Goal: Task Accomplishment & Management: Manage account settings

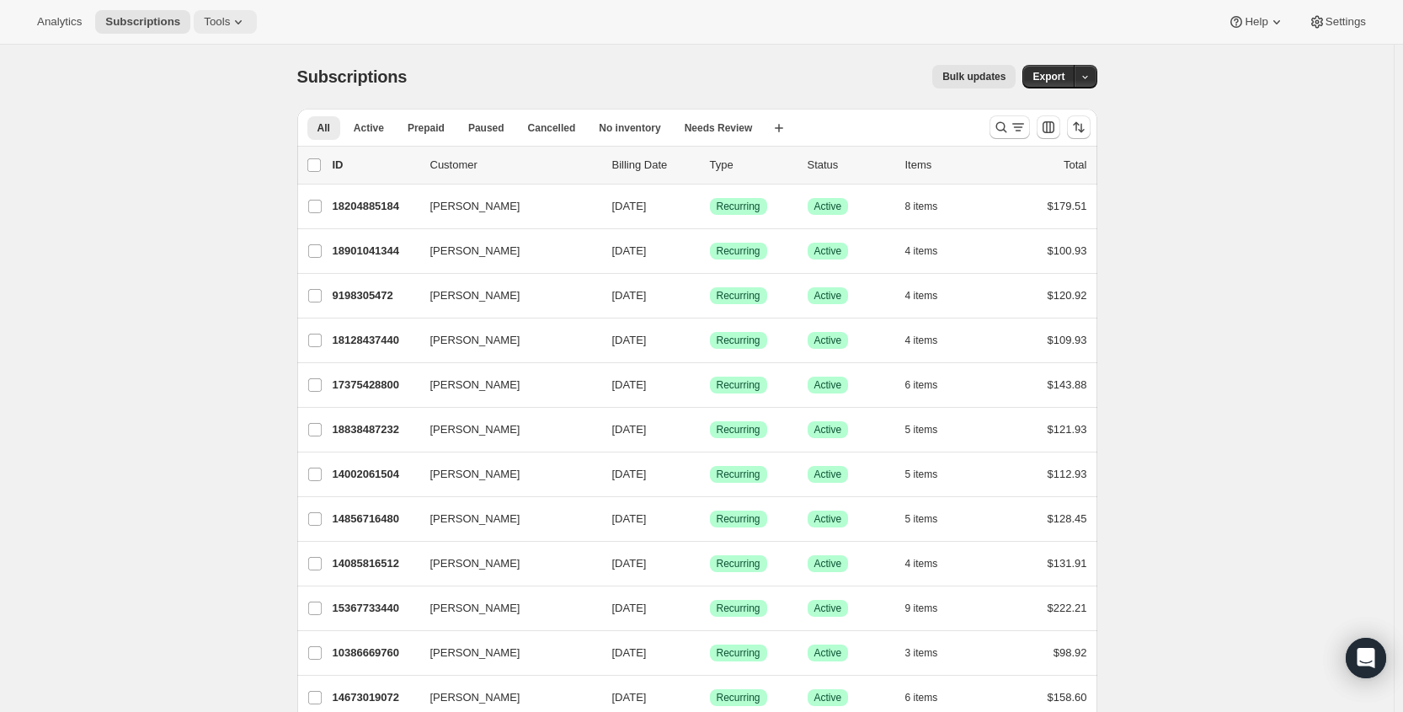
click at [195, 16] on button "Tools" at bounding box center [225, 22] width 63 height 24
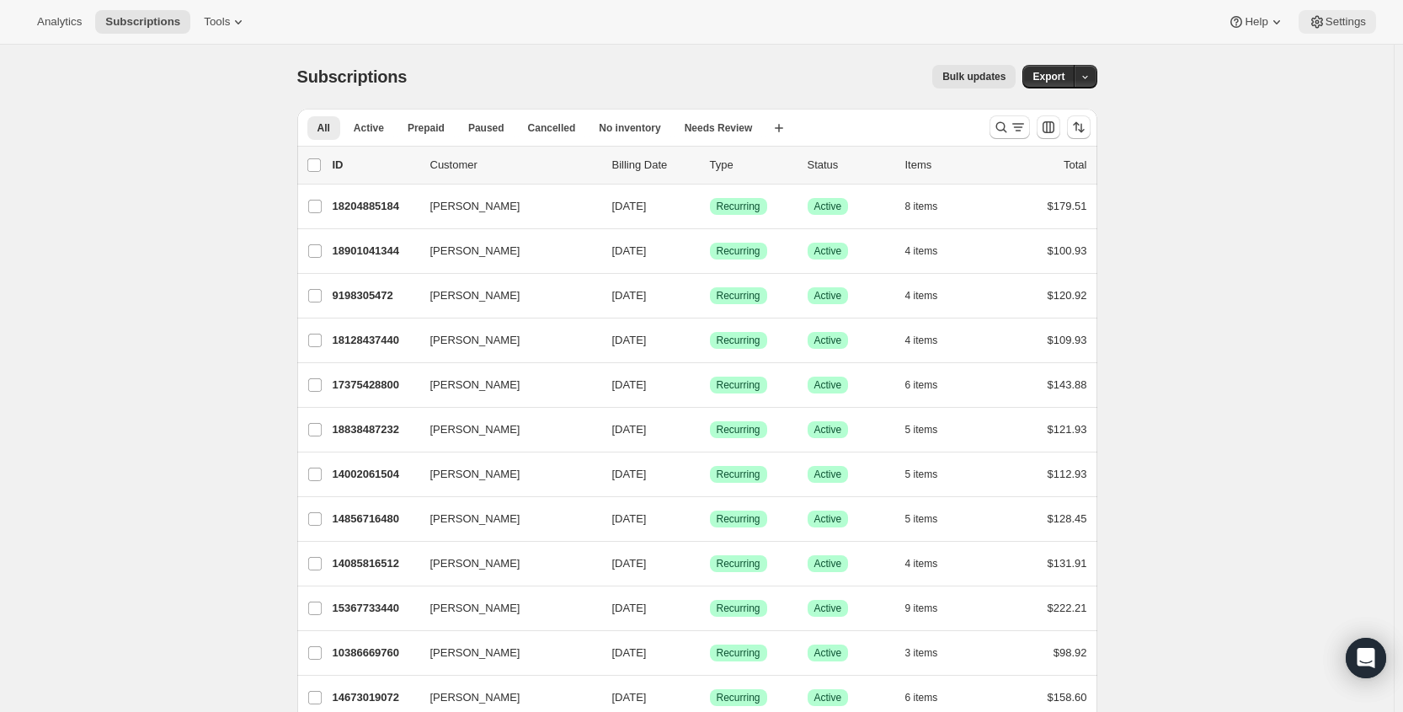
click at [1360, 19] on span "Settings" at bounding box center [1346, 21] width 40 height 13
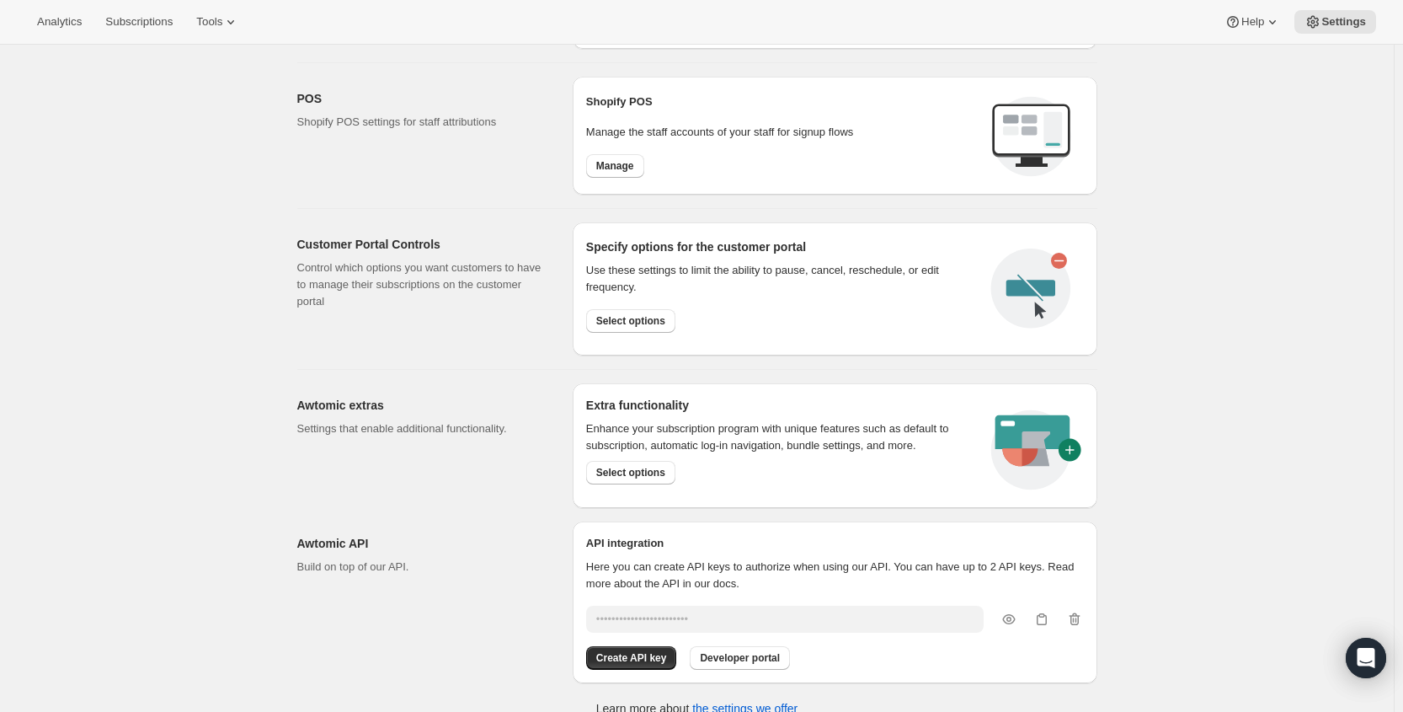
scroll to position [710, 0]
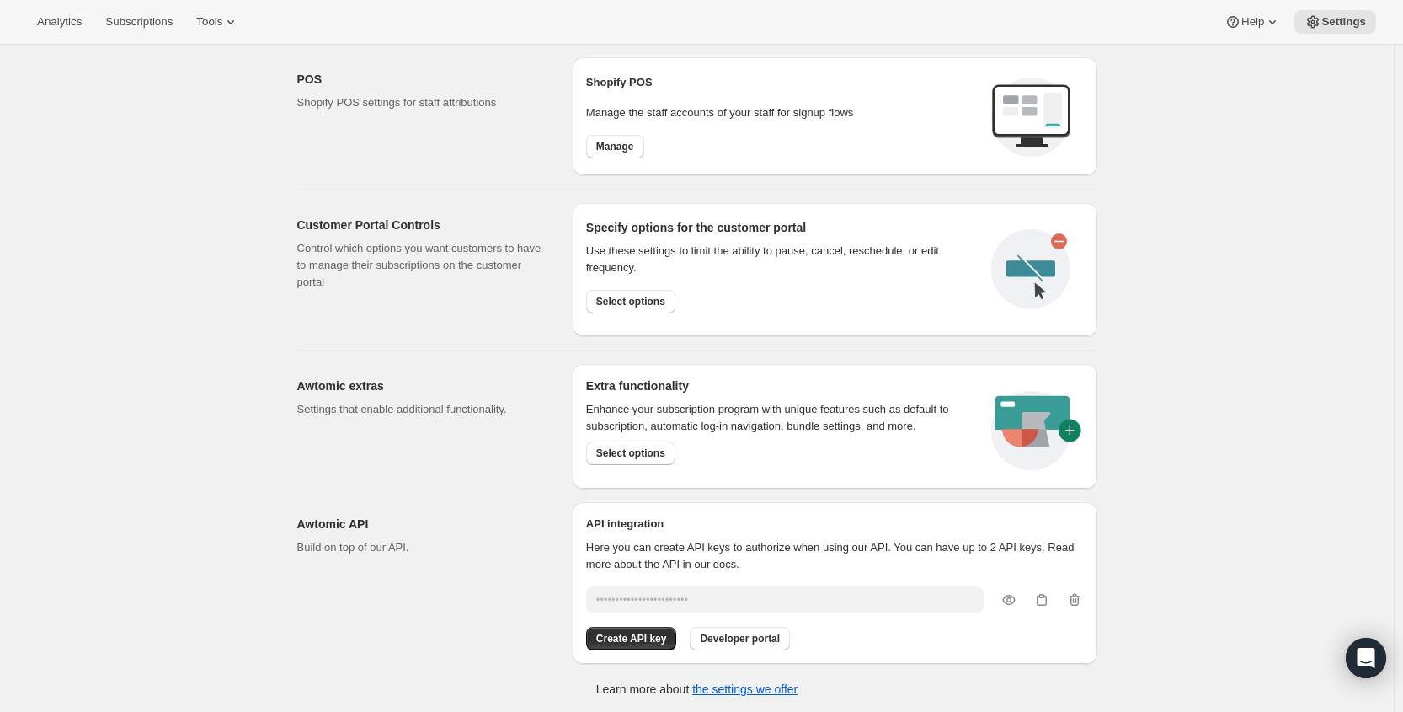
click at [618, 314] on div "Use these settings to limit the ability to pause, cancel, reschedule, or edit f…" at bounding box center [782, 278] width 392 height 84
click at [631, 290] on button "Select options" at bounding box center [630, 302] width 89 height 24
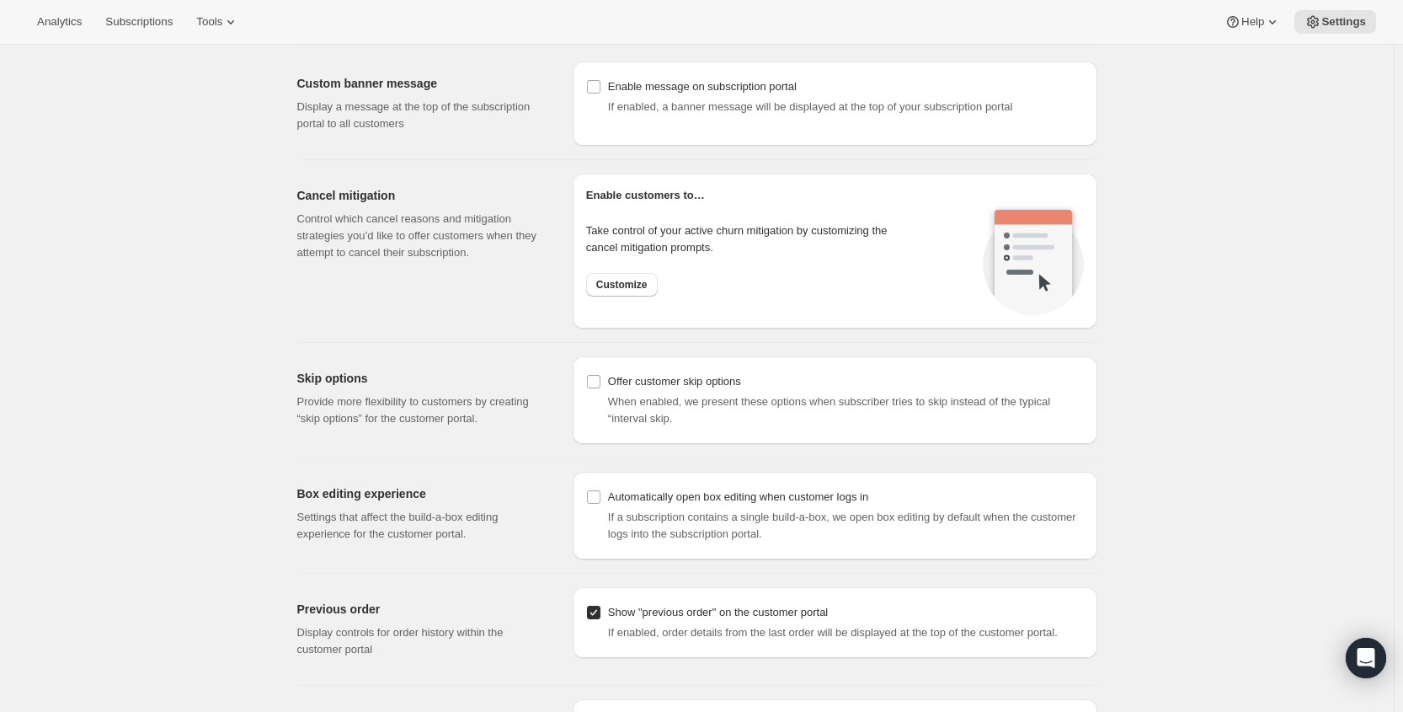
scroll to position [1179, 0]
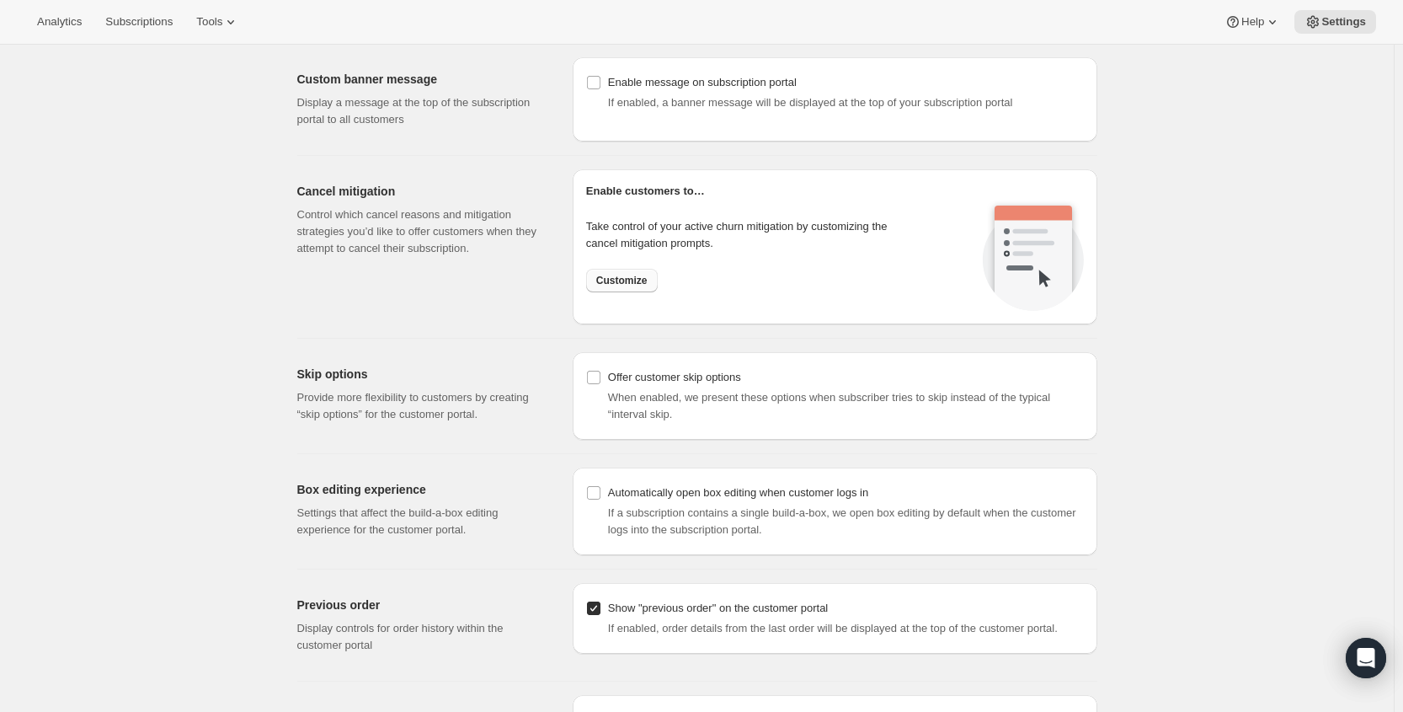
click at [636, 285] on span "Customize" at bounding box center [621, 280] width 51 height 13
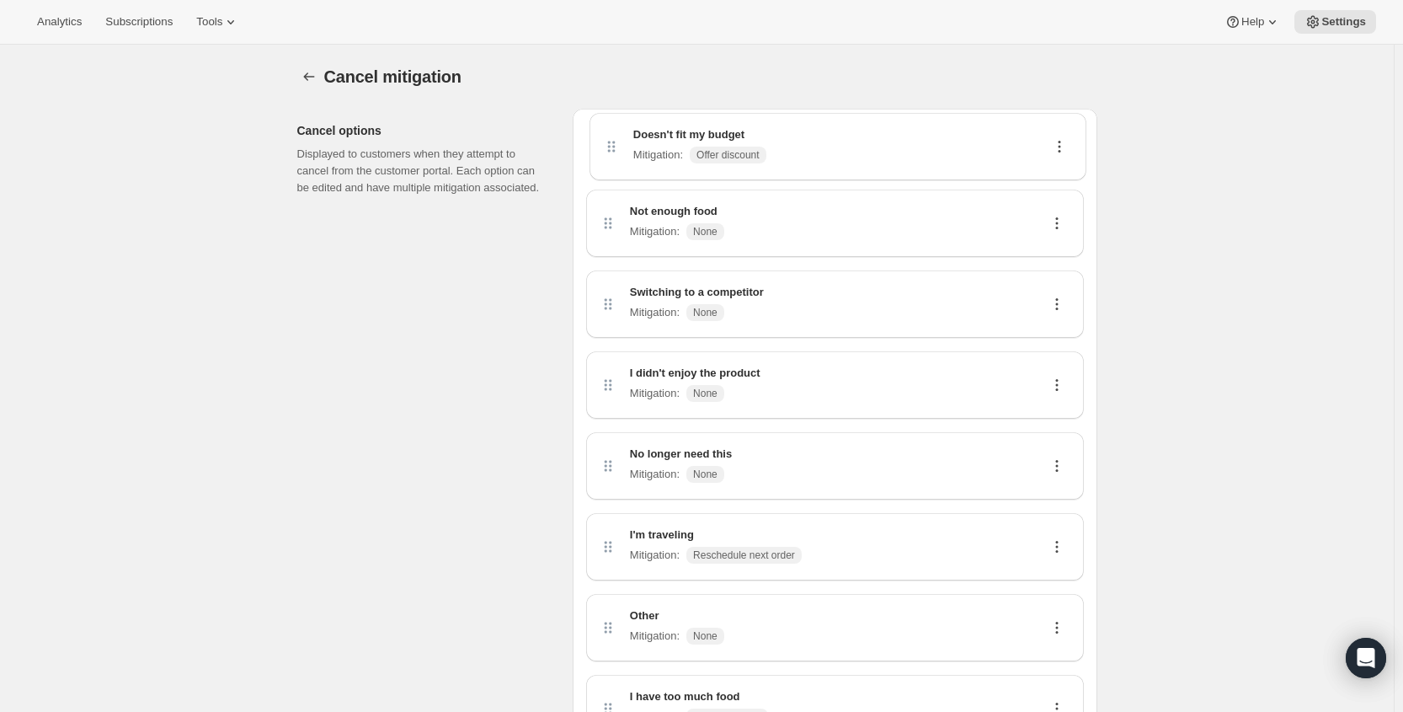
drag, startPoint x: 756, startPoint y: 226, endPoint x: 754, endPoint y: 131, distance: 94.4
click at [754, 131] on div "Not enough food Mitigation : None Doesn't fit my budget Mitigation : Offer disc…" at bounding box center [835, 438] width 498 height 633
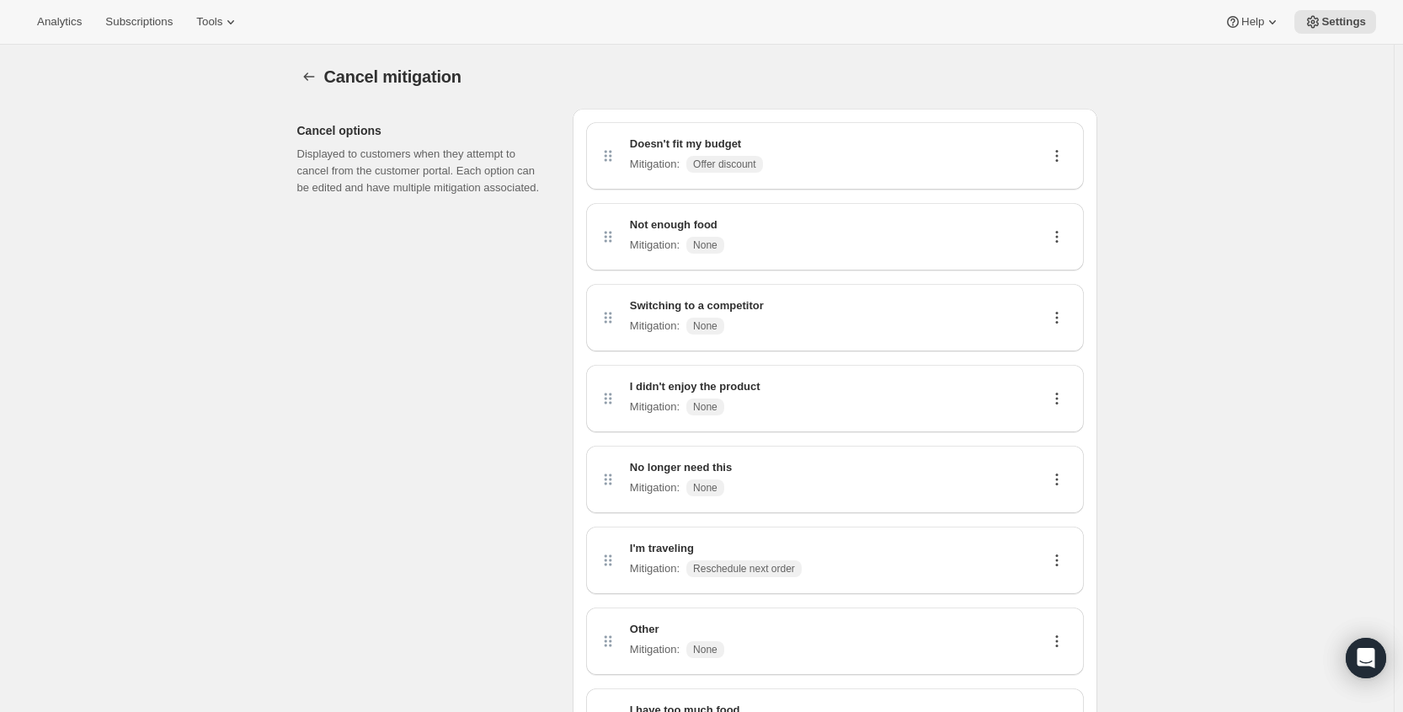
click at [1061, 159] on icon at bounding box center [1057, 155] width 17 height 17
click at [1061, 184] on span "Edit" at bounding box center [1054, 188] width 19 height 13
select select "showDiscount"
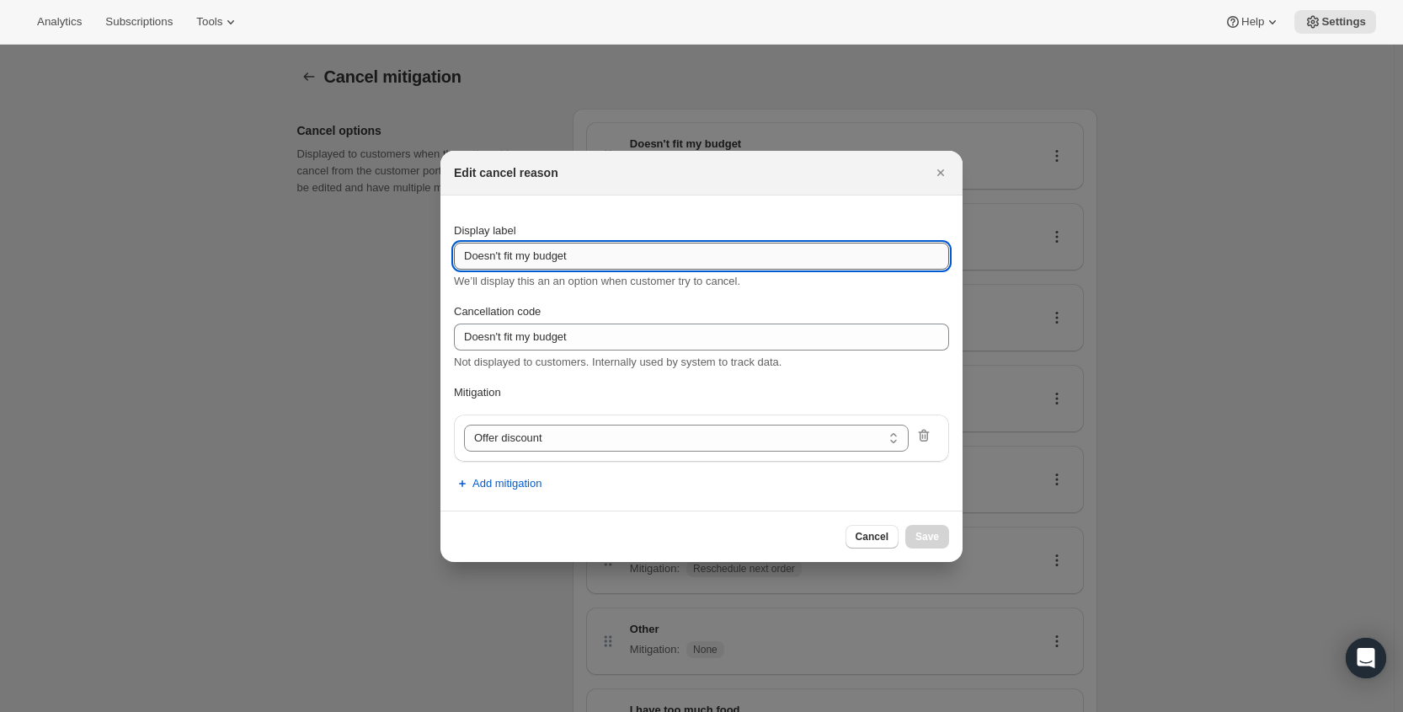
click at [597, 259] on input "Doesn't fit my budget" at bounding box center [701, 256] width 495 height 27
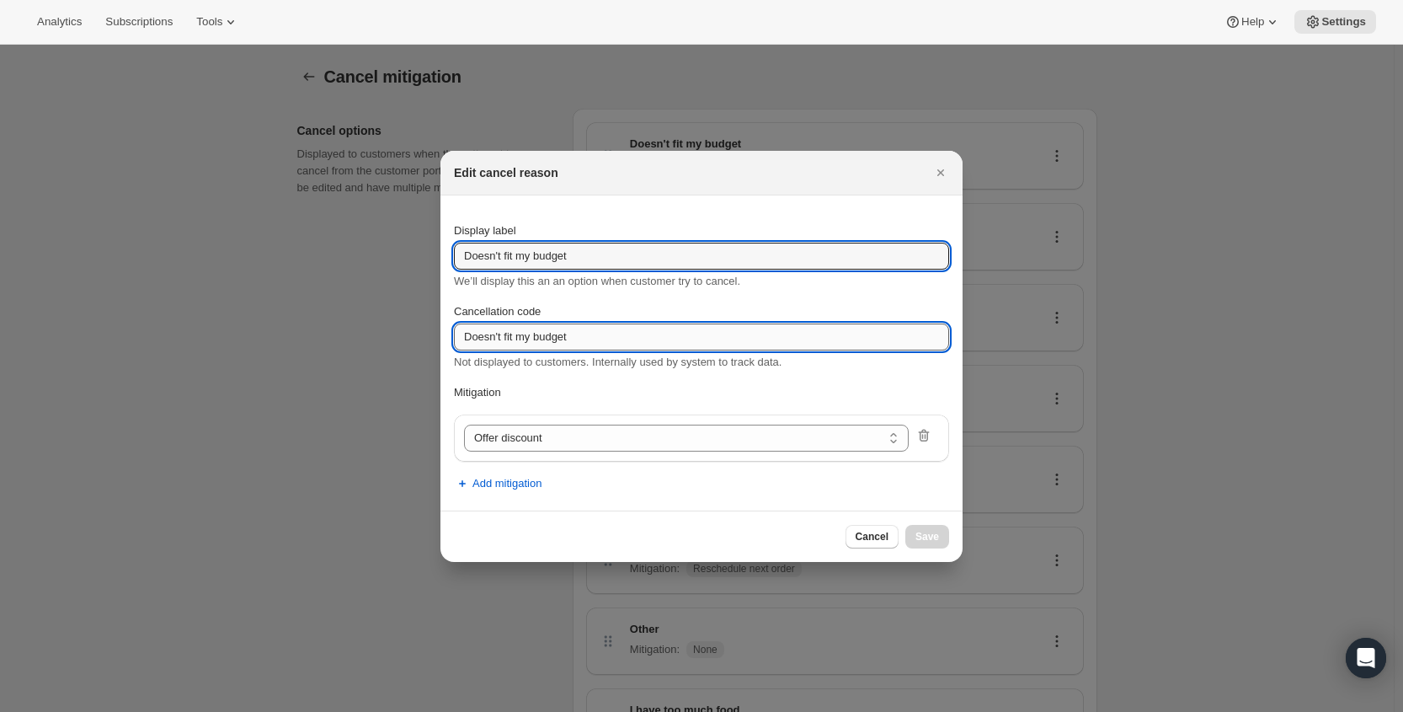
click at [581, 335] on input "Doesn't fit my budget" at bounding box center [701, 336] width 495 height 27
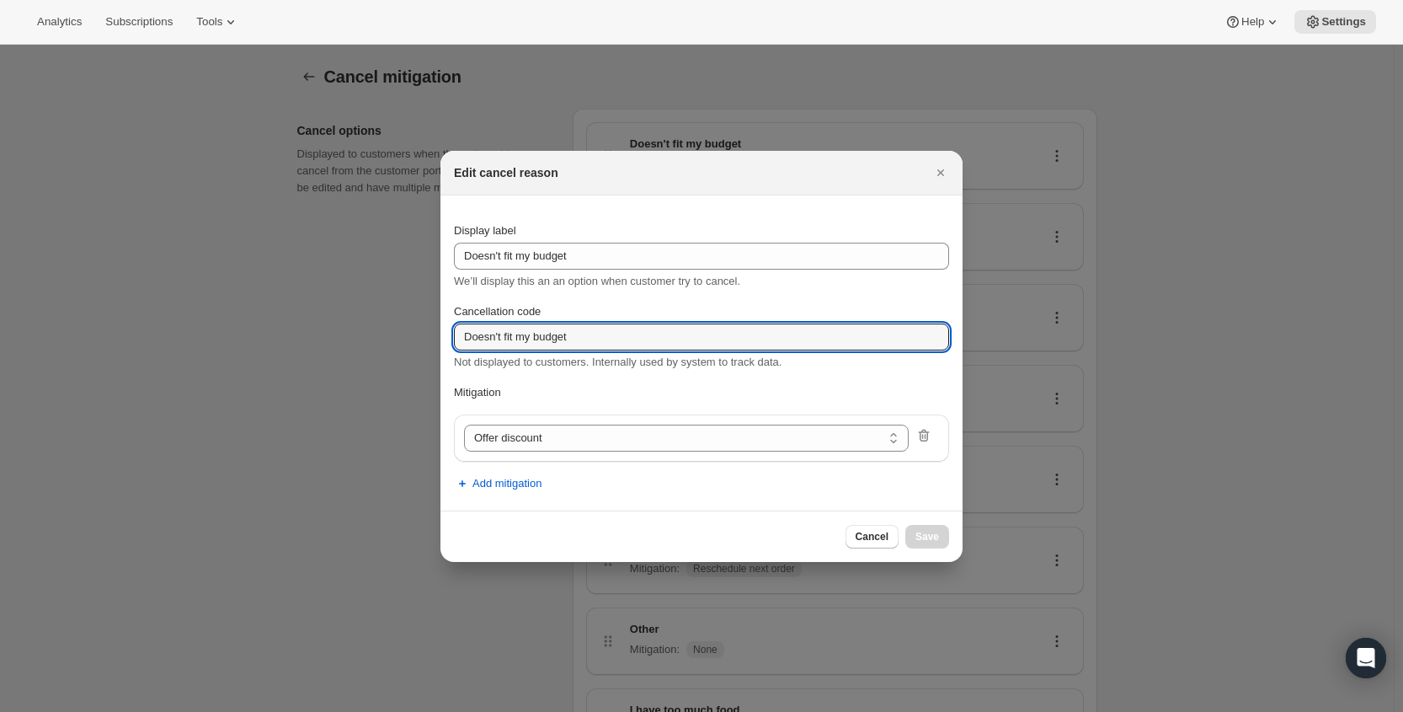
click at [617, 385] on p "Mitigation" at bounding box center [701, 392] width 495 height 17
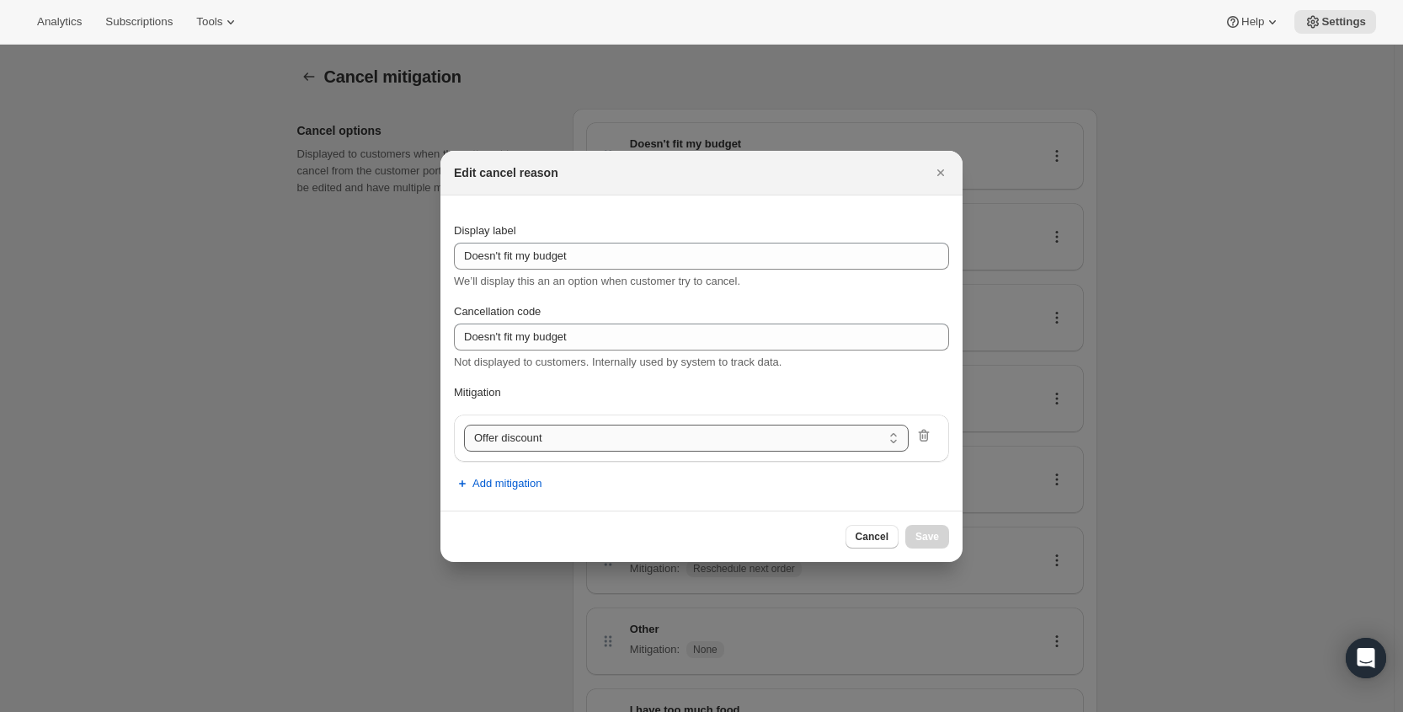
click at [836, 442] on select "Update delivery frequency Update delivery address Pause subscription Skip next …" at bounding box center [686, 438] width 445 height 27
click at [464, 425] on select "Update delivery frequency Update delivery address Pause subscription Skip next …" at bounding box center [686, 438] width 445 height 27
click at [654, 389] on p "Mitigation" at bounding box center [701, 392] width 495 height 17
click at [519, 483] on span "Add mitigation" at bounding box center [507, 483] width 69 height 17
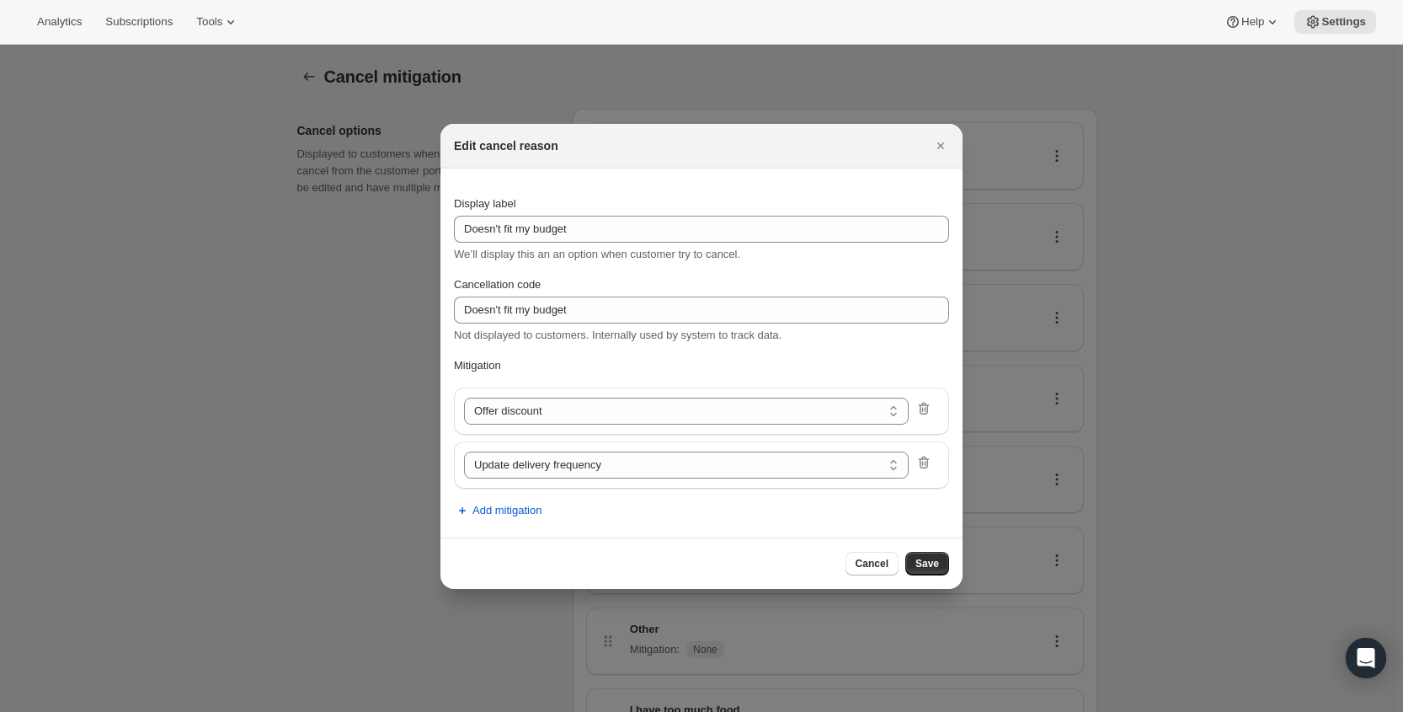
click at [933, 470] on div ":rc0:" at bounding box center [928, 465] width 24 height 22
click at [922, 466] on icon ":rc0:" at bounding box center [923, 463] width 2 height 5
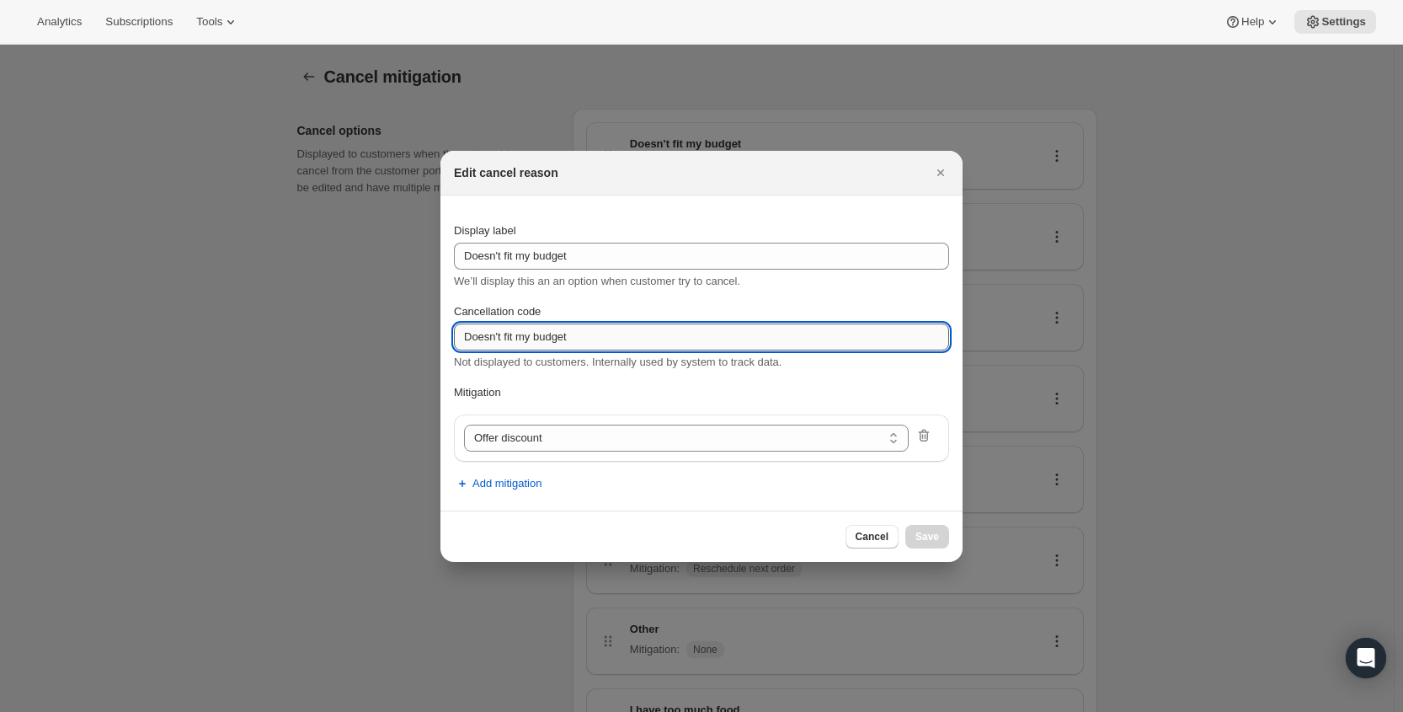
click at [573, 335] on input "Doesn't fit my budget" at bounding box center [701, 336] width 495 height 27
click at [869, 529] on button "Cancel" at bounding box center [872, 537] width 53 height 24
select select "frequency"
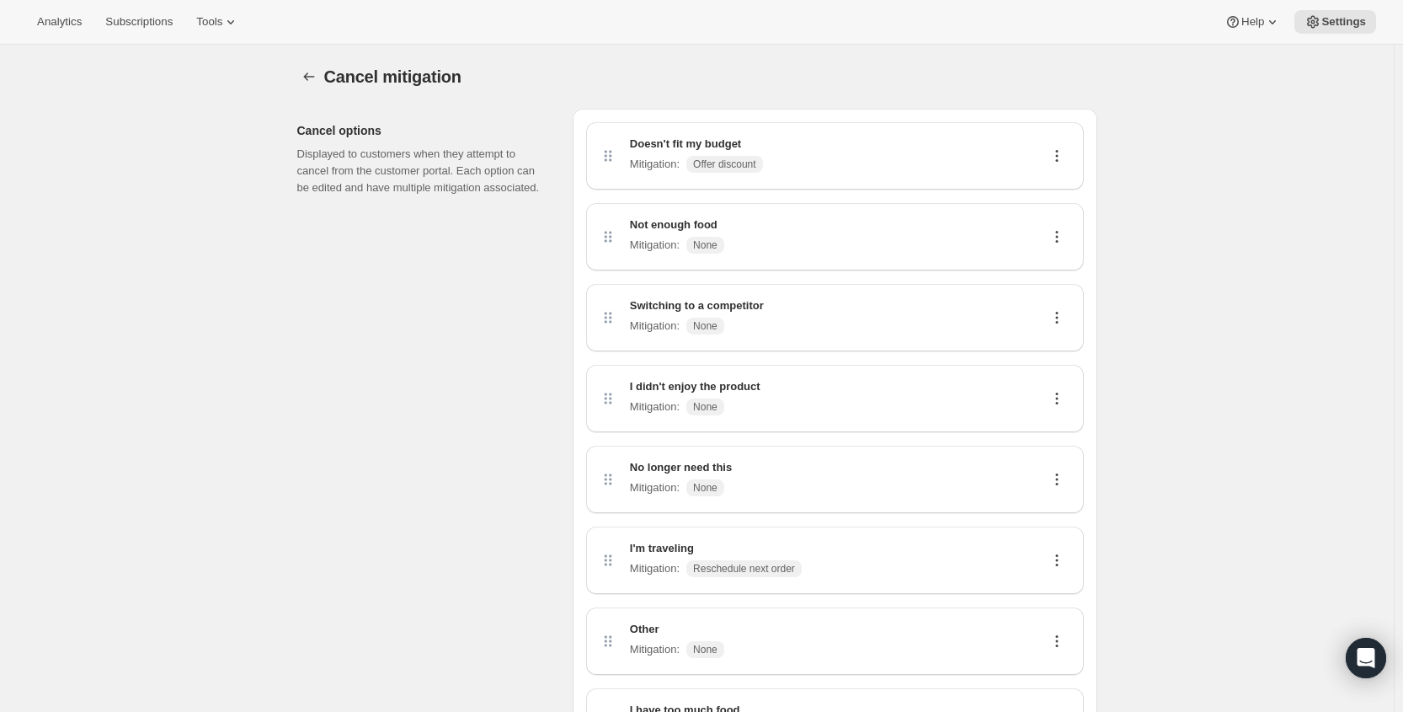
click at [756, 159] on span "Offer discount" at bounding box center [724, 164] width 62 height 13
click at [754, 176] on div "Doesn't fit my budget Mitigation : Offer discount" at bounding box center [835, 155] width 498 height 67
click at [749, 169] on span "Offer discount" at bounding box center [724, 164] width 62 height 13
click at [1064, 154] on icon at bounding box center [1057, 155] width 17 height 17
click at [1059, 182] on span "Edit" at bounding box center [1054, 188] width 19 height 13
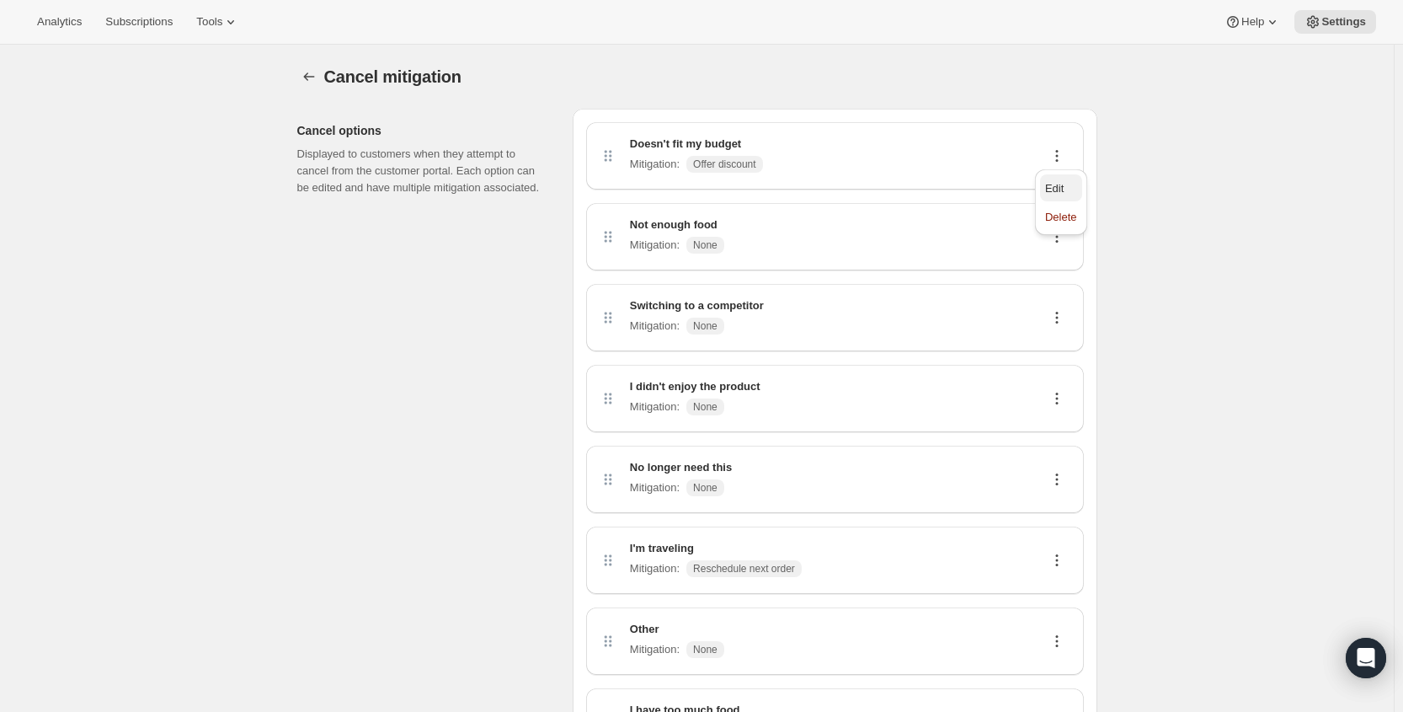
select select "showDiscount"
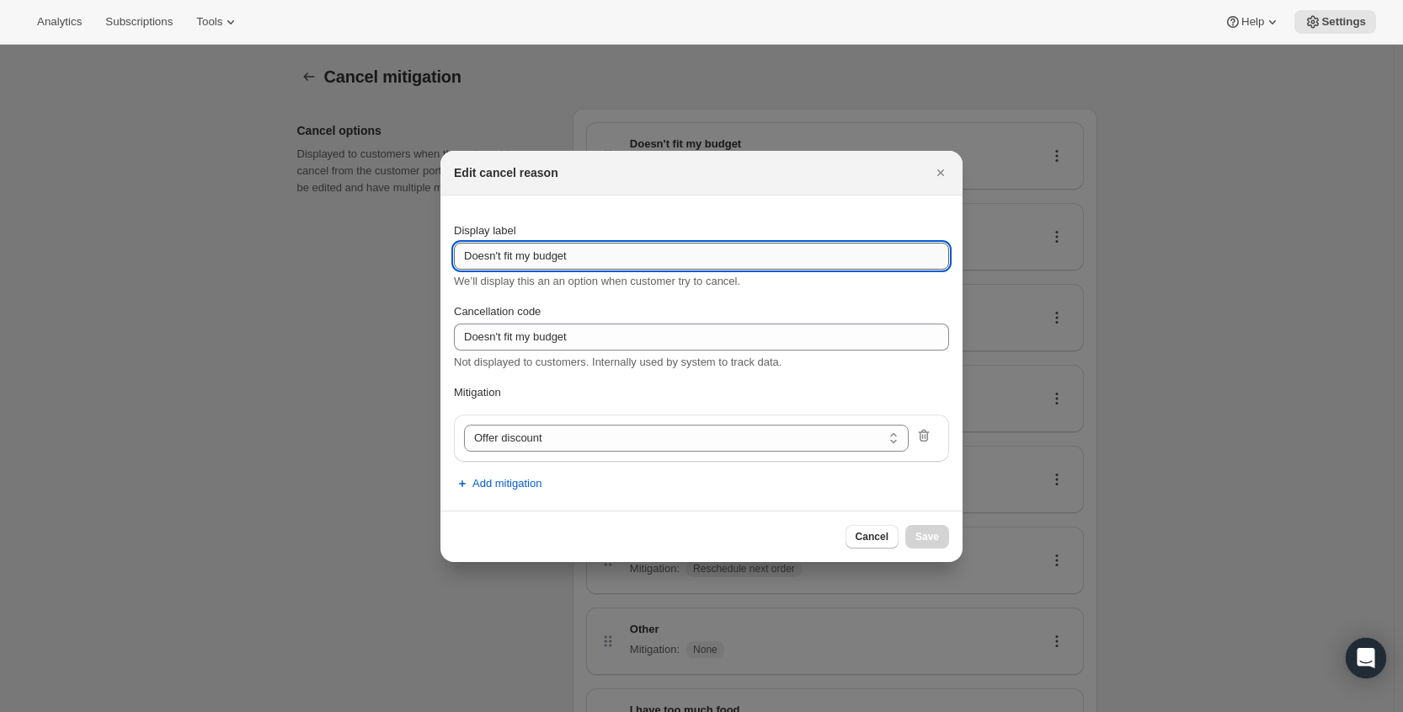
click at [648, 244] on input "Doesn't fit my budget" at bounding box center [701, 256] width 495 height 27
type input "Too Expensive / Doesn't fit my budget"
click at [937, 529] on button "Save" at bounding box center [928, 537] width 44 height 24
select select "frequency"
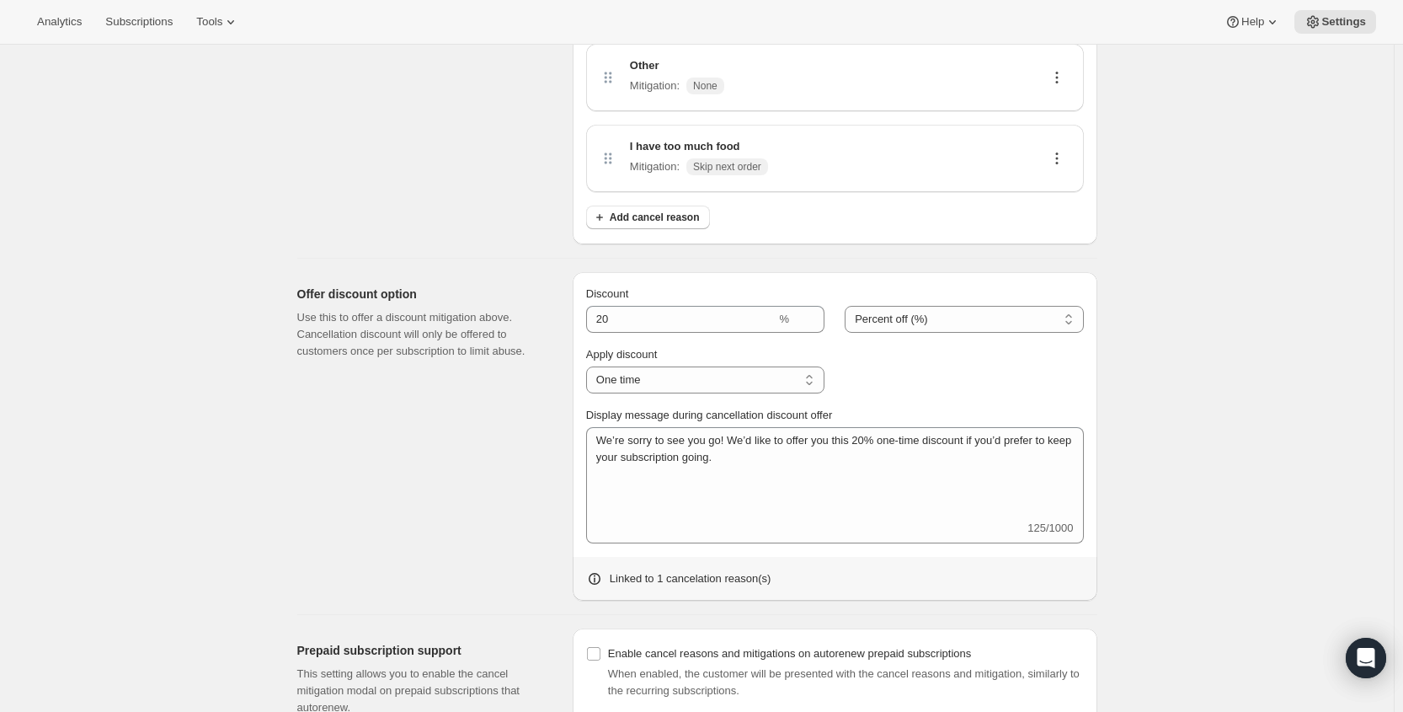
scroll to position [749, 0]
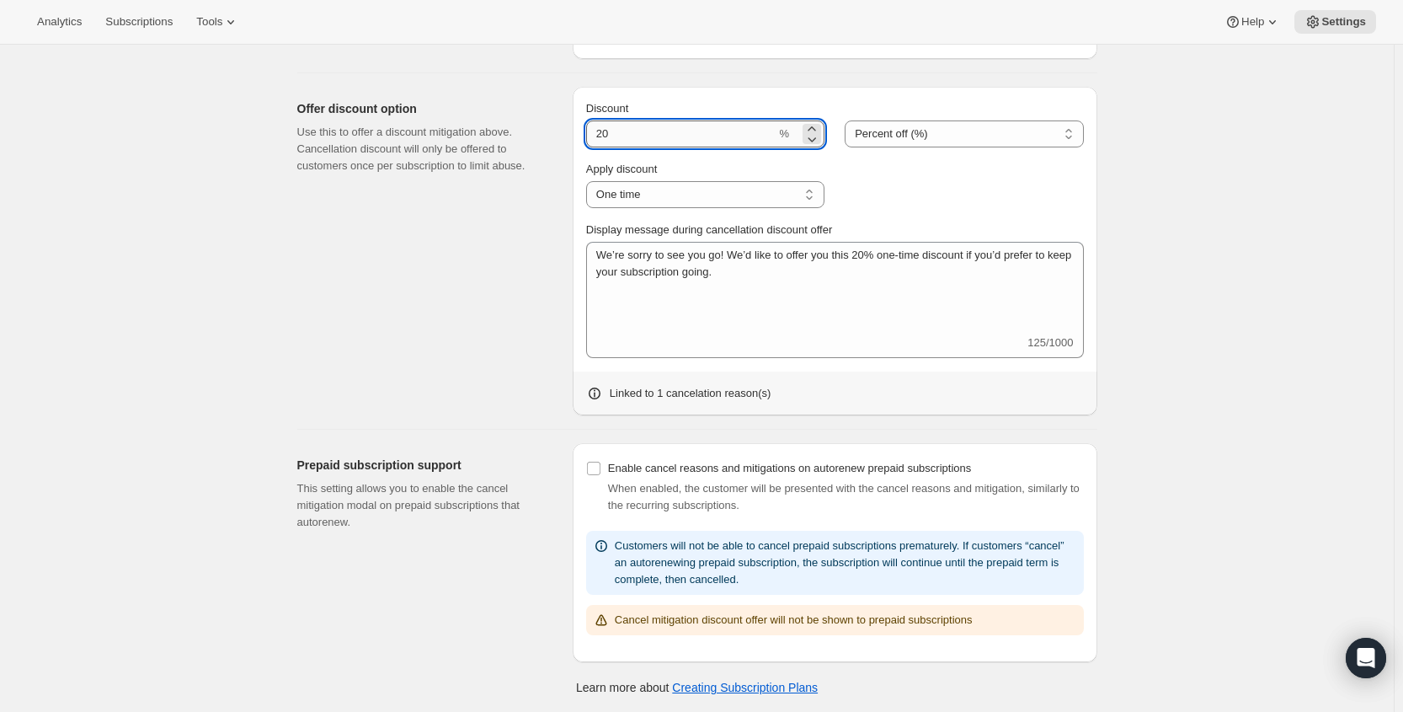
click at [714, 140] on input "Discount" at bounding box center [681, 133] width 190 height 27
type input "2"
type input "50"
click at [960, 132] on select "Percent off (%) Amount off" at bounding box center [964, 133] width 238 height 27
select select "FIXED_AMOUNT"
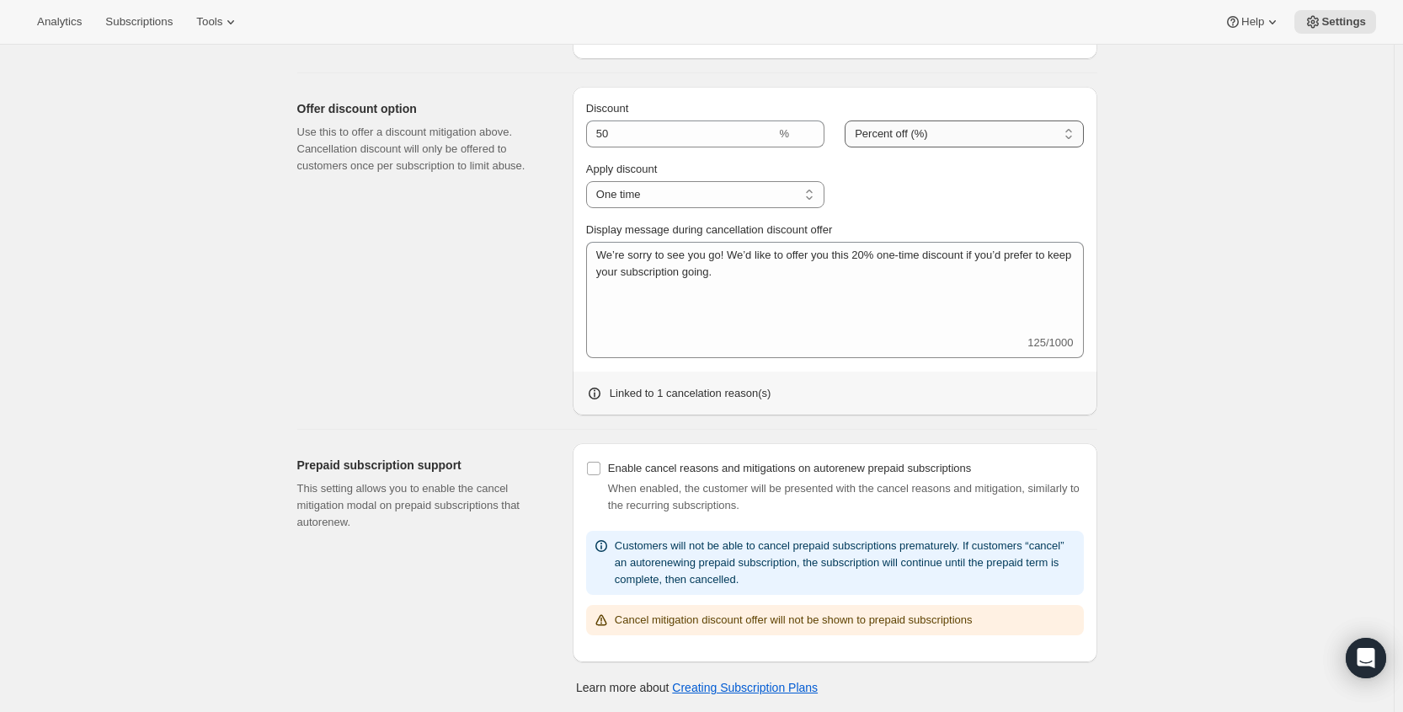
click at [849, 120] on select "Percent off (%) Amount off" at bounding box center [964, 133] width 238 height 27
click at [954, 180] on div at bounding box center [964, 184] width 238 height 47
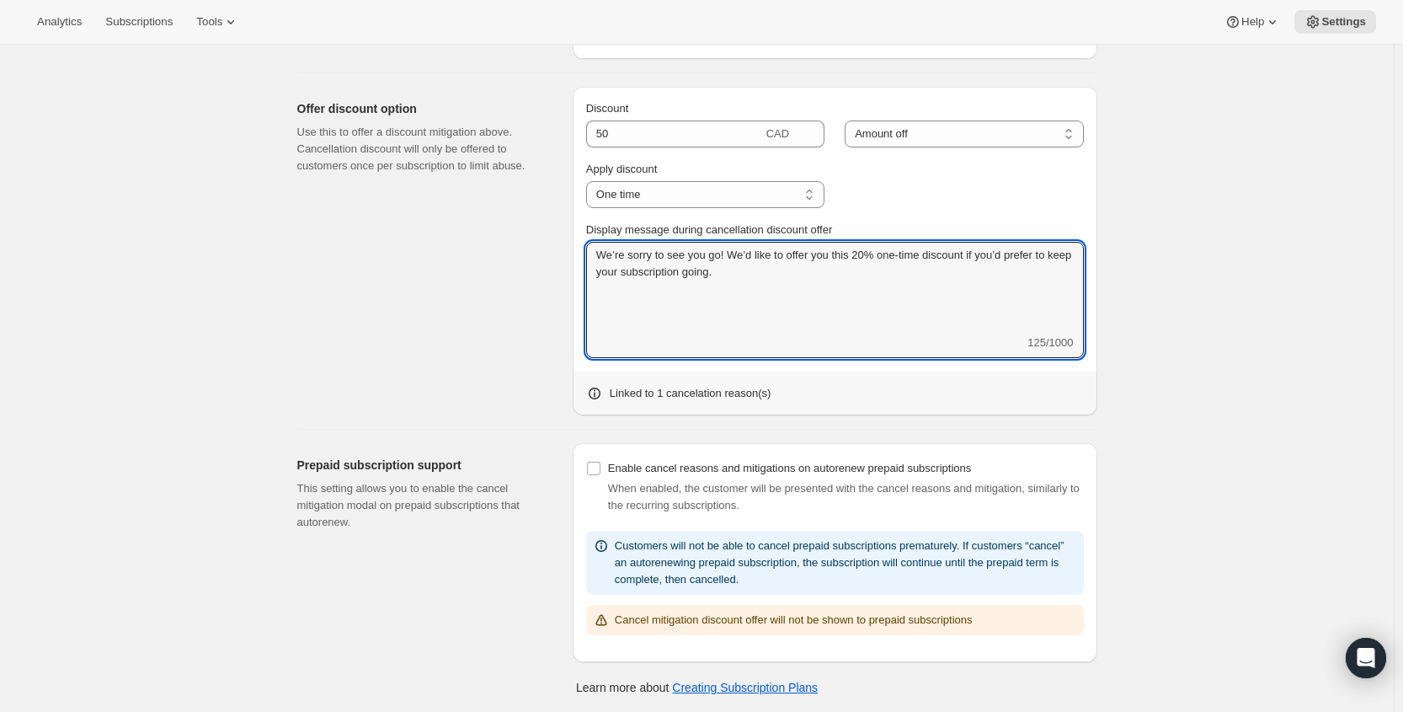
drag, startPoint x: 711, startPoint y: 261, endPoint x: 565, endPoint y: 232, distance: 148.7
click at [565, 232] on div "Offer discount option Use this to offer a discount mitigation above. Cancellati…" at bounding box center [691, 244] width 814 height 342
paste textarea "don’t want you to miss out on chef-crafted meals from right here at home. Try y…"
type textarea "We don’t want you to miss out on chef-crafted meals from right here at home. Tr…"
click at [1209, 289] on div "Cancel mitigation. This page is ready Cancel mitigation Cancel options Displaye…" at bounding box center [697, 4] width 1394 height 1417
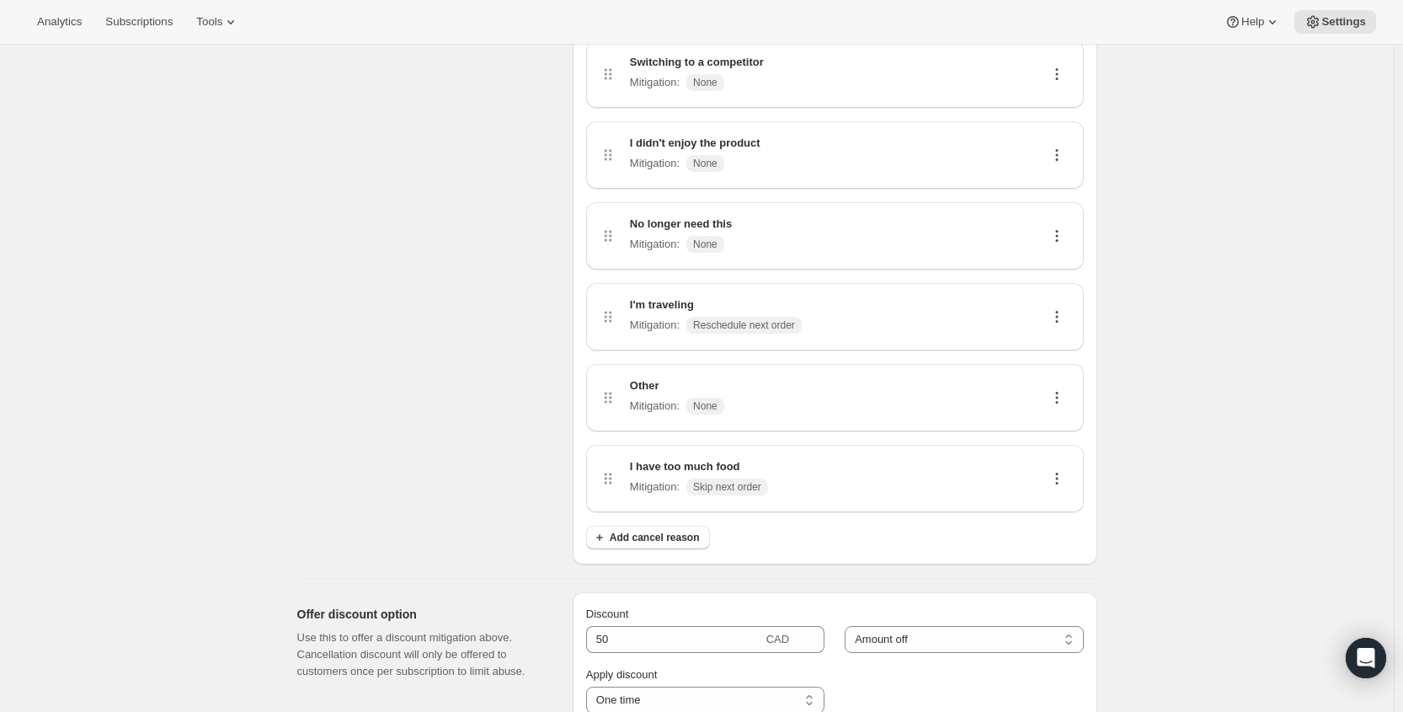
scroll to position [0, 0]
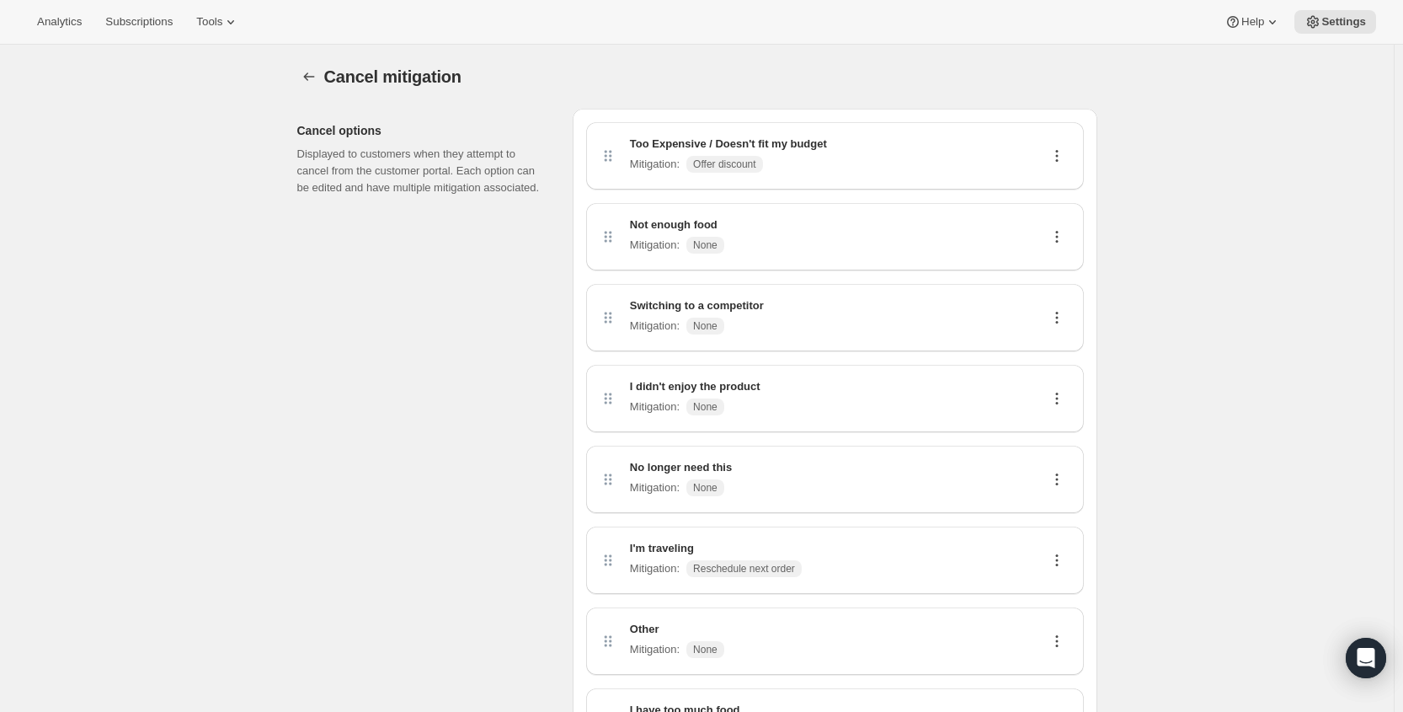
click at [1058, 237] on icon at bounding box center [1057, 237] width 3 height 3
drag, startPoint x: 913, startPoint y: 401, endPoint x: 895, endPoint y: 328, distance: 75.6
click at [896, 225] on div "Too Expensive / Doesn't fit my budget Mitigation : Offer discount Not enough fo…" at bounding box center [835, 438] width 498 height 633
click at [890, 406] on div "I didn't enjoy the product Mitigation : None" at bounding box center [835, 398] width 471 height 40
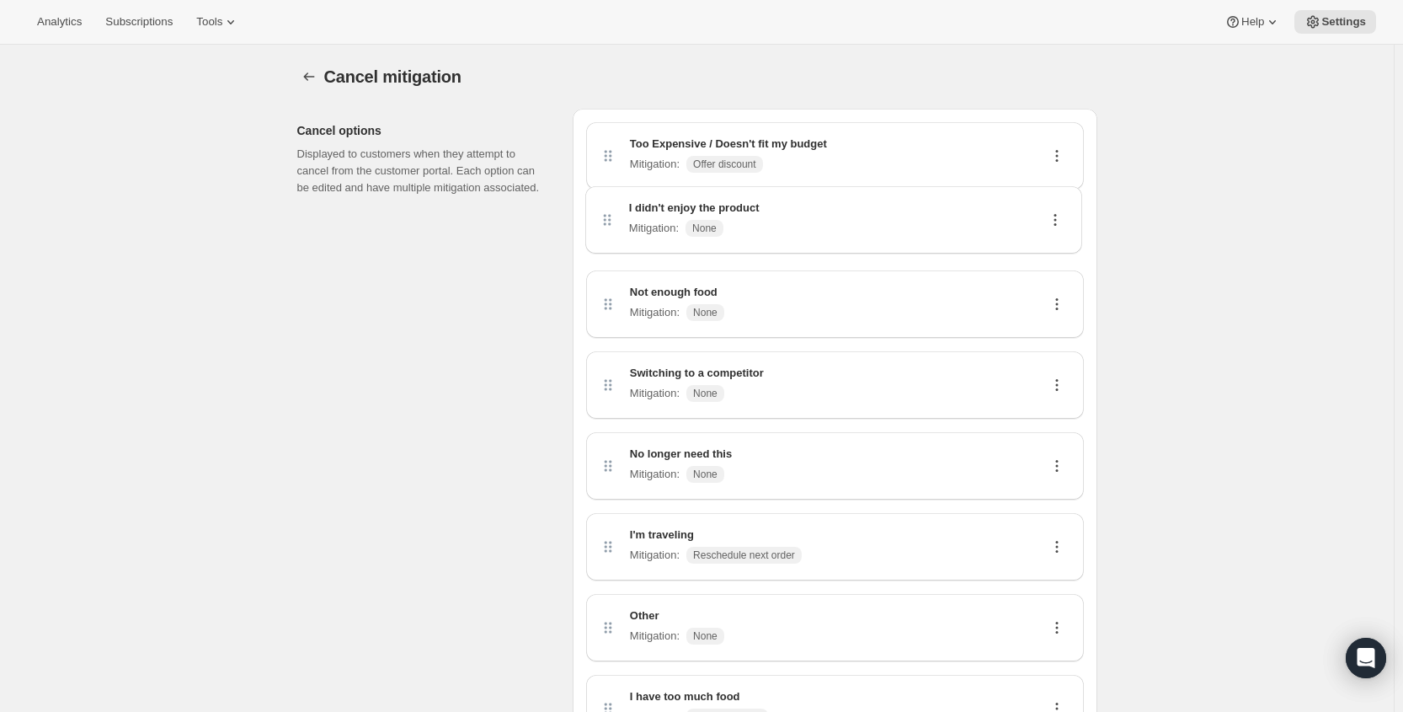
drag, startPoint x: 612, startPoint y: 403, endPoint x: 607, endPoint y: 213, distance: 189.6
click at [607, 213] on div "Too Expensive / Doesn't fit my budget Mitigation : Offer discount Not enough fo…" at bounding box center [835, 438] width 498 height 633
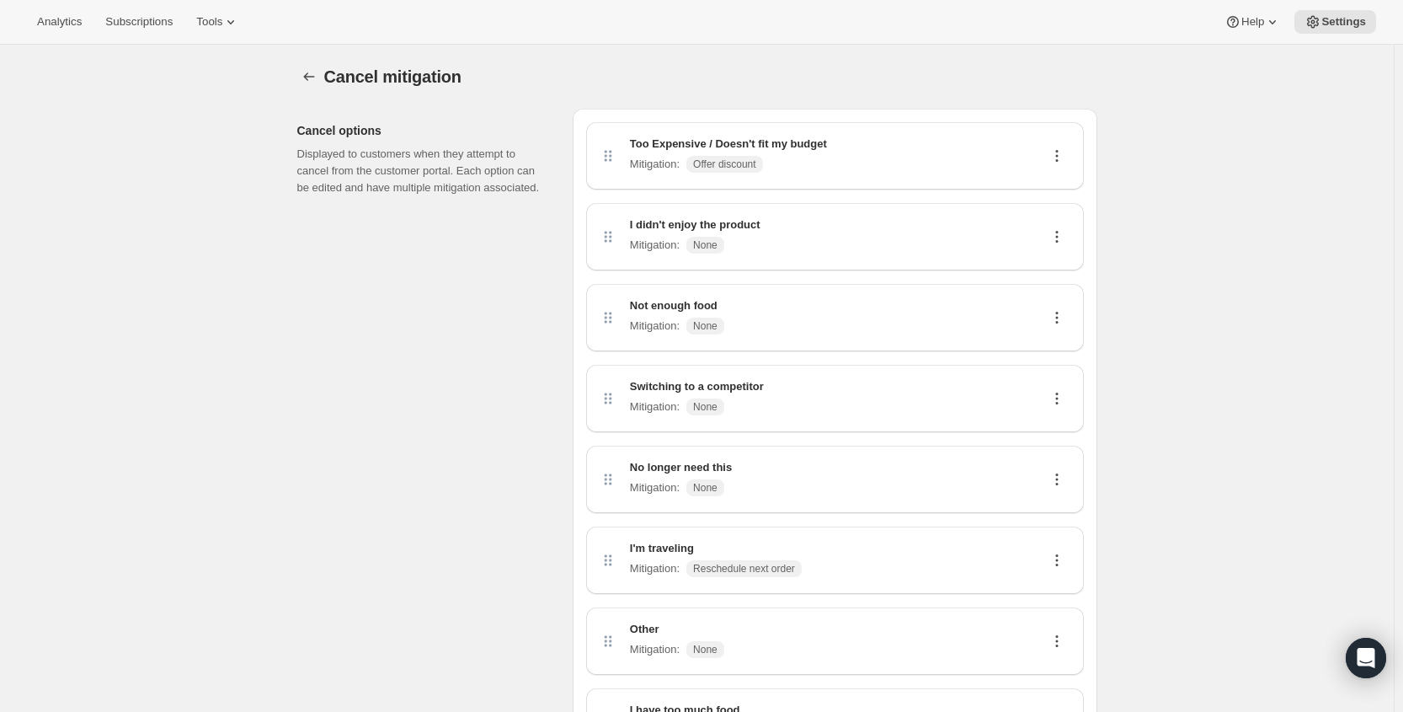
click at [1058, 234] on icon at bounding box center [1057, 236] width 17 height 17
click at [1059, 274] on span "Edit" at bounding box center [1054, 269] width 19 height 13
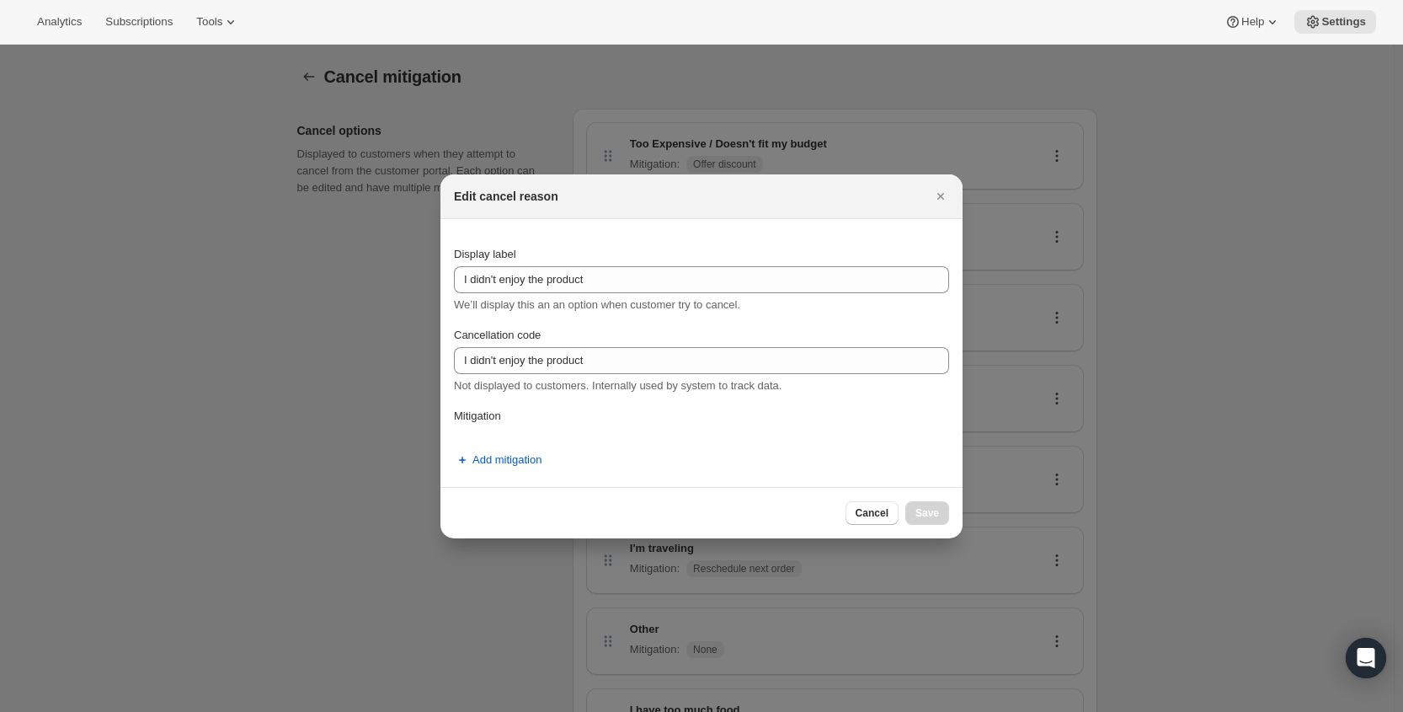
click at [750, 264] on div "Display label I didn't enjoy the product We’ll display this an an option when c…" at bounding box center [701, 279] width 495 height 67
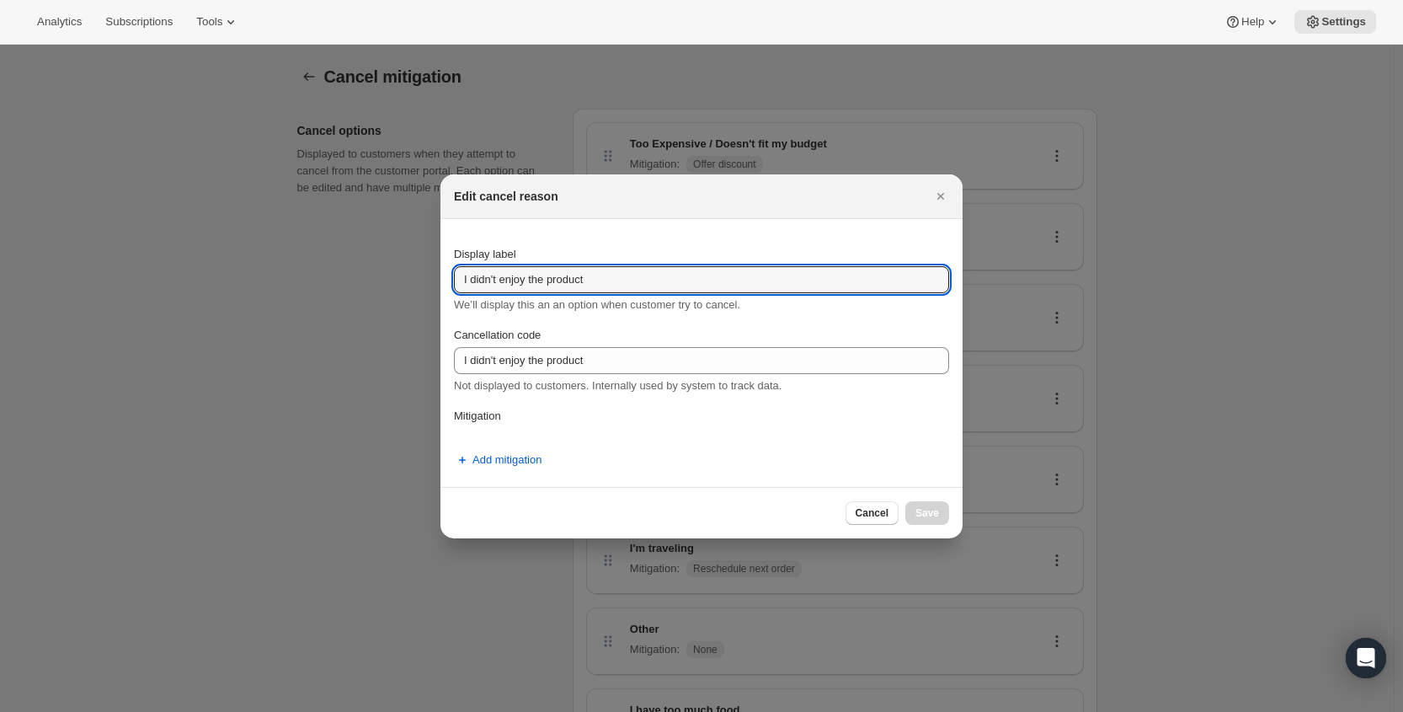
drag, startPoint x: 716, startPoint y: 272, endPoint x: 385, endPoint y: 281, distance: 331.2
paste input "Didn’t enjoy the taste or quality"
type input "Didn’t enjoy the taste or quality"
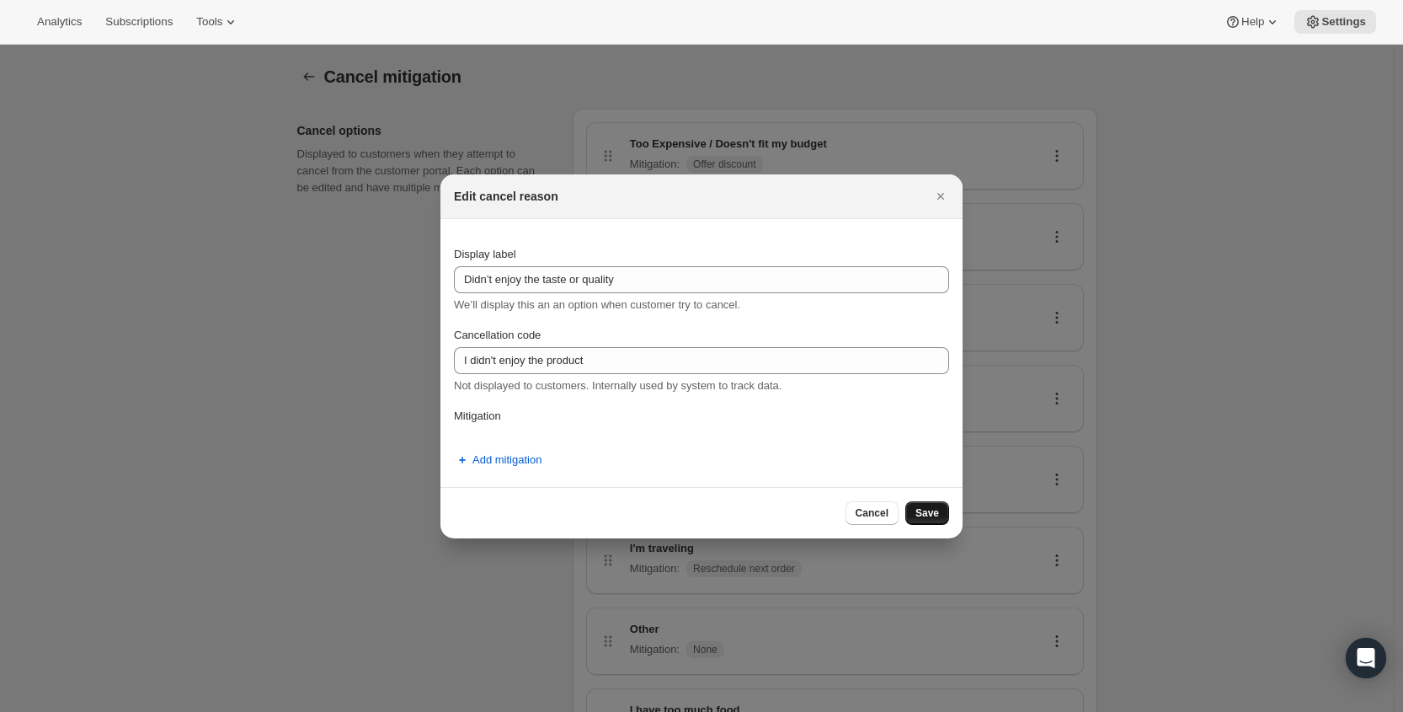
click at [930, 514] on span "Save" at bounding box center [928, 512] width 24 height 13
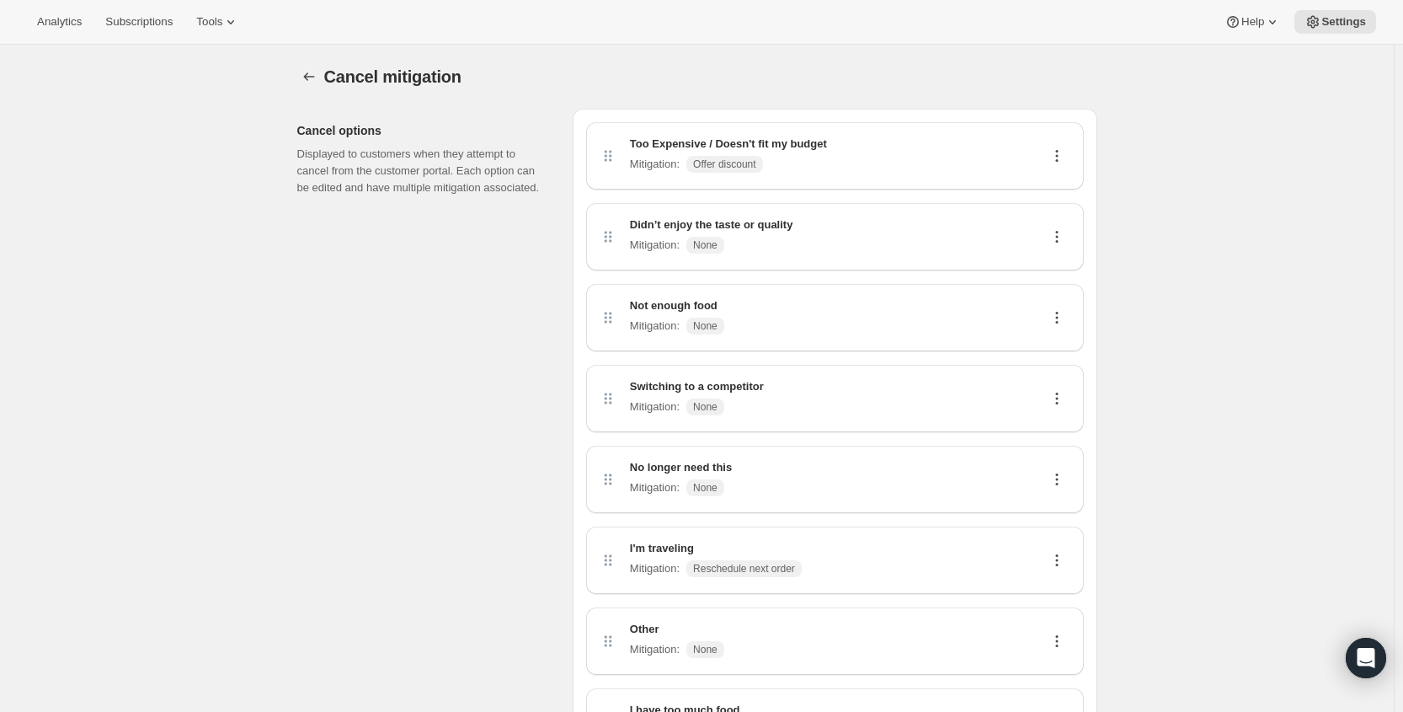
click at [1062, 158] on icon at bounding box center [1057, 155] width 17 height 17
click at [1055, 183] on span "Edit" at bounding box center [1054, 188] width 19 height 13
select select "showDiscount"
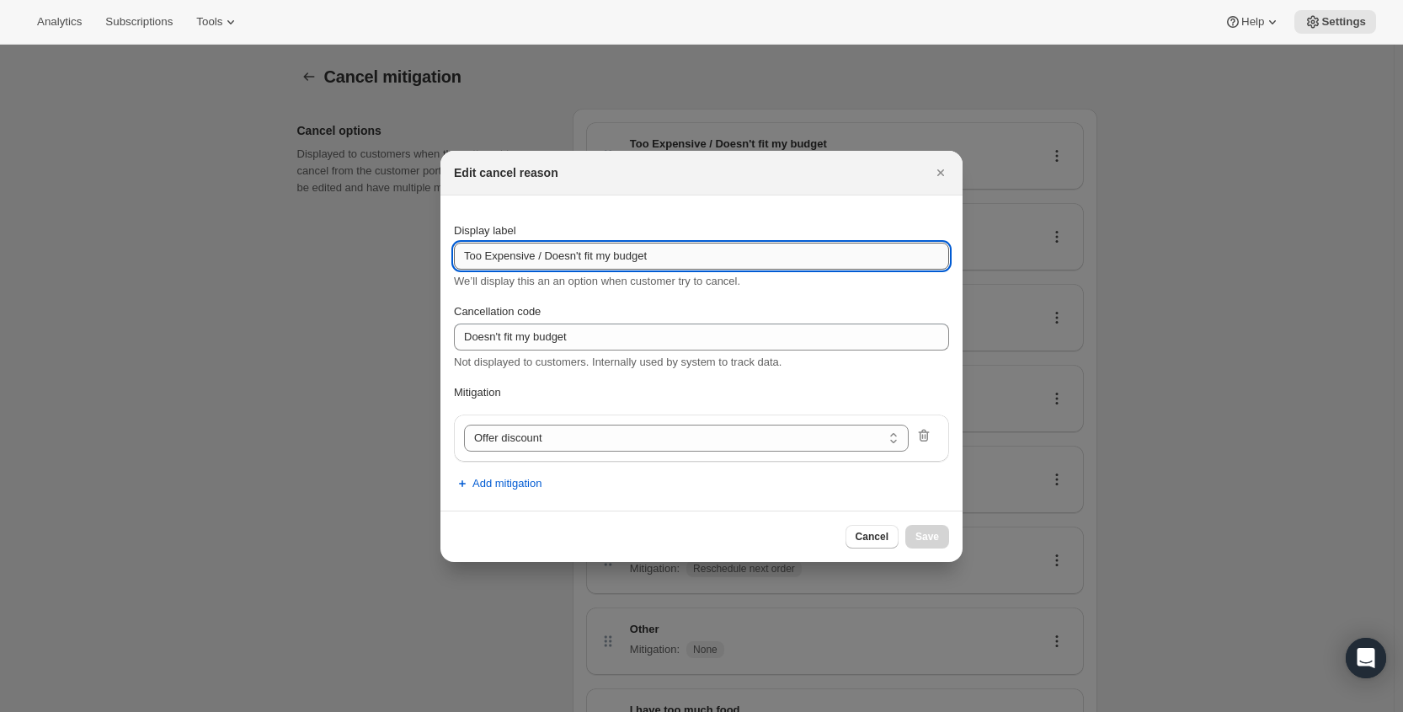
click at [487, 257] on input "Too Expensive / Doesn't fit my budget" at bounding box center [701, 256] width 495 height 27
type input "Too expensive / Doesn't fit my budget"
click at [925, 537] on span "Save" at bounding box center [928, 536] width 24 height 13
select select "frequency"
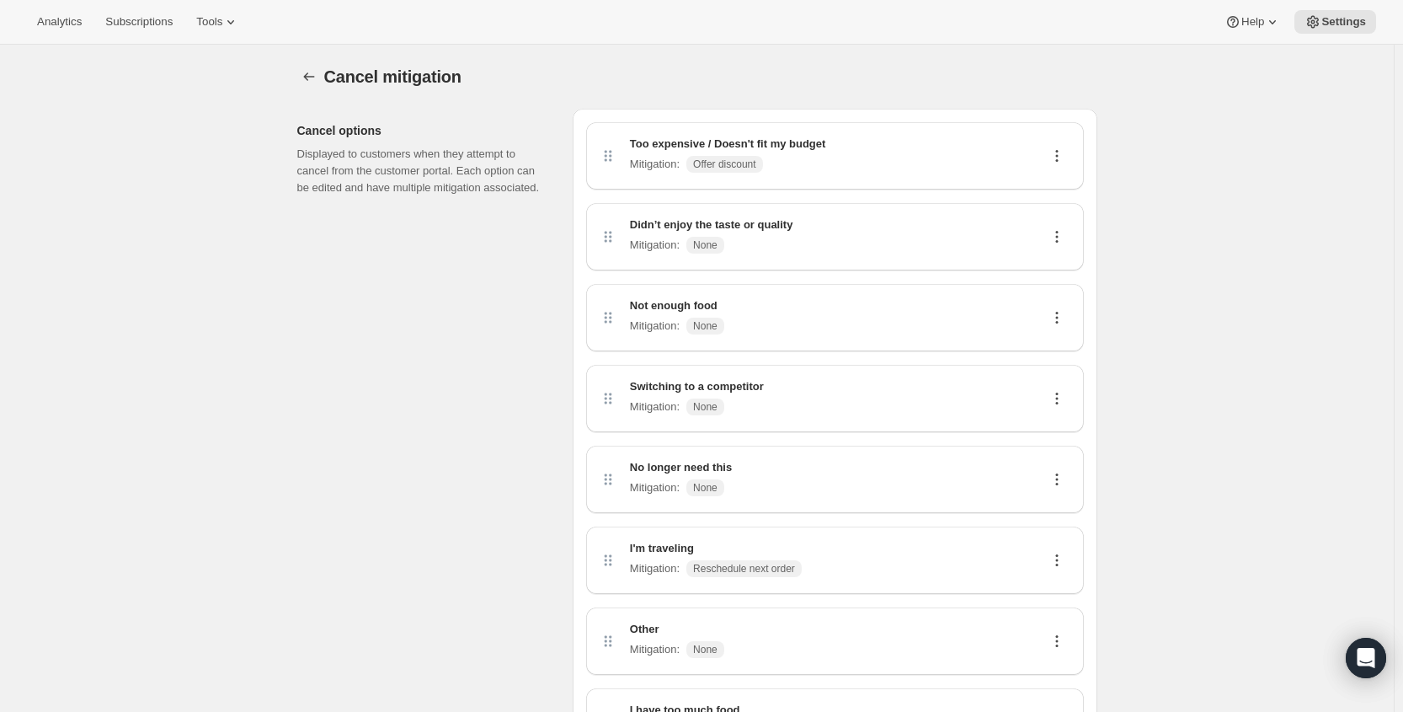
drag, startPoint x: 1408, startPoint y: 279, endPoint x: 1063, endPoint y: 232, distance: 348.6
click at [1063, 232] on icon at bounding box center [1057, 236] width 17 height 17
click at [1058, 259] on button "Edit" at bounding box center [1061, 268] width 42 height 27
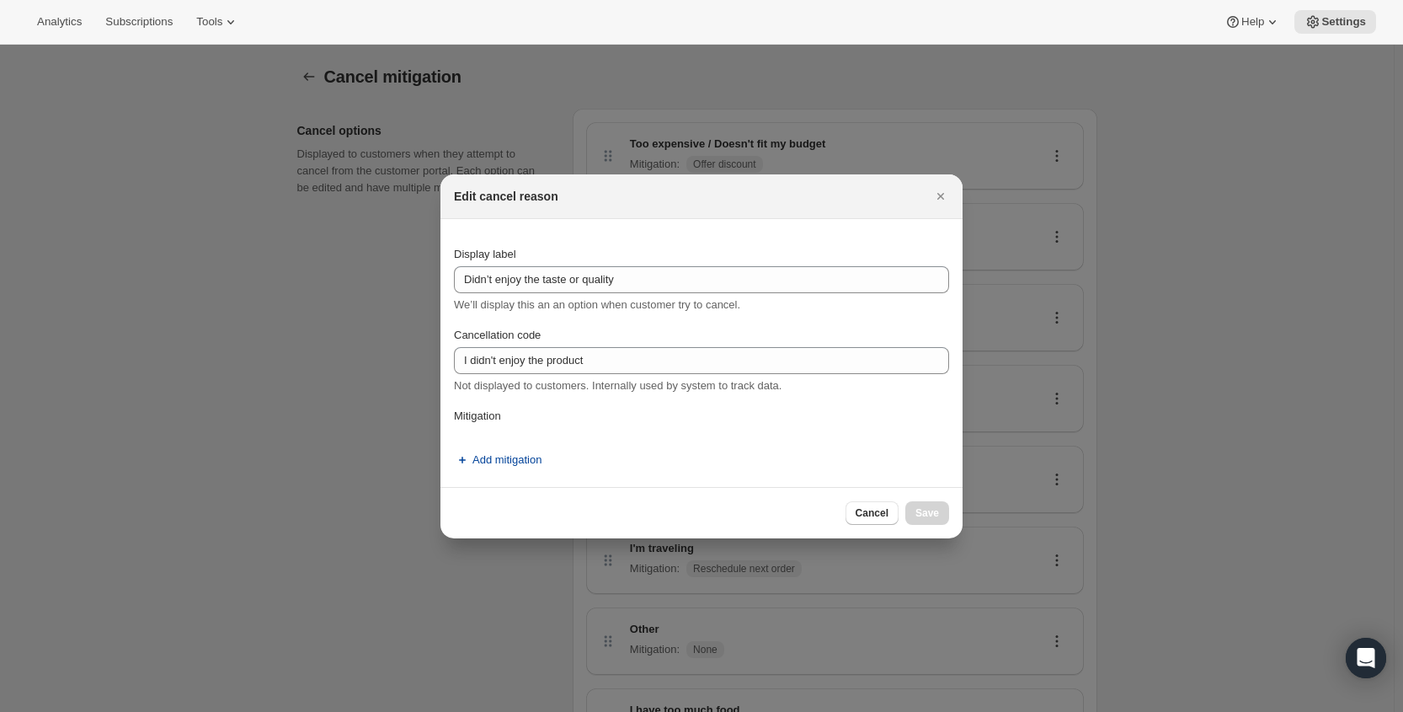
click at [493, 468] on button "Add mitigation" at bounding box center [498, 459] width 108 height 27
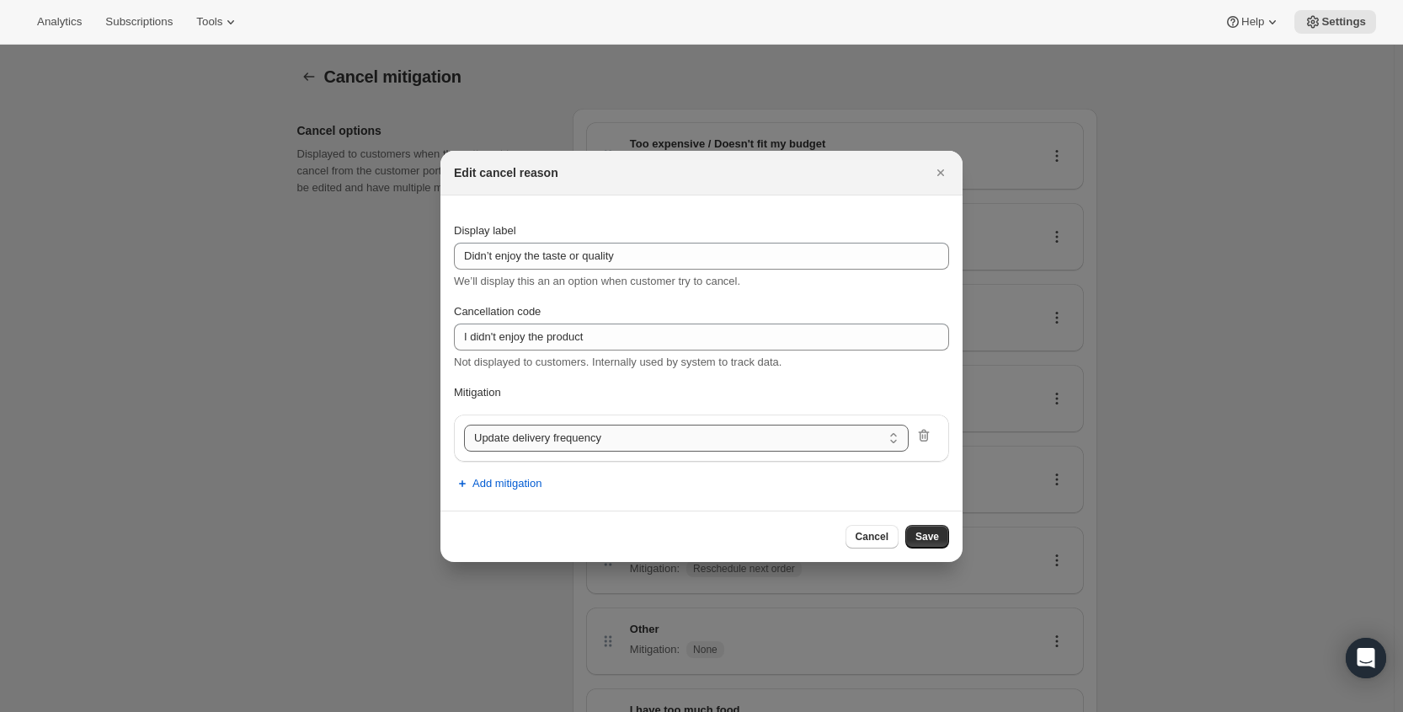
click at [793, 442] on select "Update delivery frequency Update delivery address Pause subscription Skip next …" at bounding box center [686, 438] width 445 height 27
select select "skip"
click at [929, 545] on button "Save" at bounding box center [928, 537] width 44 height 24
select select "frequency"
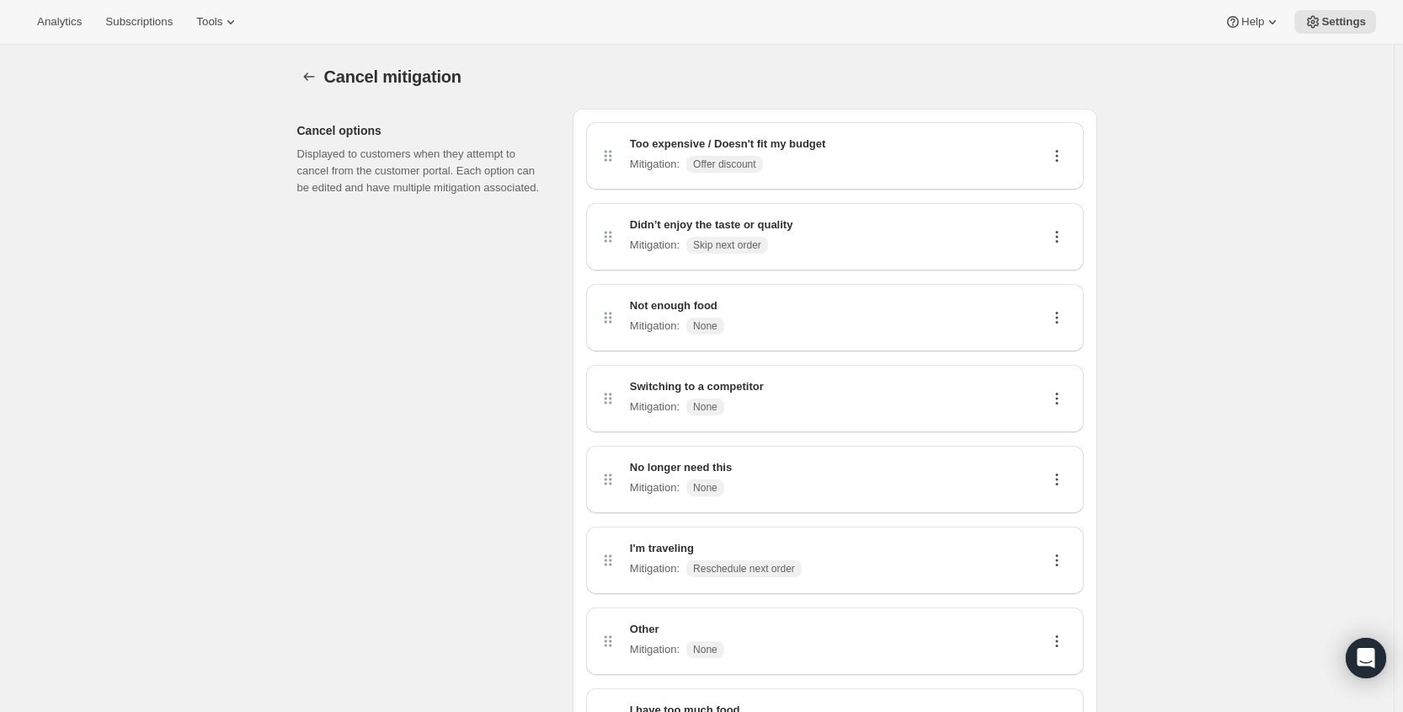
click at [1057, 240] on icon at bounding box center [1057, 236] width 17 height 17
click at [1055, 270] on span "Edit" at bounding box center [1054, 269] width 19 height 13
select select "skip"
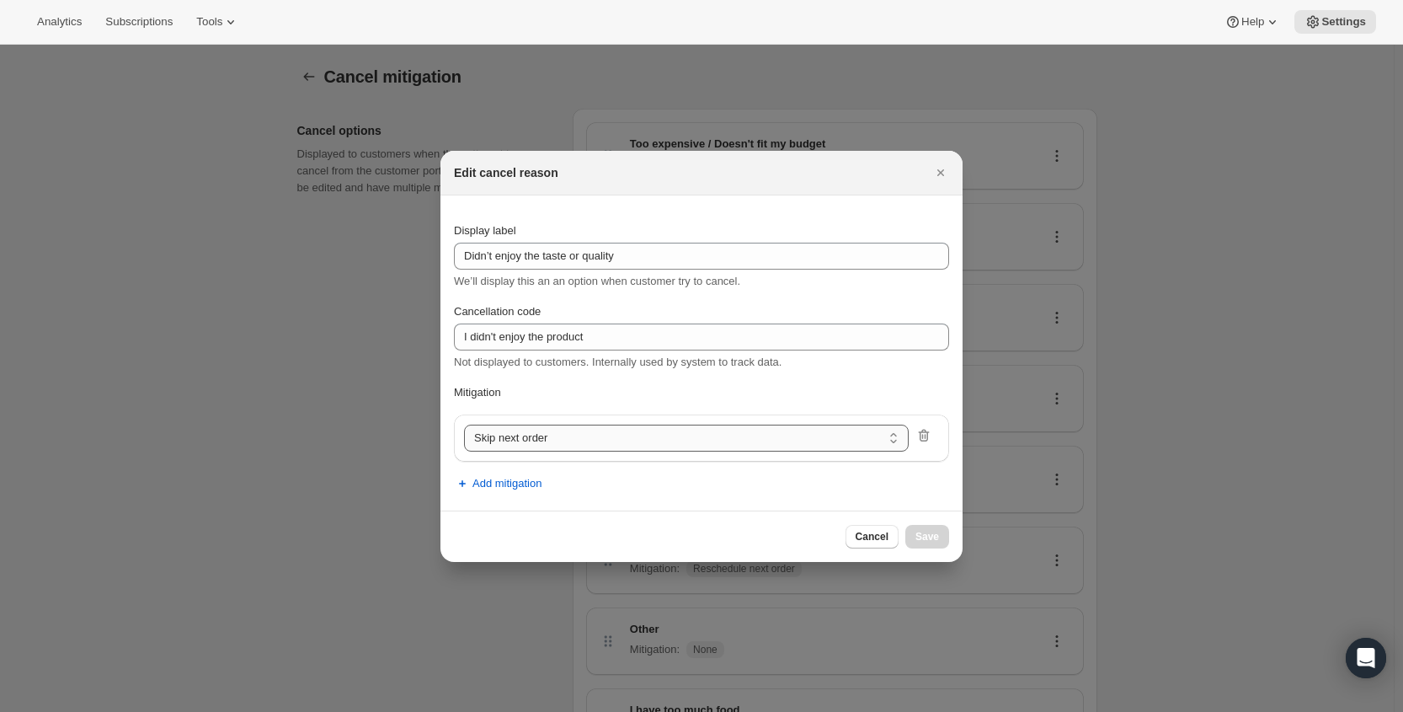
click at [767, 446] on select "Update delivery frequency Update delivery address Pause subscription Skip next …" at bounding box center [686, 438] width 445 height 27
select select "pause"
click at [925, 531] on span "Save" at bounding box center [928, 536] width 24 height 13
select select "frequency"
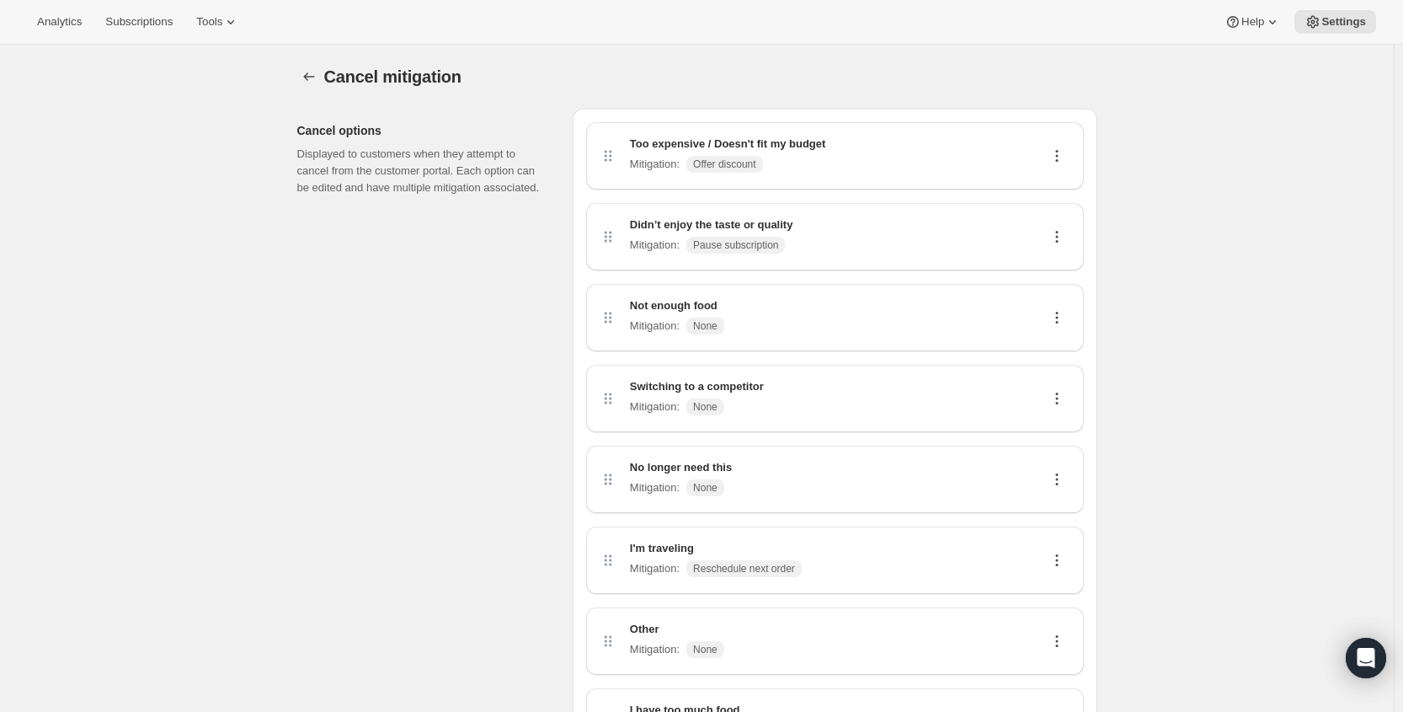
click at [1061, 316] on icon at bounding box center [1057, 317] width 17 height 17
click at [1063, 339] on button "Edit" at bounding box center [1061, 349] width 42 height 27
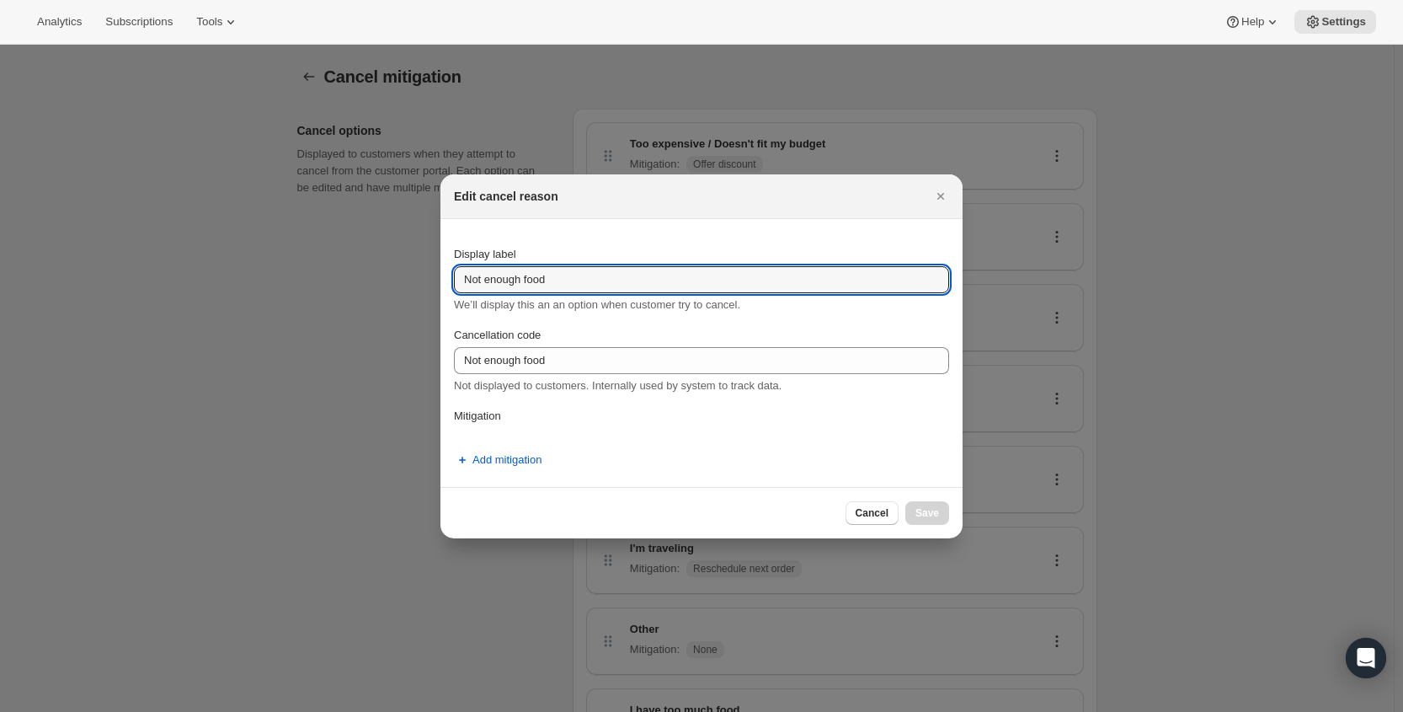
drag, startPoint x: 589, startPoint y: 275, endPoint x: 359, endPoint y: 268, distance: 230.1
paste input "Portions too small / n"
type input "Portions too small / not enough food"
click at [527, 472] on button "Add mitigation" at bounding box center [498, 459] width 108 height 27
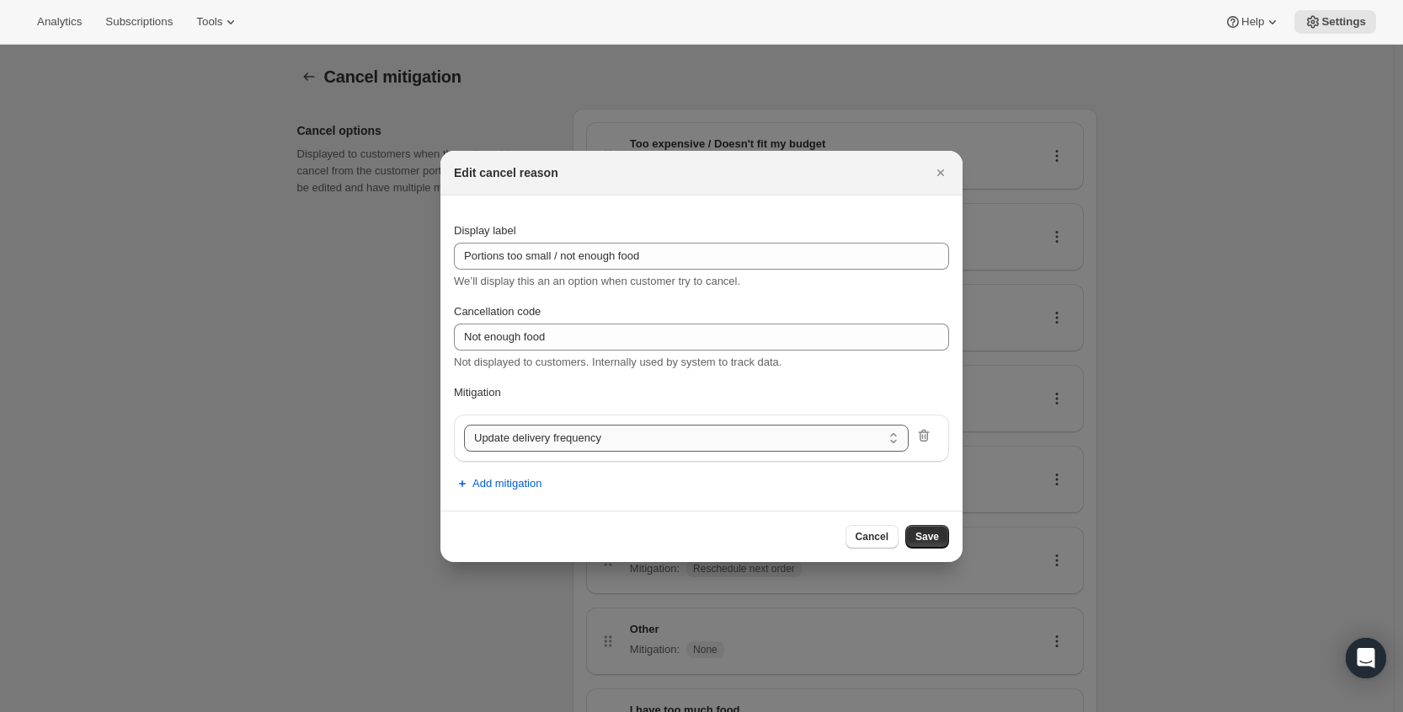
click at [669, 441] on select "Update delivery frequency Update delivery address Pause subscription Skip next …" at bounding box center [686, 438] width 445 height 27
click at [931, 537] on span "Save" at bounding box center [928, 536] width 24 height 13
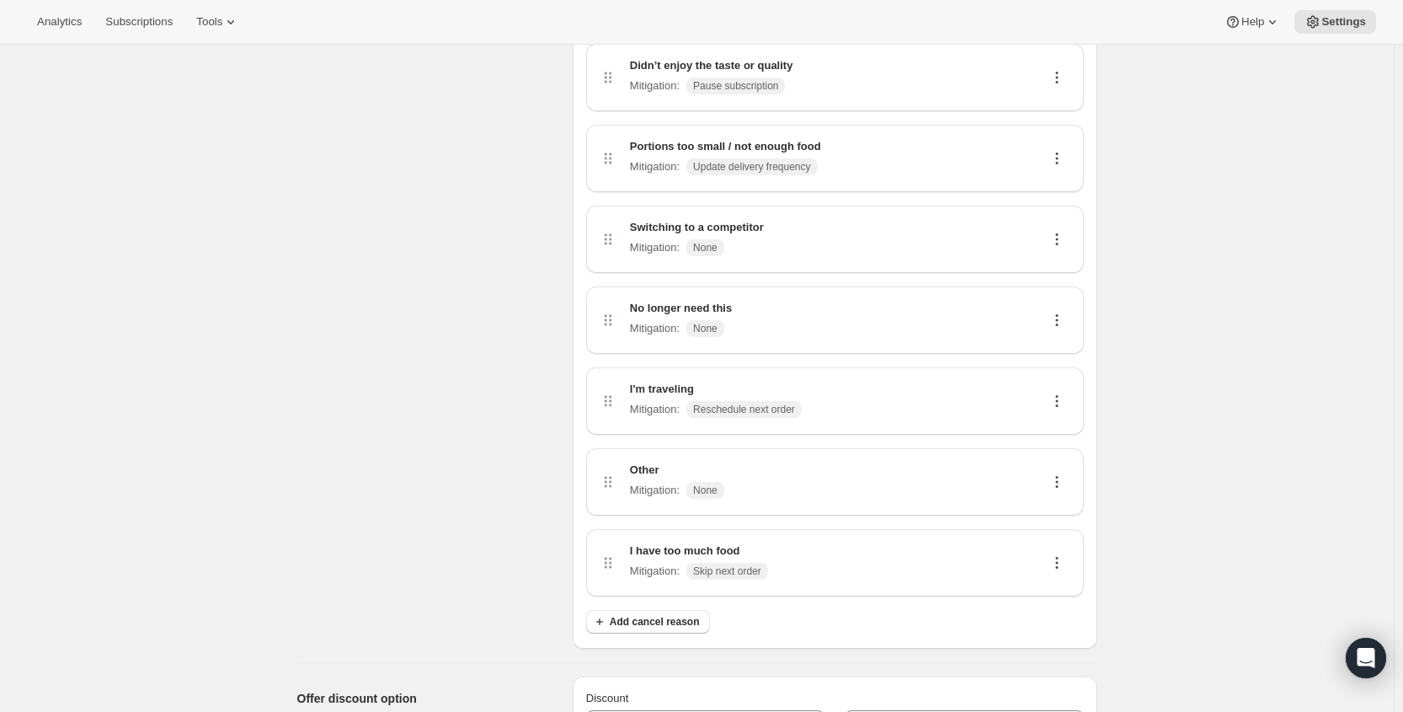
scroll to position [168, 0]
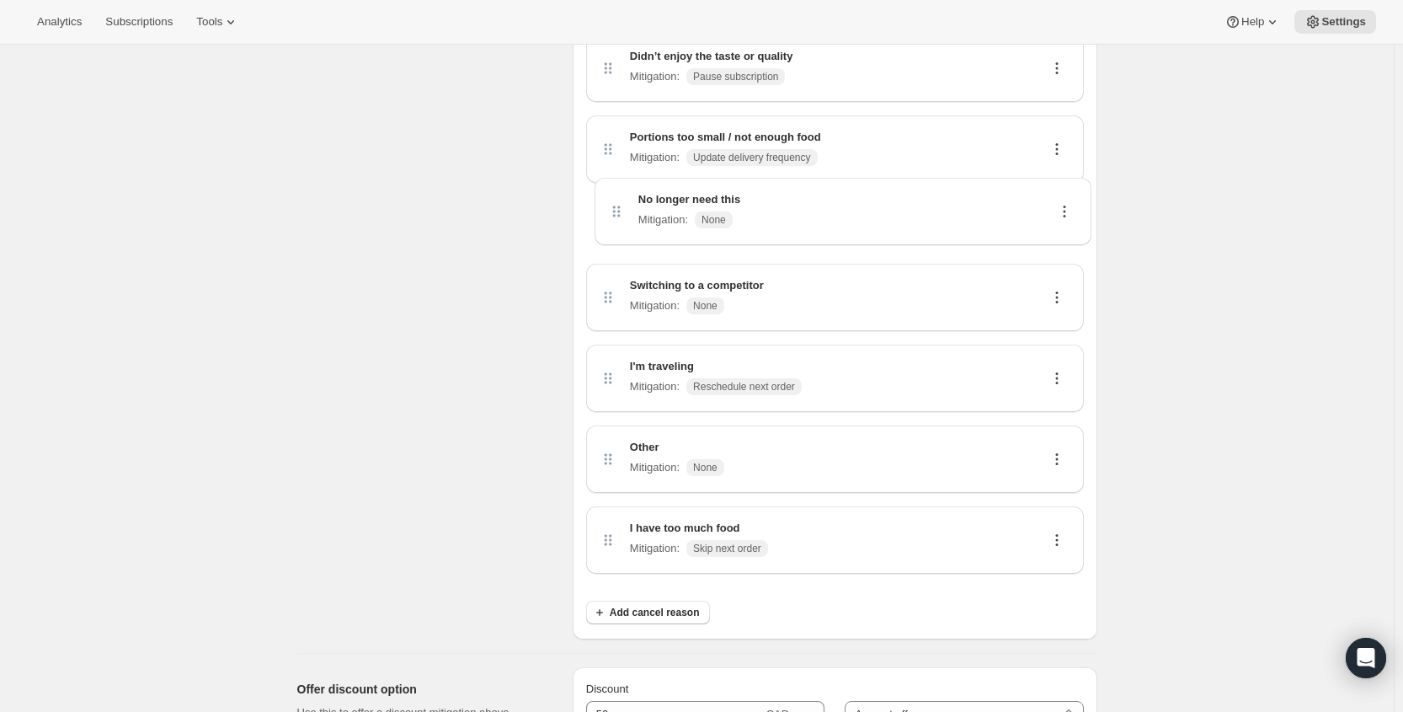
drag, startPoint x: 607, startPoint y: 314, endPoint x: 609, endPoint y: 207, distance: 107.0
click at [609, 207] on div "Too expensive / Doesn't fit my budget Mitigation : Offer discount Didn’t enjoy …" at bounding box center [835, 270] width 498 height 633
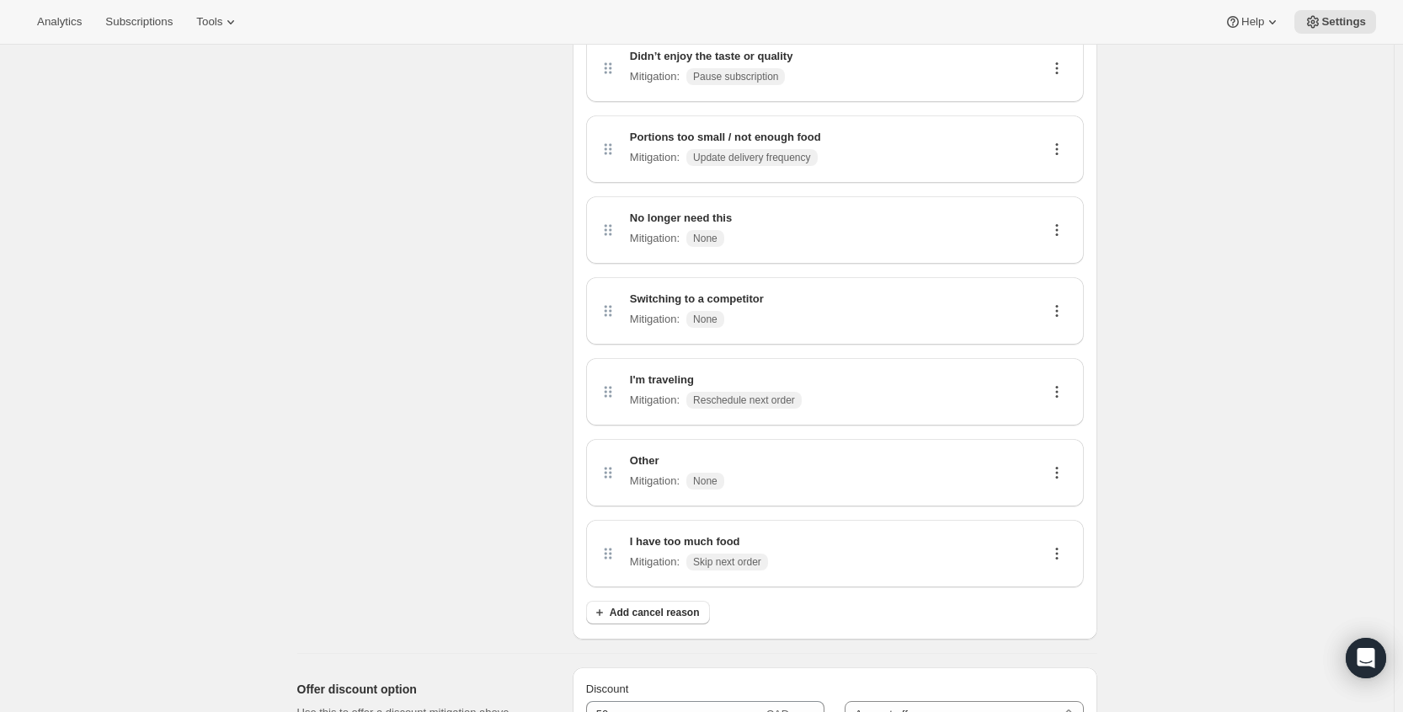
click at [1066, 227] on icon at bounding box center [1057, 230] width 17 height 17
click at [1058, 263] on span "Edit" at bounding box center [1054, 262] width 19 height 13
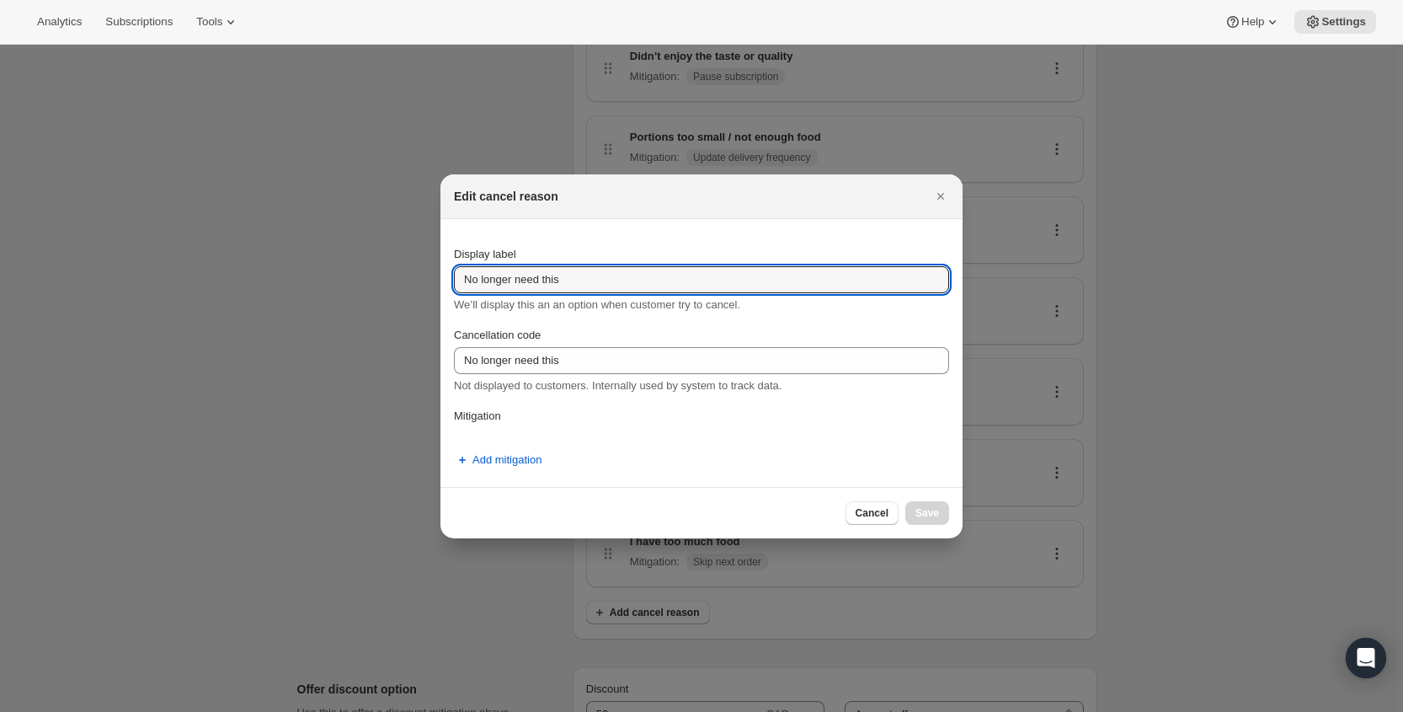
drag, startPoint x: 605, startPoint y: 281, endPoint x: 428, endPoint y: 288, distance: 177.1
paste input "My lifestyle changed (travel, dietary shift,"
type input "My lifestyle changed (travel, dietary shift, cooking at home)"
click at [507, 455] on span "Add mitigation" at bounding box center [507, 460] width 69 height 17
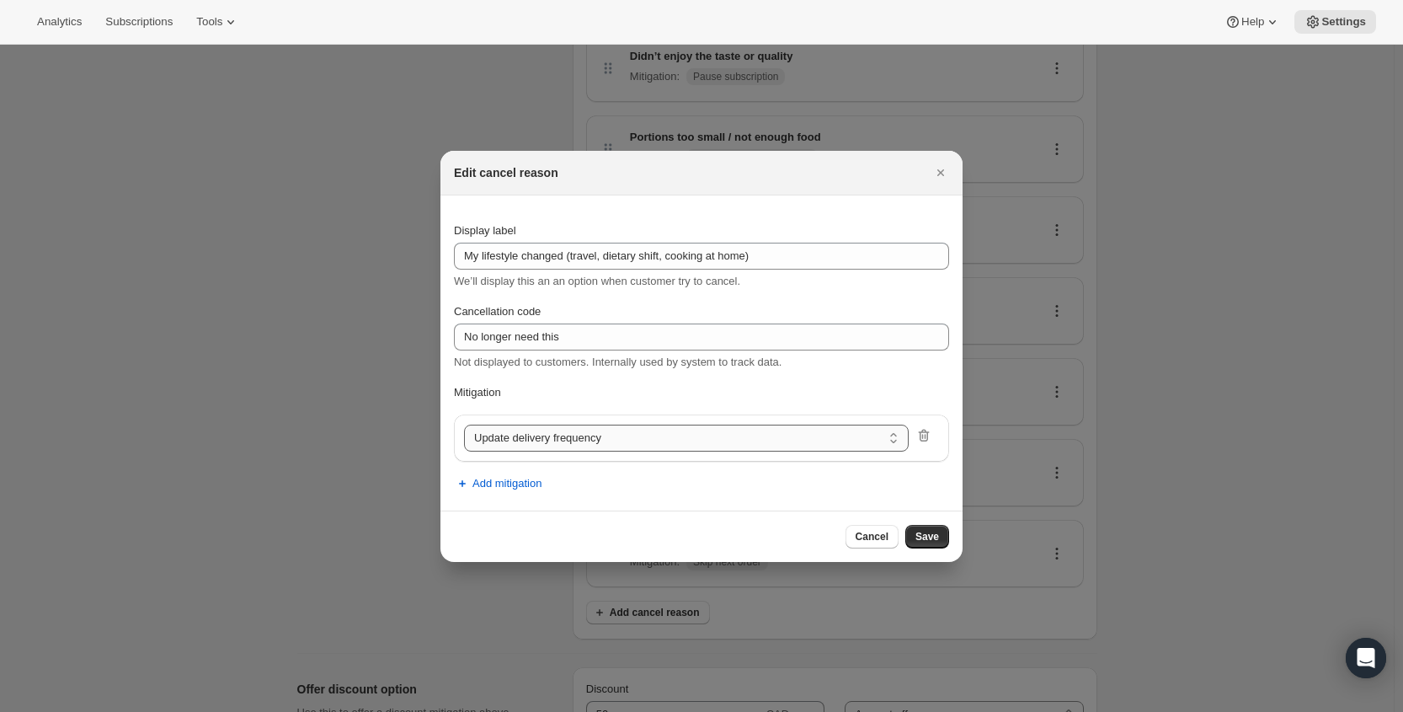
click at [573, 437] on select "Update delivery frequency Update delivery address Pause subscription Skip next …" at bounding box center [686, 438] width 445 height 27
select select "pause"
click at [939, 537] on button "Save" at bounding box center [928, 537] width 44 height 24
select select "frequency"
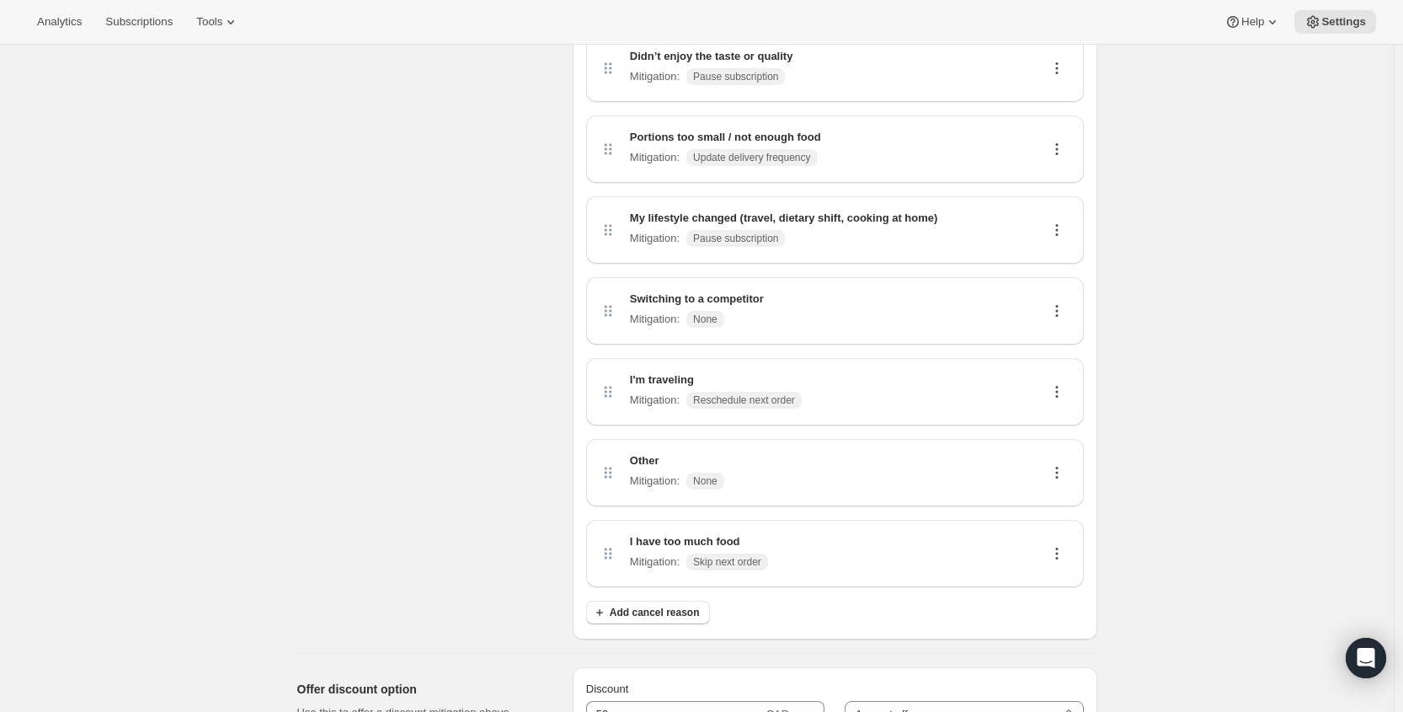
click at [1060, 225] on icon at bounding box center [1057, 230] width 17 height 17
click at [1064, 259] on span "Edit" at bounding box center [1061, 262] width 32 height 17
select select "pause"
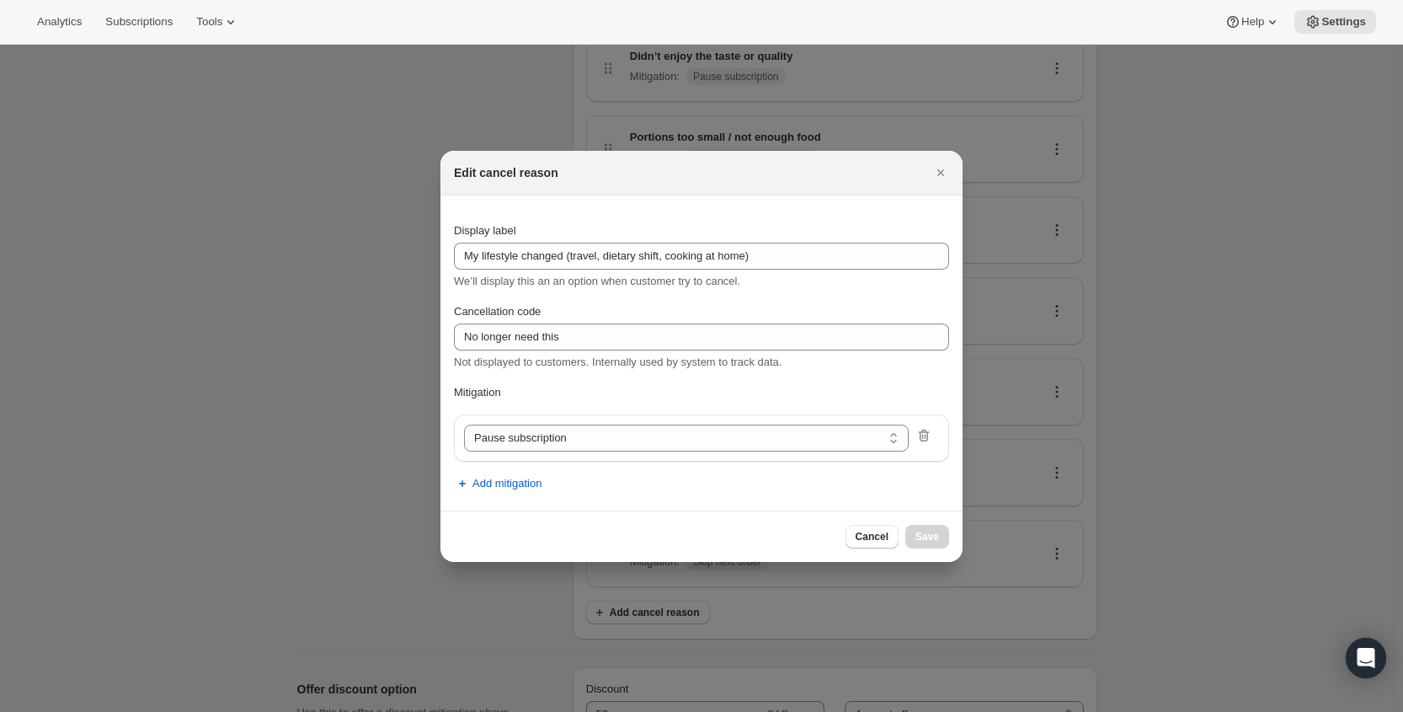
scroll to position [0, 0]
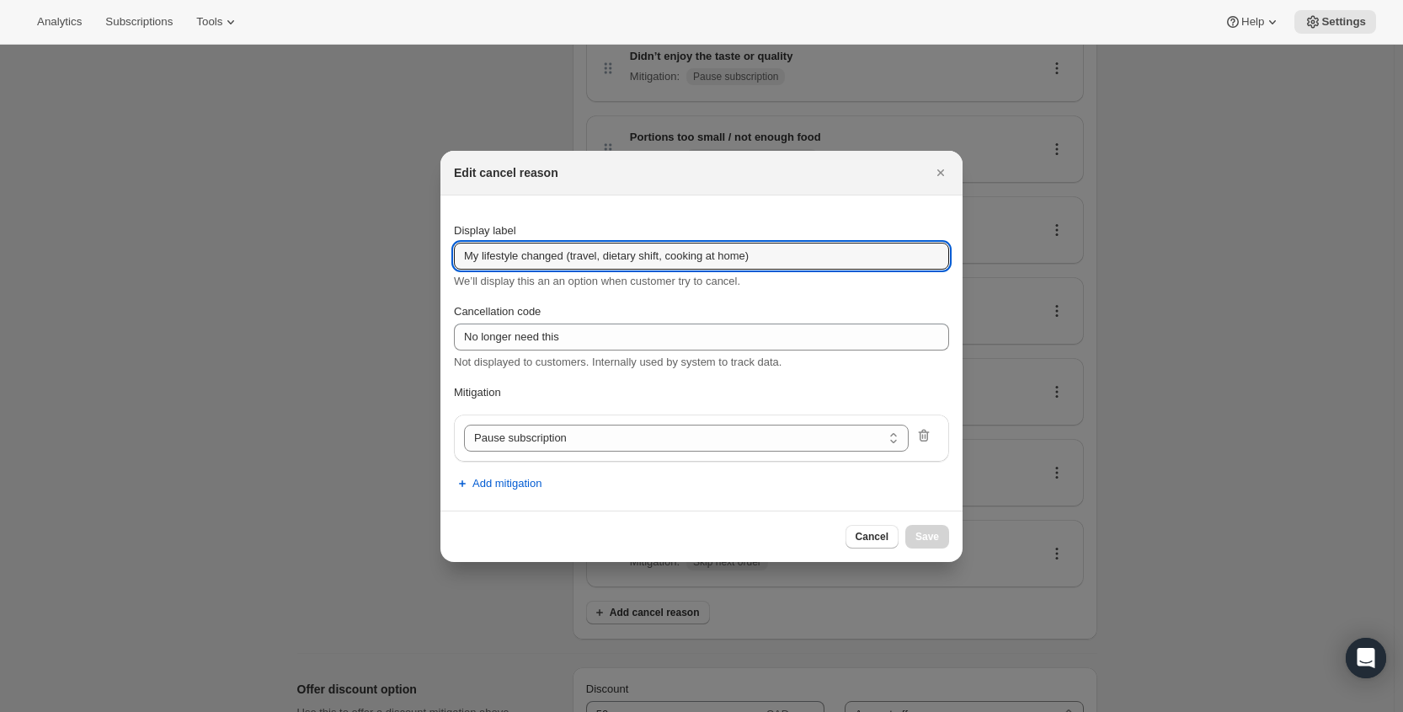
drag, startPoint x: 771, startPoint y: 258, endPoint x: 348, endPoint y: 265, distance: 423.0
paste input "I’m traveling or away from home"
type input "I’m traveling or away from home"
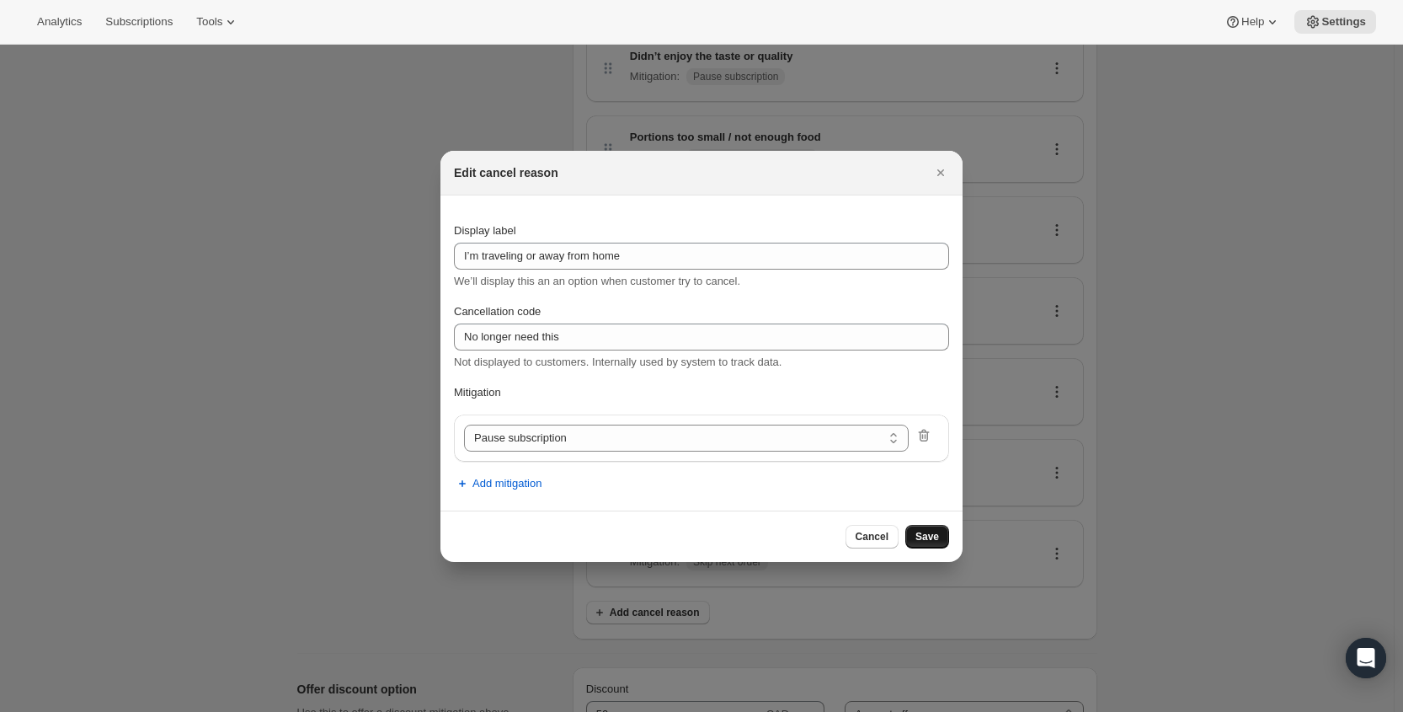
click at [922, 544] on button "Save" at bounding box center [928, 537] width 44 height 24
select select "frequency"
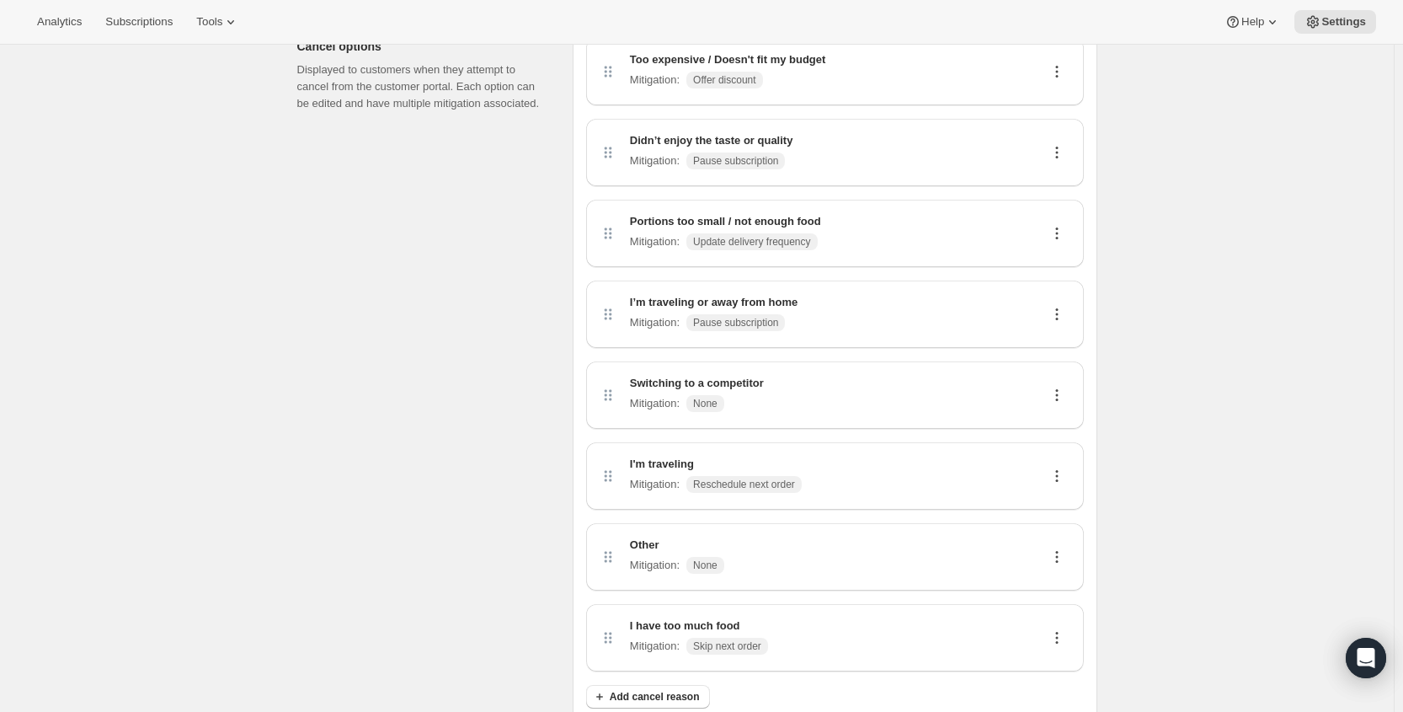
scroll to position [168, 0]
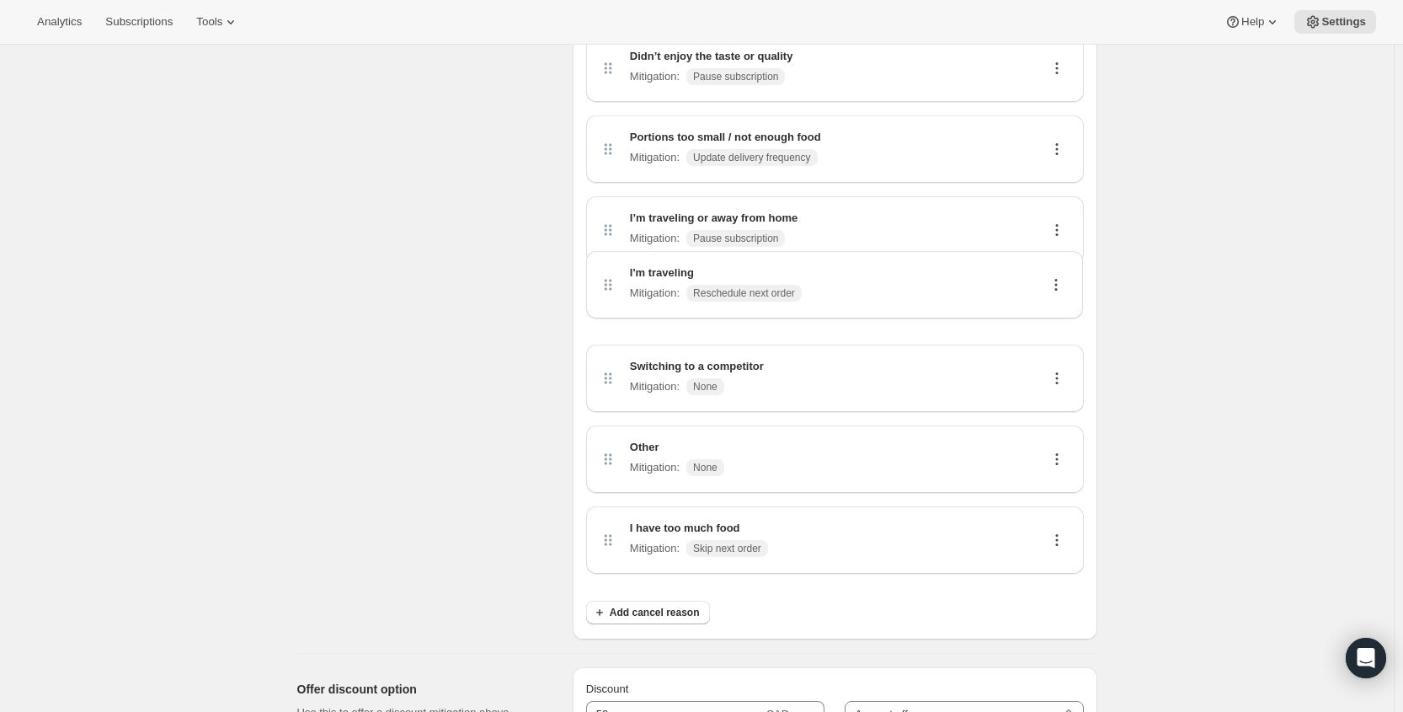
drag, startPoint x: 618, startPoint y: 404, endPoint x: 610, endPoint y: 290, distance: 114.0
click at [610, 290] on div "Too expensive / Doesn't fit my budget Mitigation : Offer discount Didn’t enjoy …" at bounding box center [835, 270] width 498 height 633
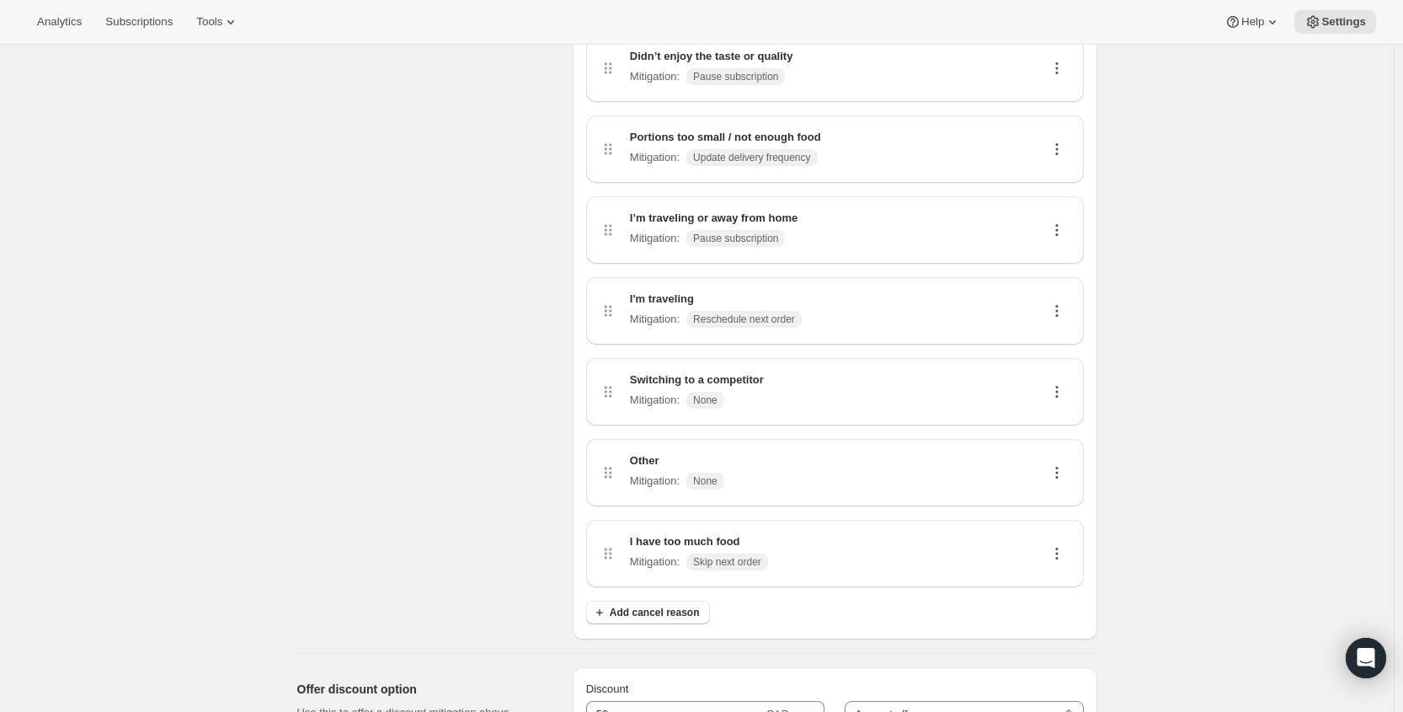
click at [1063, 313] on icon at bounding box center [1057, 310] width 17 height 17
click at [1064, 338] on span "Edit" at bounding box center [1061, 343] width 32 height 17
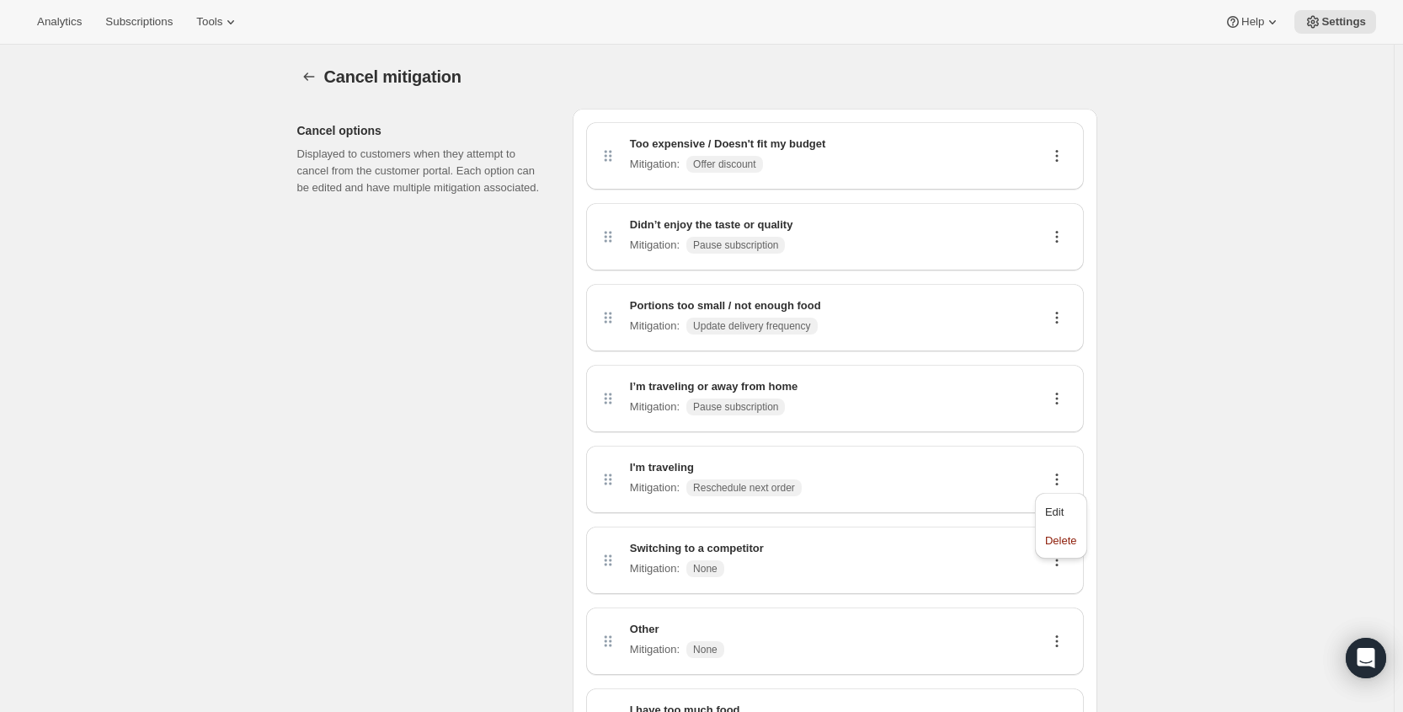
select select "reschedule"
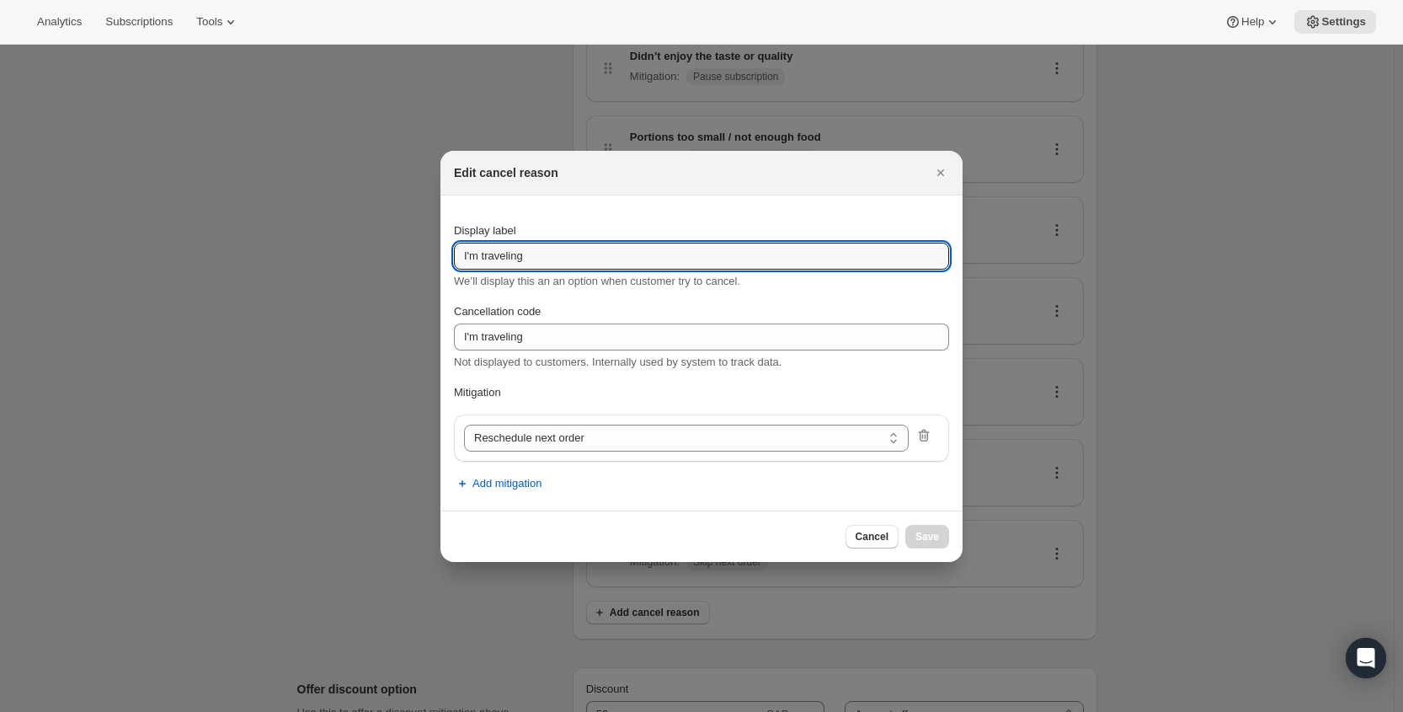
drag, startPoint x: 535, startPoint y: 256, endPoint x: 364, endPoint y: 246, distance: 171.3
paste input "no longer need meal kits"
type input "I no longer need meal kits"
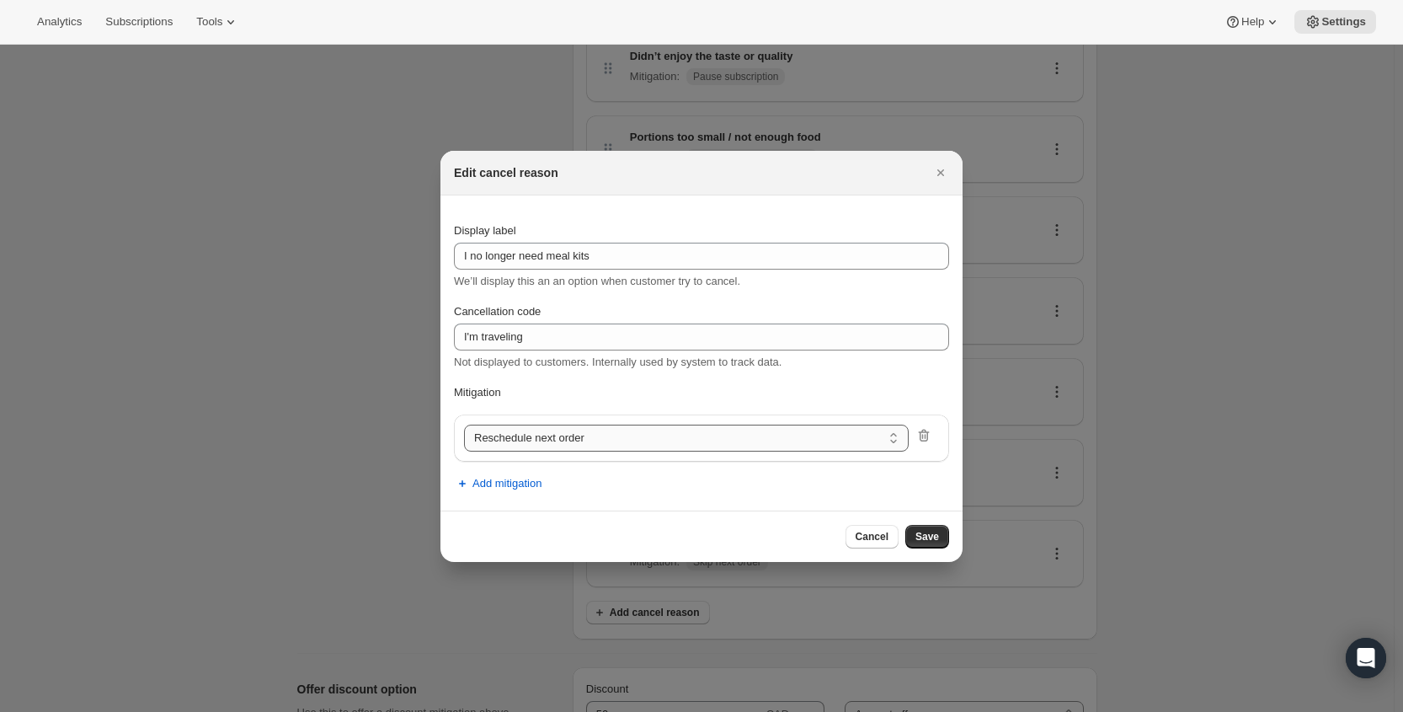
click at [804, 438] on select "Update delivery frequency Update delivery address Pause subscription Skip next …" at bounding box center [686, 438] width 445 height 27
select select "pause"
click at [933, 531] on span "Save" at bounding box center [928, 536] width 24 height 13
select select "frequency"
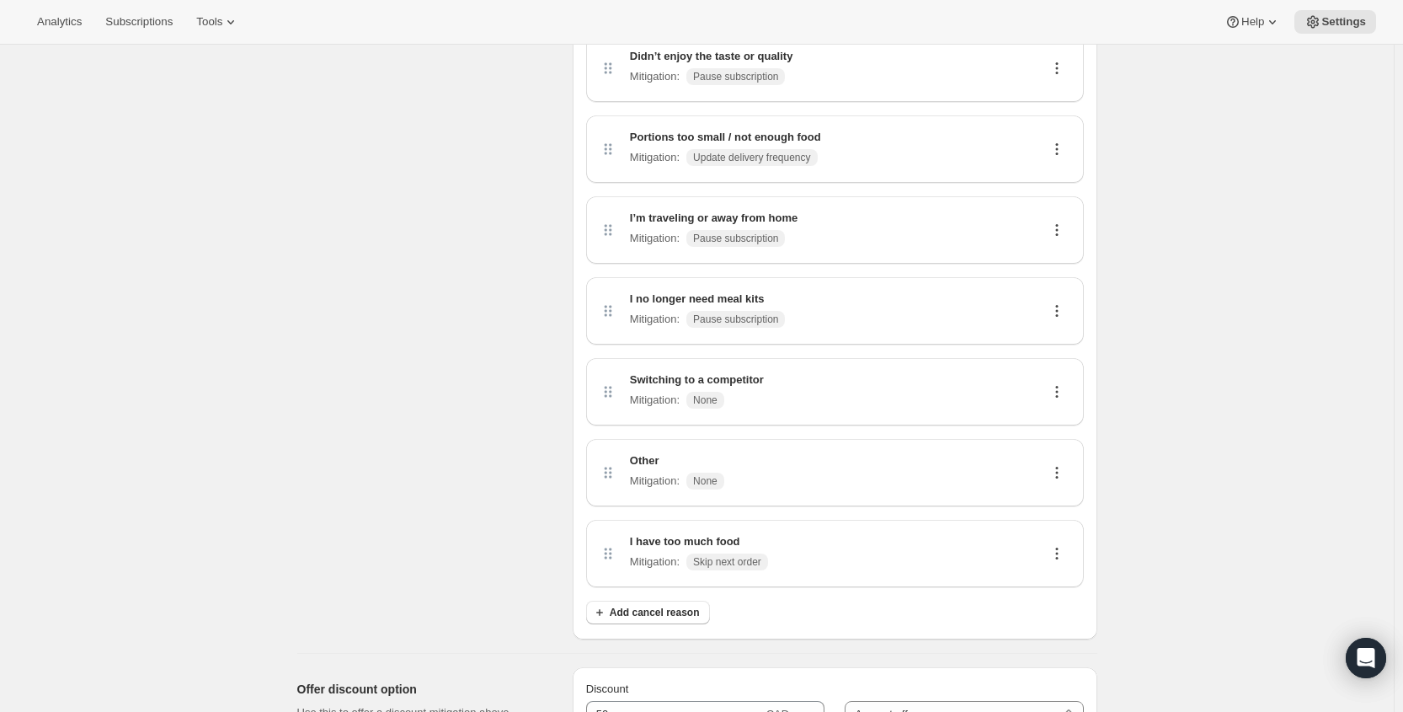
scroll to position [173, 0]
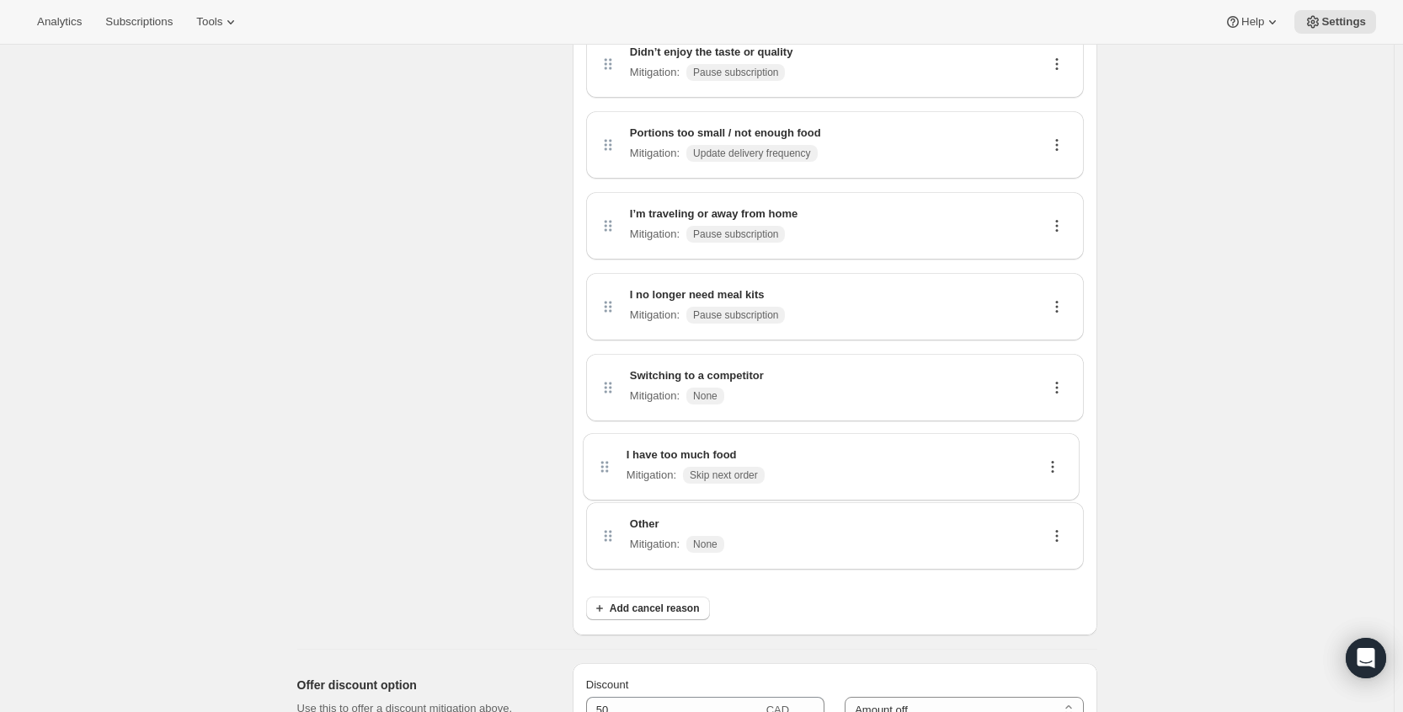
drag, startPoint x: 607, startPoint y: 567, endPoint x: 599, endPoint y: 472, distance: 95.6
click at [599, 472] on div "Too expensive / Doesn't fit my budget Mitigation : Offer discount Didn’t enjoy …" at bounding box center [835, 265] width 498 height 633
click at [1058, 387] on icon at bounding box center [1057, 387] width 17 height 17
click at [1064, 413] on span "Edit" at bounding box center [1061, 420] width 32 height 17
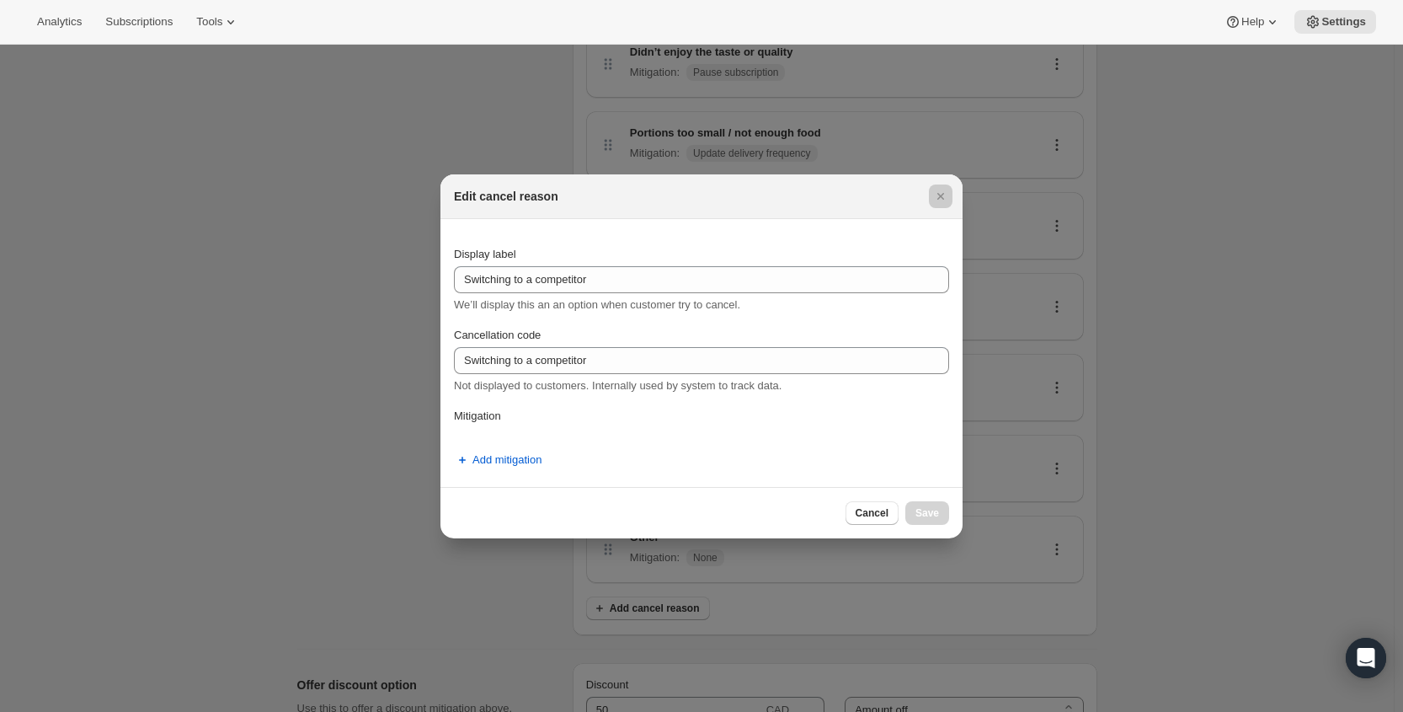
click at [1142, 399] on div at bounding box center [701, 356] width 1403 height 712
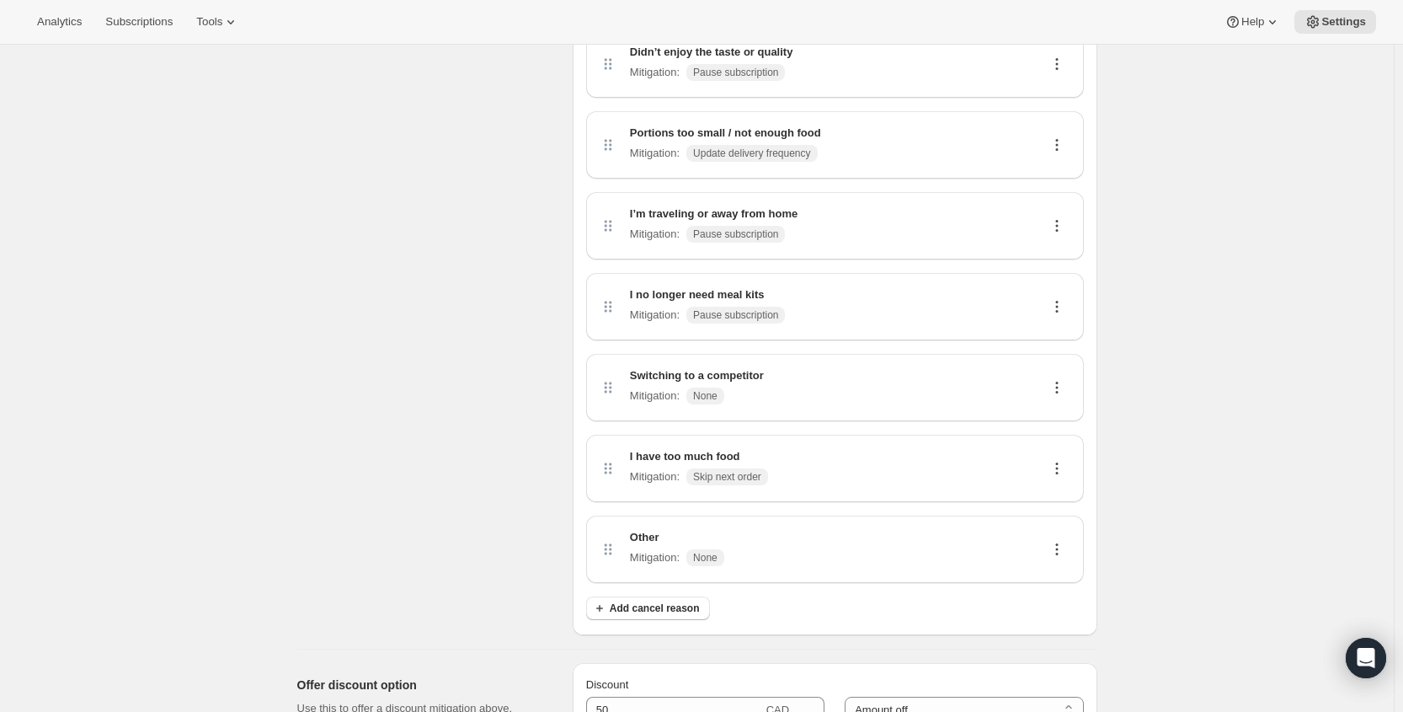
click at [1064, 388] on icon at bounding box center [1057, 387] width 17 height 17
click at [1064, 416] on span "Edit" at bounding box center [1061, 420] width 32 height 17
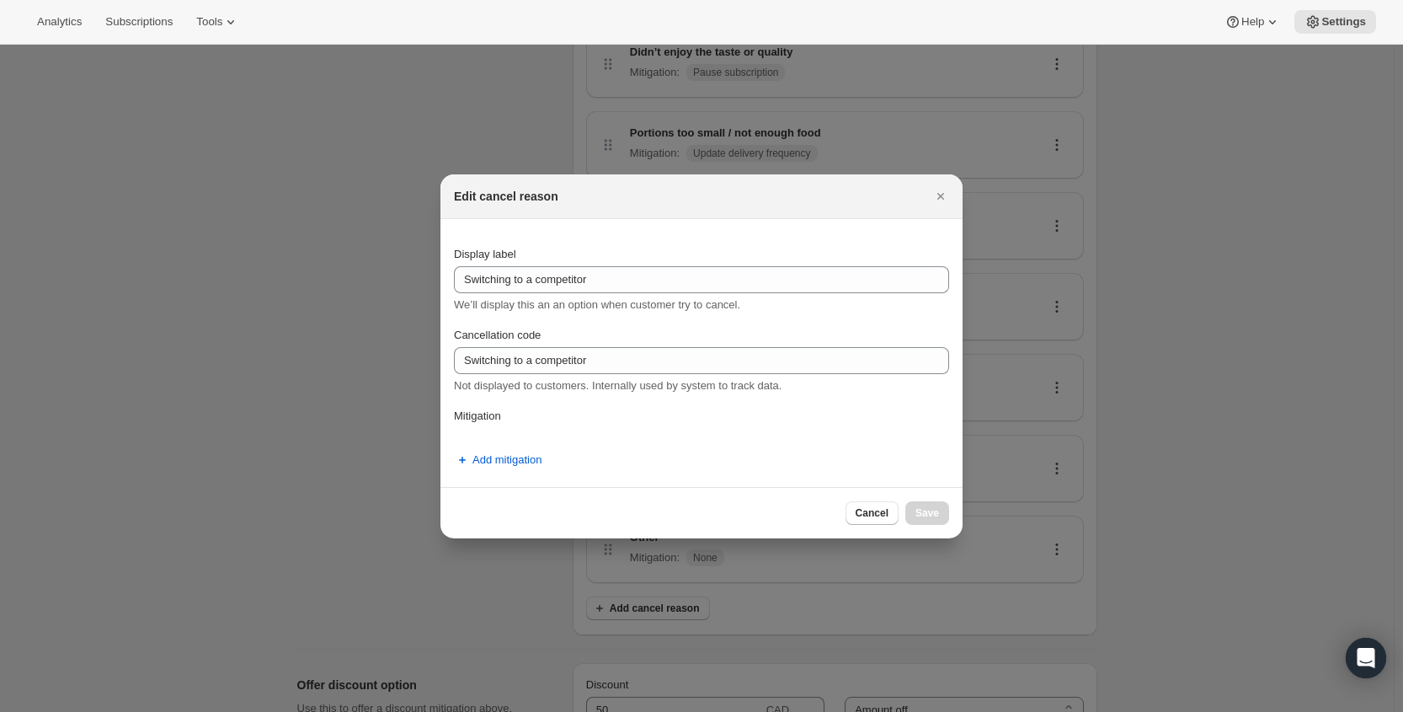
scroll to position [0, 0]
click at [514, 453] on span "Add mitigation" at bounding box center [507, 460] width 69 height 17
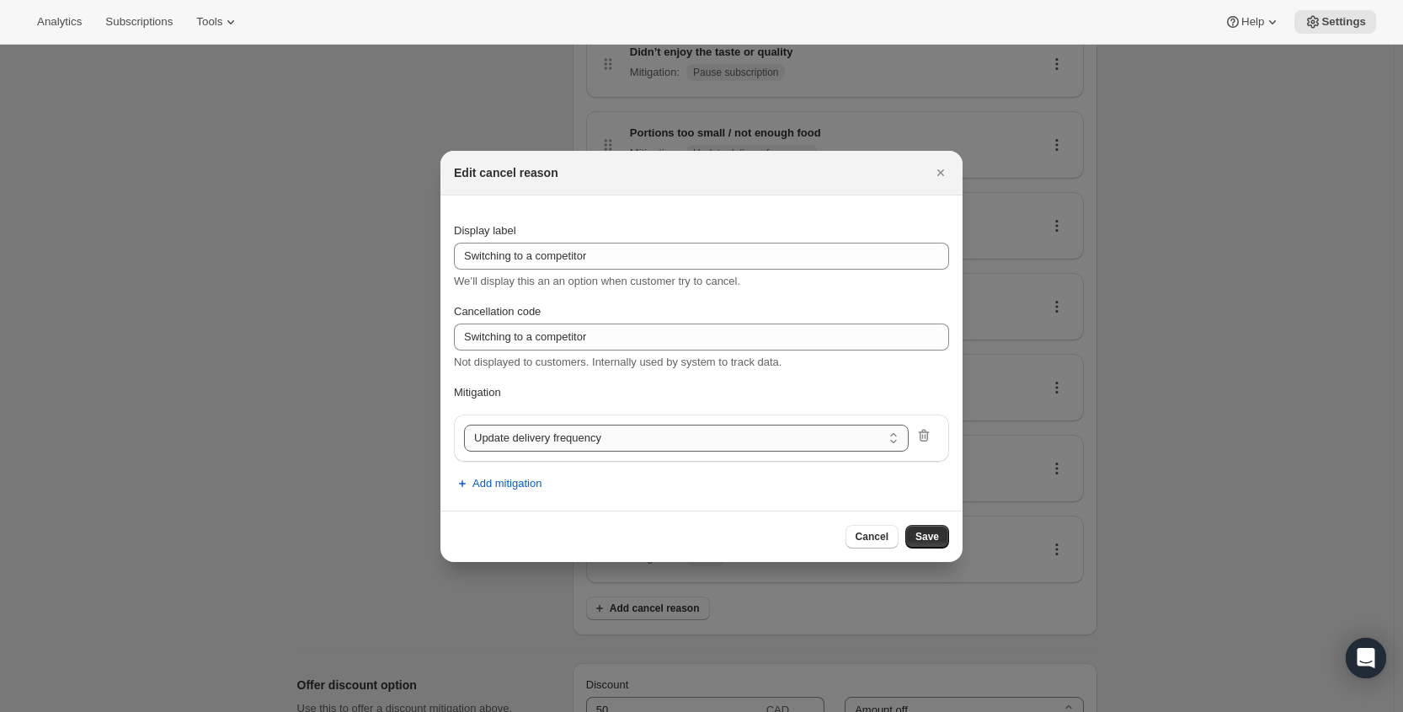
click at [576, 434] on select "Update delivery frequency Update delivery address Pause subscription Skip next …" at bounding box center [686, 438] width 445 height 27
select select "showDiscount"
click at [940, 527] on button "Save" at bounding box center [928, 537] width 44 height 24
select select "frequency"
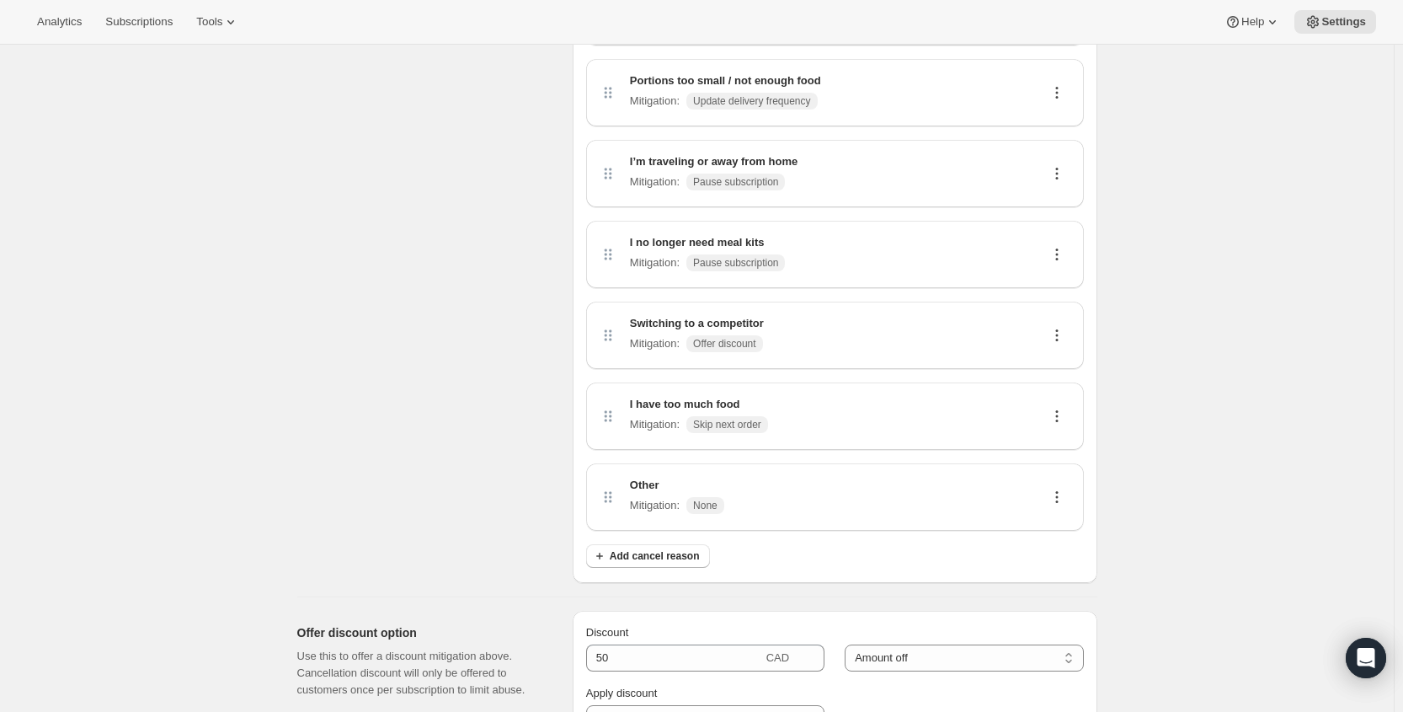
scroll to position [253, 0]
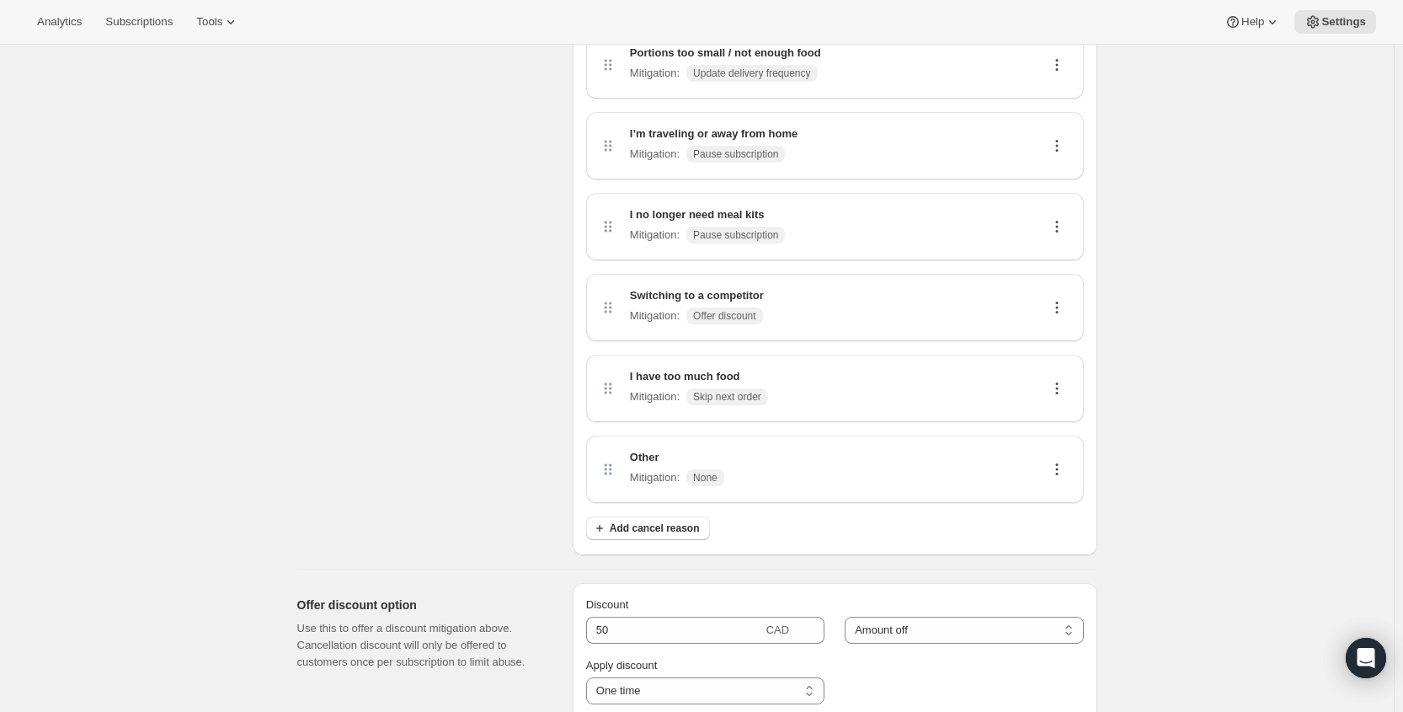
click at [719, 380] on p "I have too much food" at bounding box center [699, 376] width 138 height 17
click at [1064, 385] on icon at bounding box center [1057, 388] width 17 height 17
click at [1057, 422] on span "Edit" at bounding box center [1054, 420] width 19 height 13
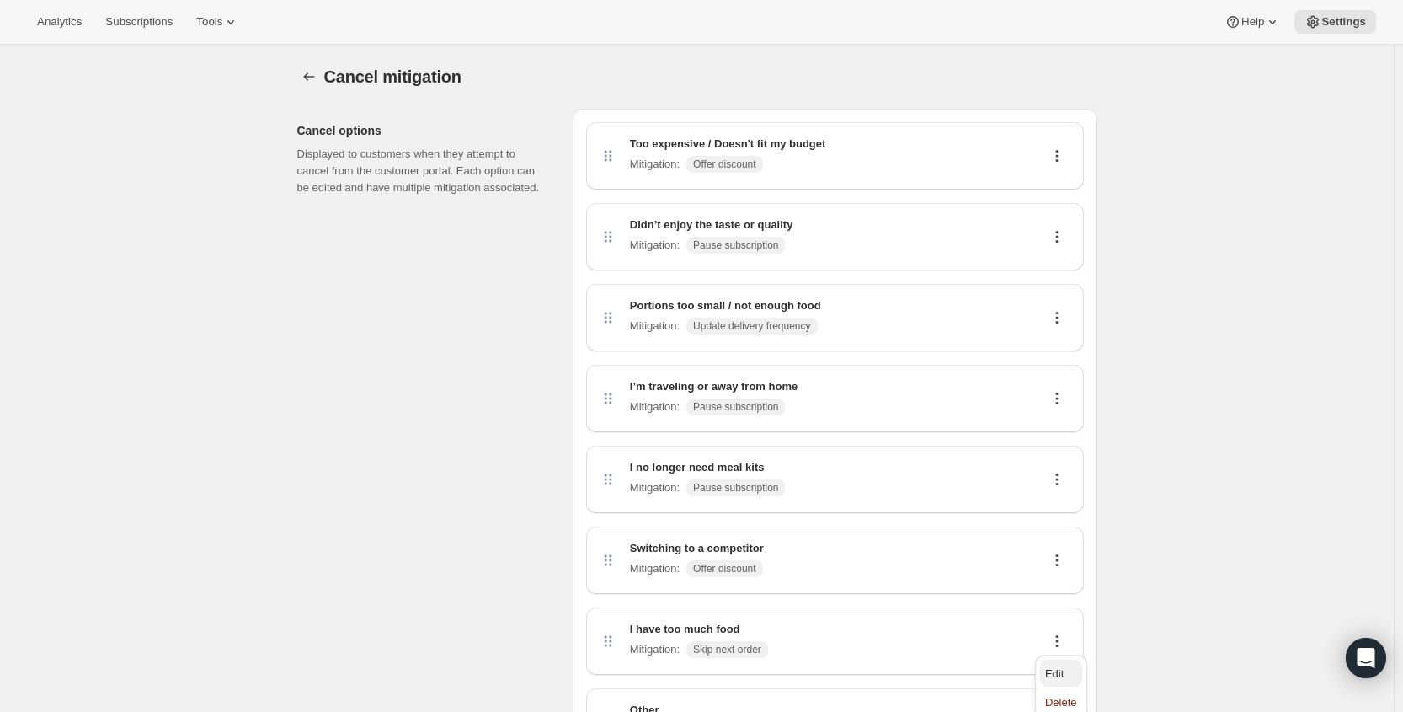
select select "skip"
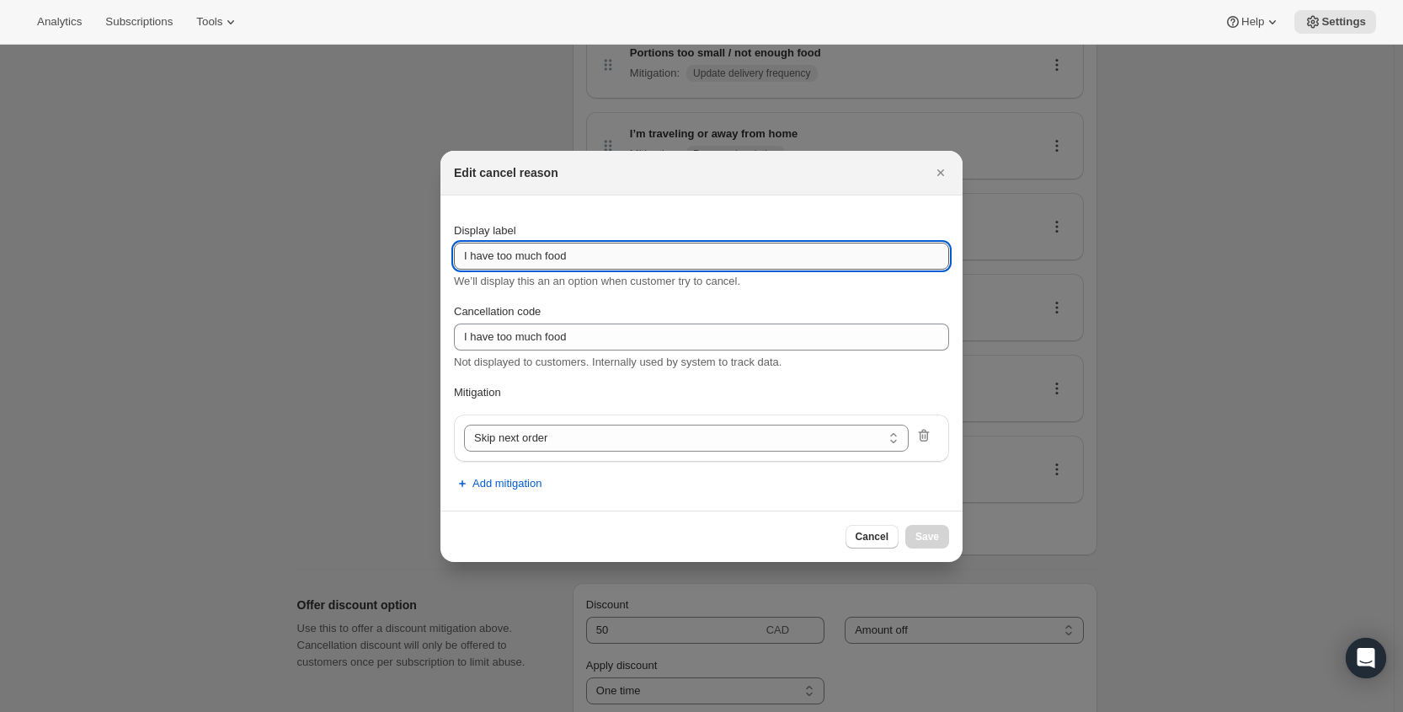
click at [677, 249] on input "I have too much food" at bounding box center [701, 256] width 495 height 27
type input "I have too much food / Not enough freezer space"
click at [932, 530] on span "Save" at bounding box center [928, 536] width 24 height 13
select select "frequency"
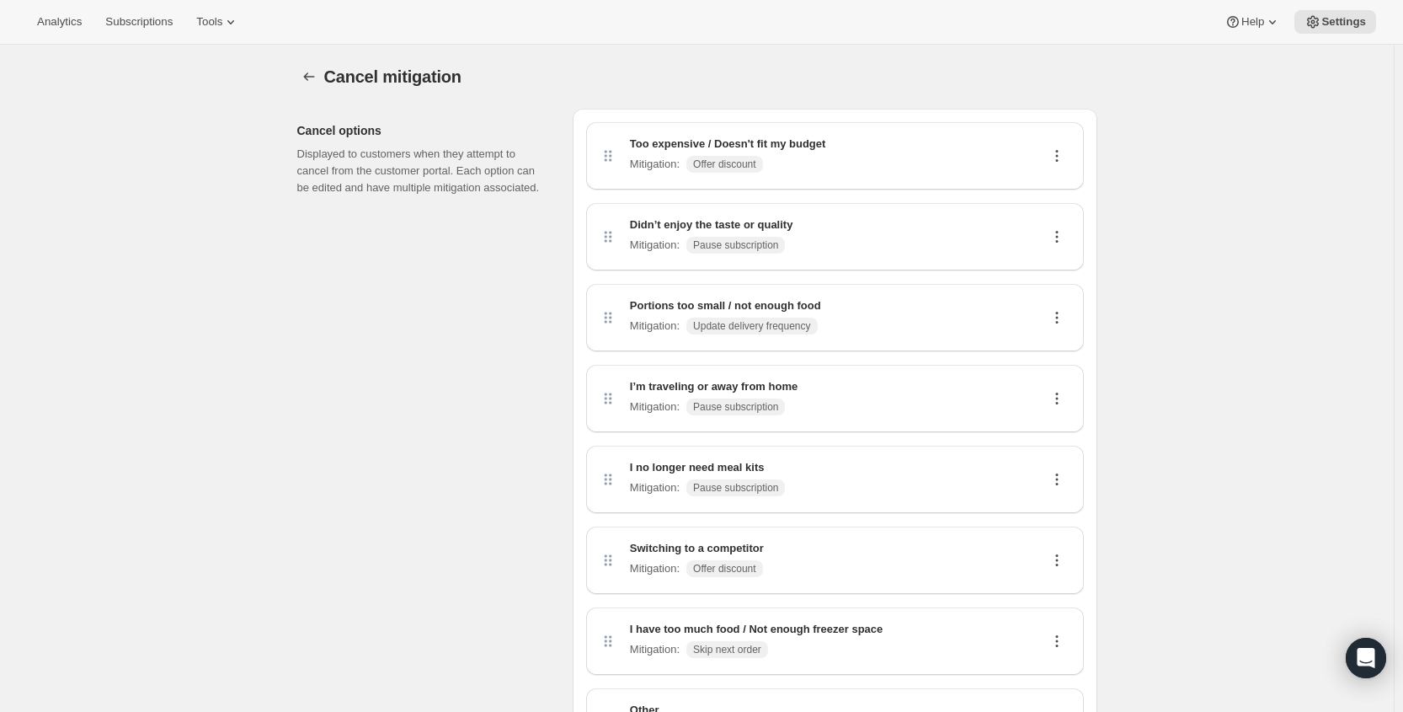
scroll to position [253, 0]
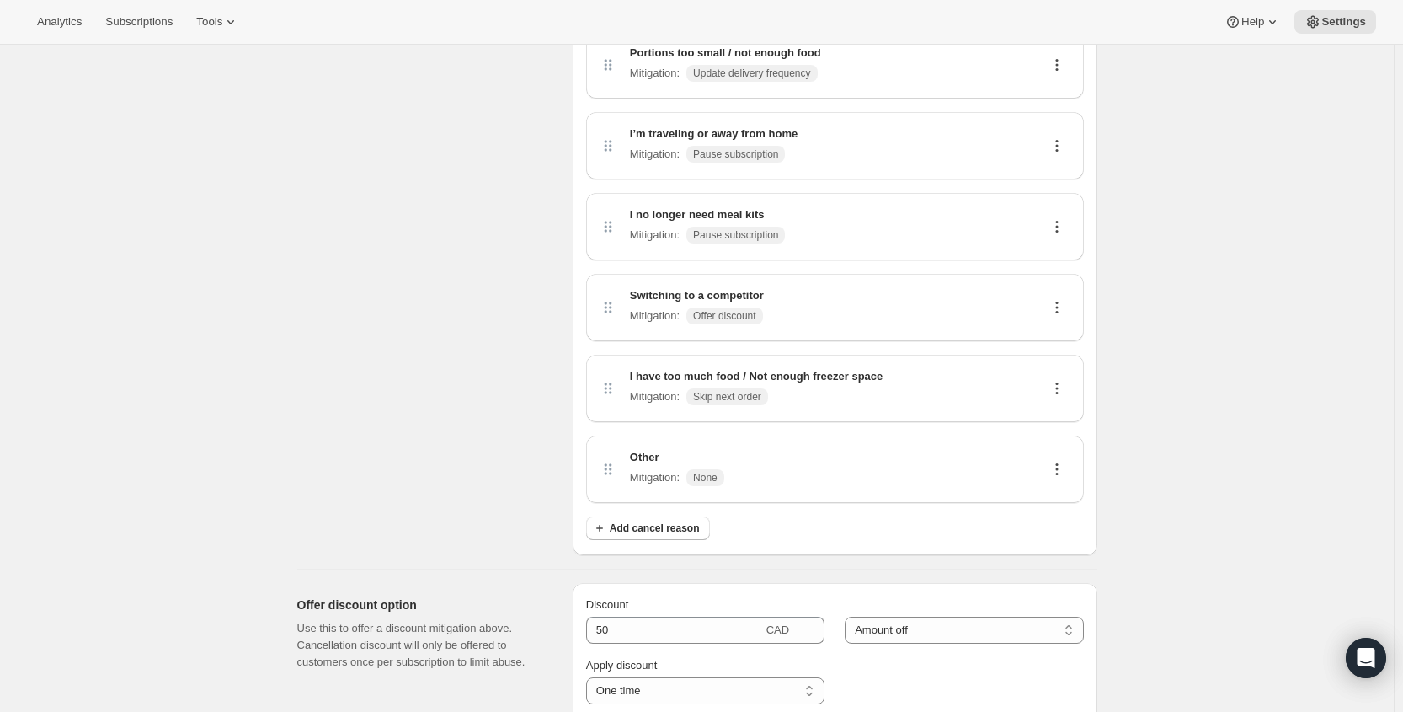
click at [1050, 468] on button at bounding box center [1057, 469] width 27 height 19
click at [1058, 495] on span "Edit" at bounding box center [1054, 501] width 19 height 13
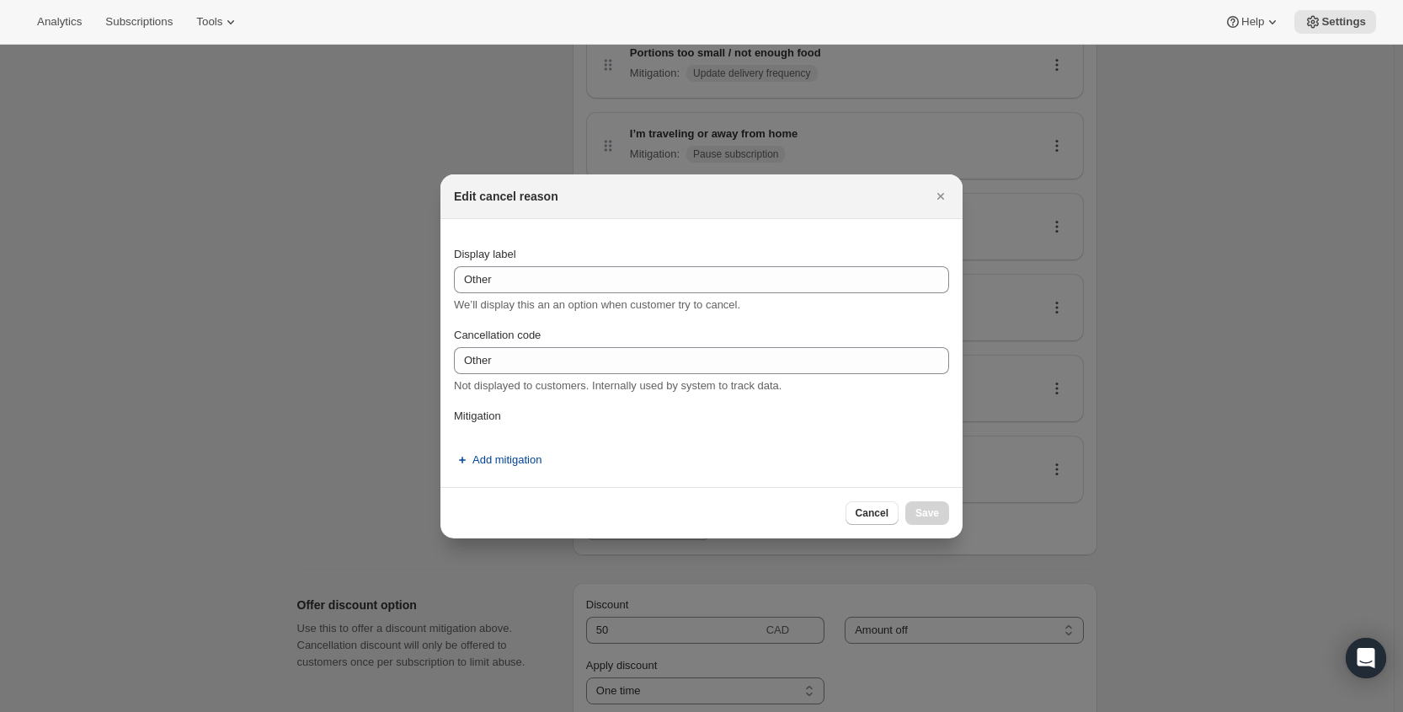
click at [501, 456] on span "Add mitigation" at bounding box center [507, 460] width 69 height 17
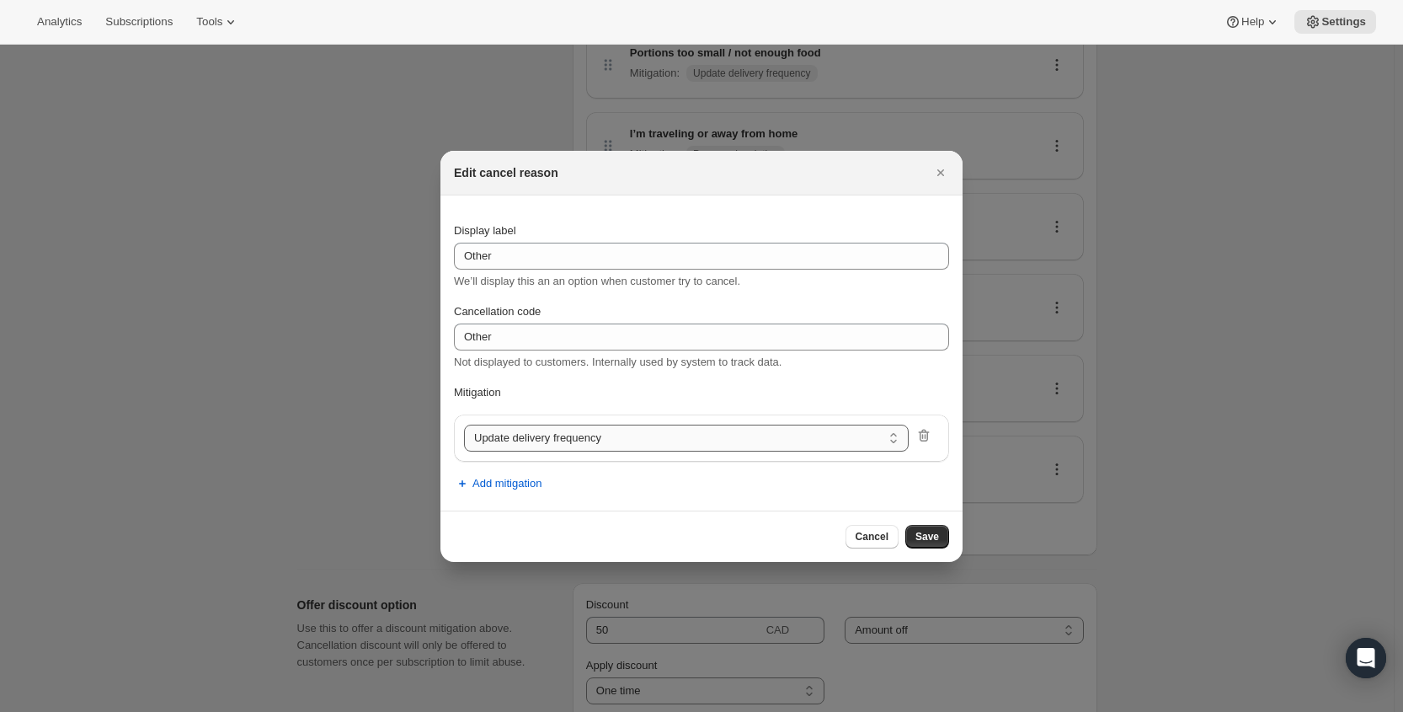
click at [532, 449] on select "Update delivery frequency Update delivery address Pause subscription Skip next …" at bounding box center [686, 438] width 445 height 27
click at [941, 496] on section "Display label Other We’ll display this an an option when customer try to cancel…" at bounding box center [702, 352] width 522 height 315
click at [877, 538] on span "Cancel" at bounding box center [872, 536] width 33 height 13
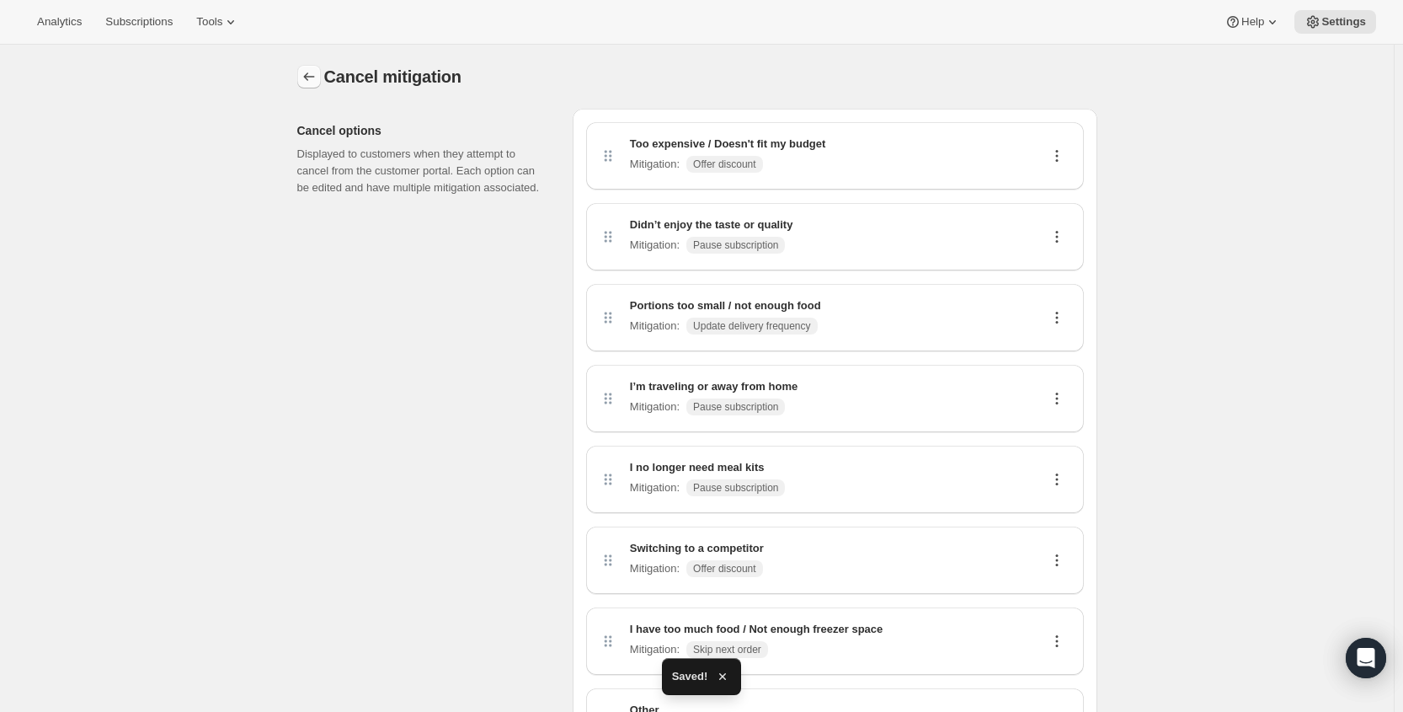
click at [311, 79] on icon "Customer Portal Controls" at bounding box center [309, 76] width 17 height 17
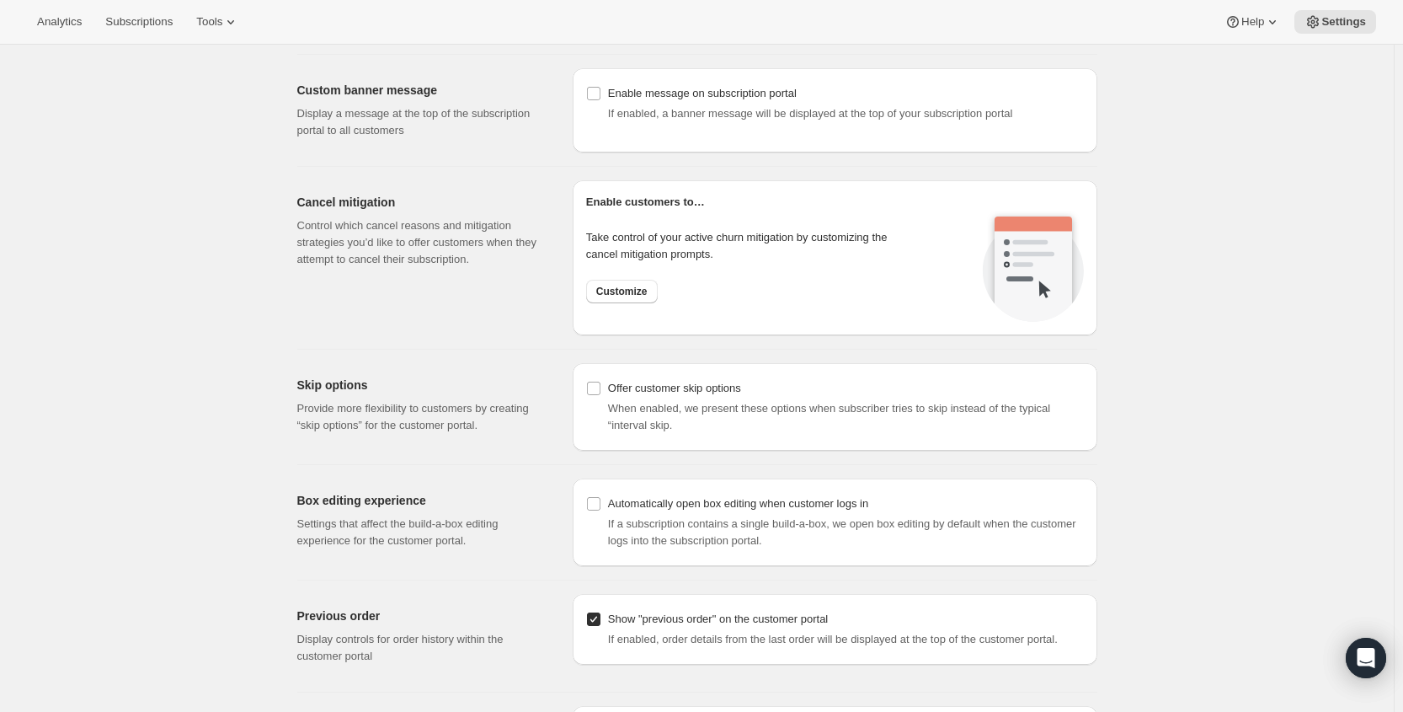
scroll to position [1179, 0]
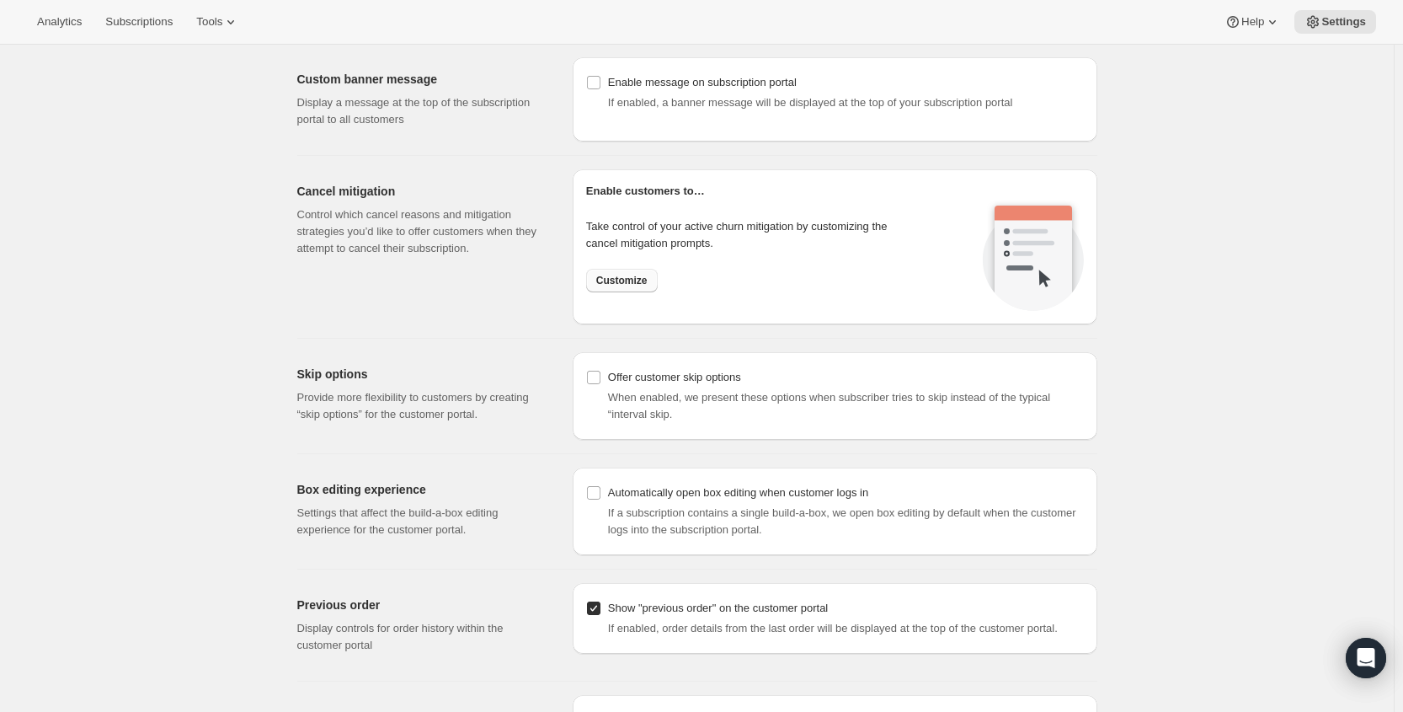
click at [608, 282] on span "Customize" at bounding box center [621, 280] width 51 height 13
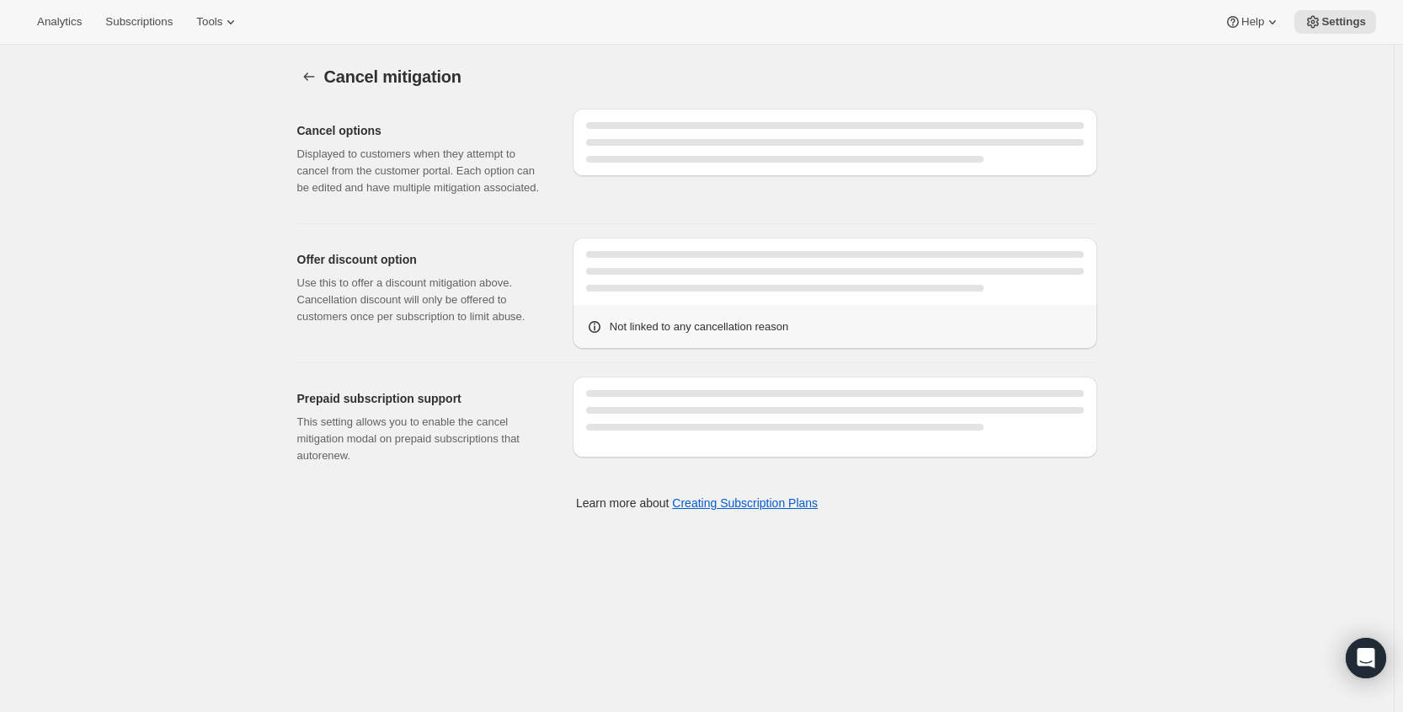
select select "FIXED_AMOUNT"
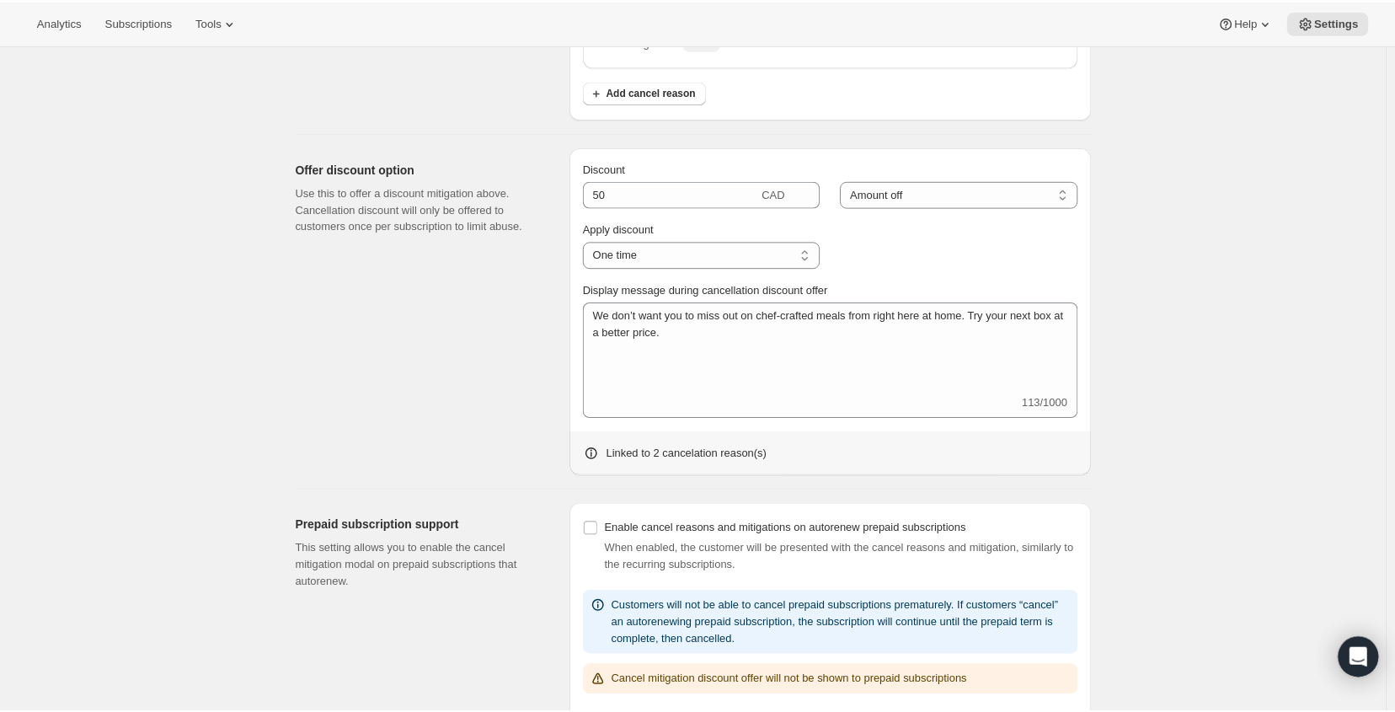
scroll to position [749, 0]
